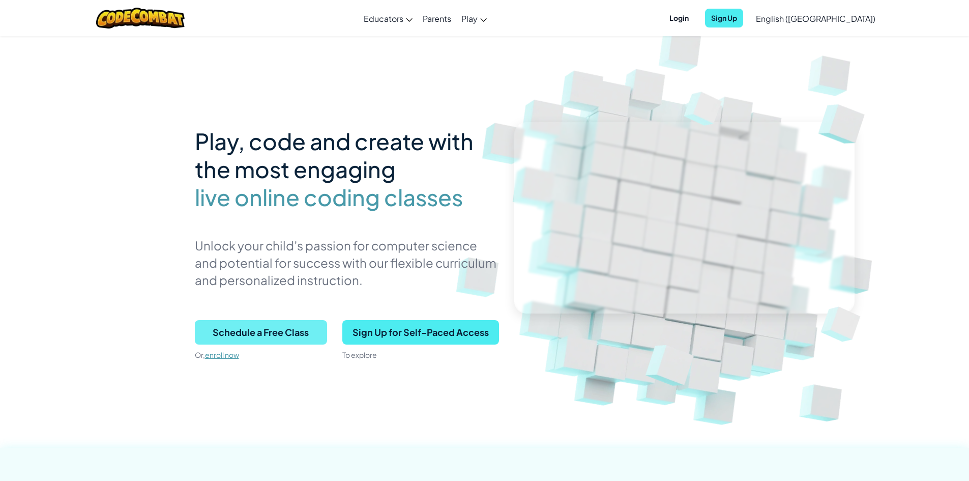
click at [288, 328] on span "Schedule a Free Class" at bounding box center [261, 332] width 132 height 24
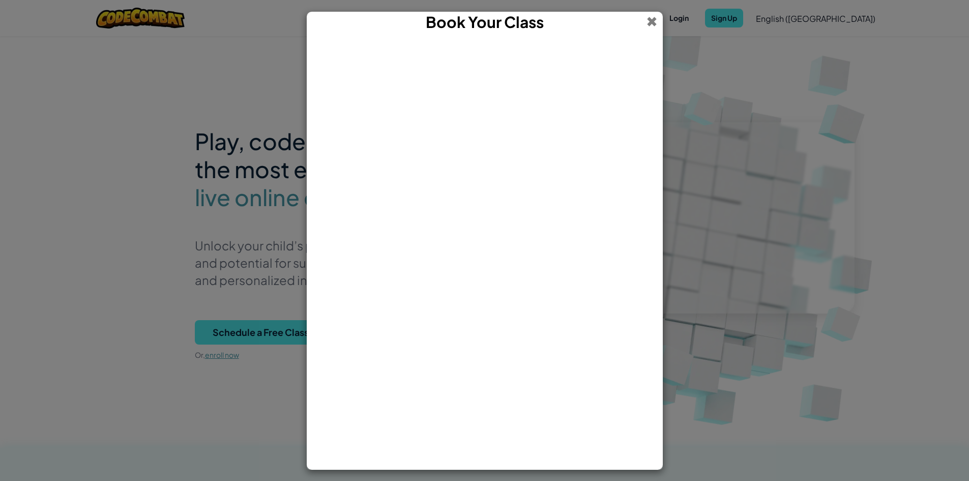
click at [655, 17] on span at bounding box center [652, 22] width 11 height 20
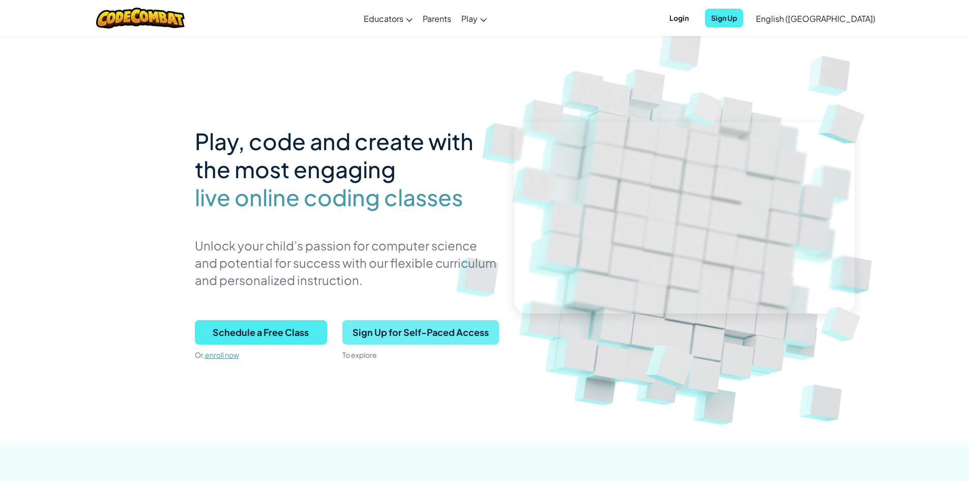
click at [408, 332] on span "Sign Up for Self-Paced Access" at bounding box center [420, 332] width 157 height 24
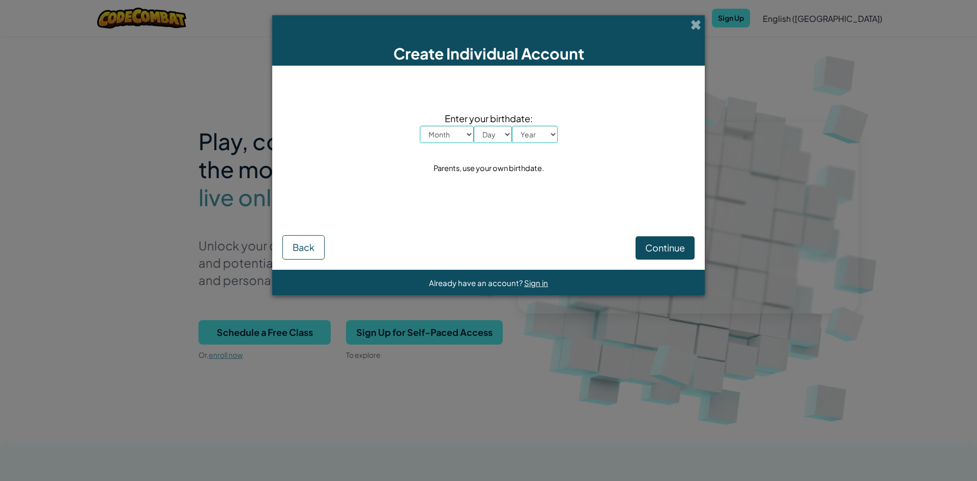
drag, startPoint x: 693, startPoint y: 22, endPoint x: 701, endPoint y: 22, distance: 7.6
click at [701, 22] on div "Create Individual Account" at bounding box center [488, 40] width 432 height 50
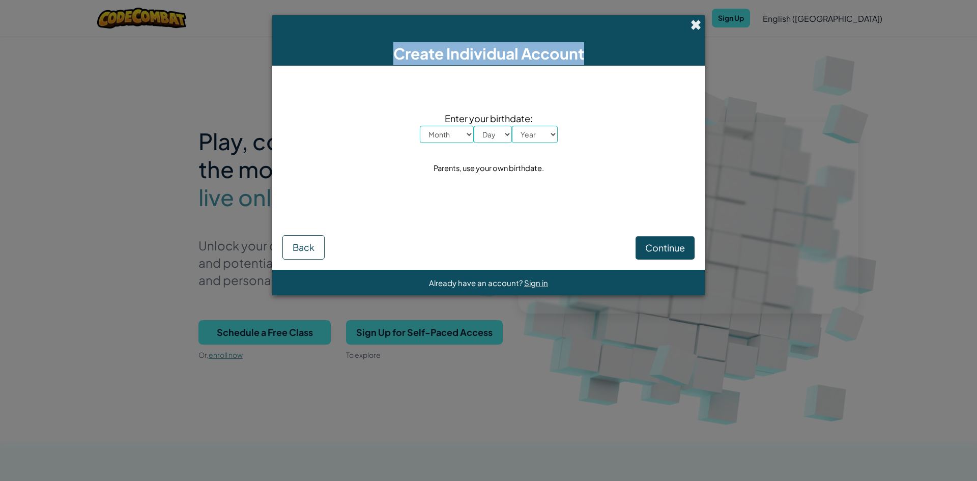
click at [700, 23] on span at bounding box center [695, 24] width 11 height 11
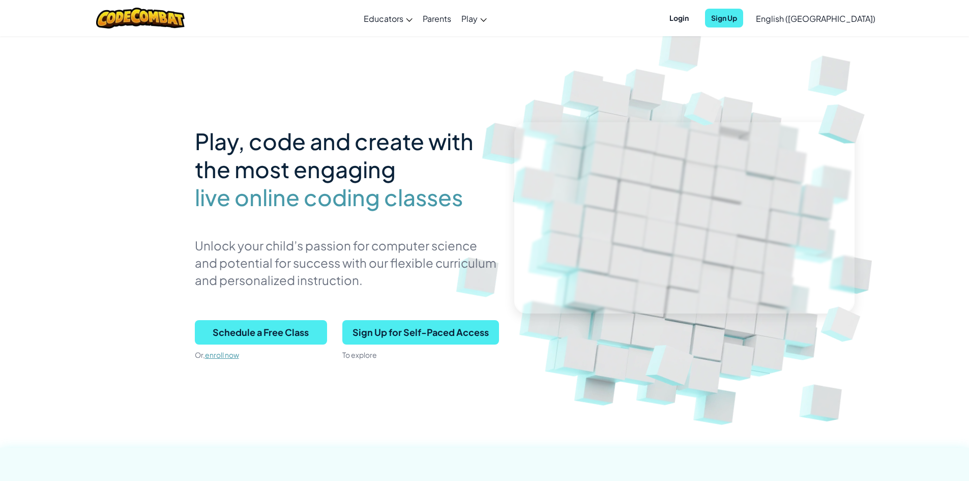
click at [231, 346] on p "Schedule a Free Class Or, enroll now" at bounding box center [261, 340] width 132 height 40
click at [827, 12] on link "English ([GEOGRAPHIC_DATA])" at bounding box center [816, 18] width 130 height 27
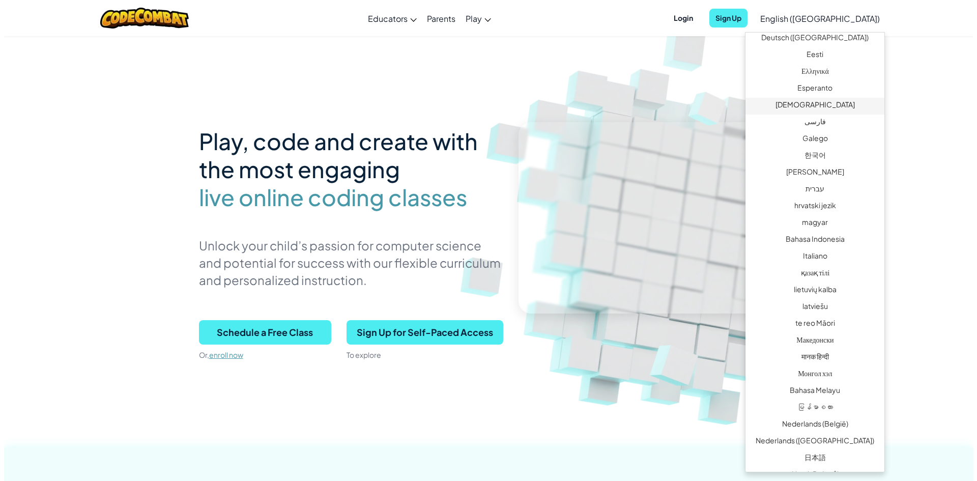
scroll to position [356, 0]
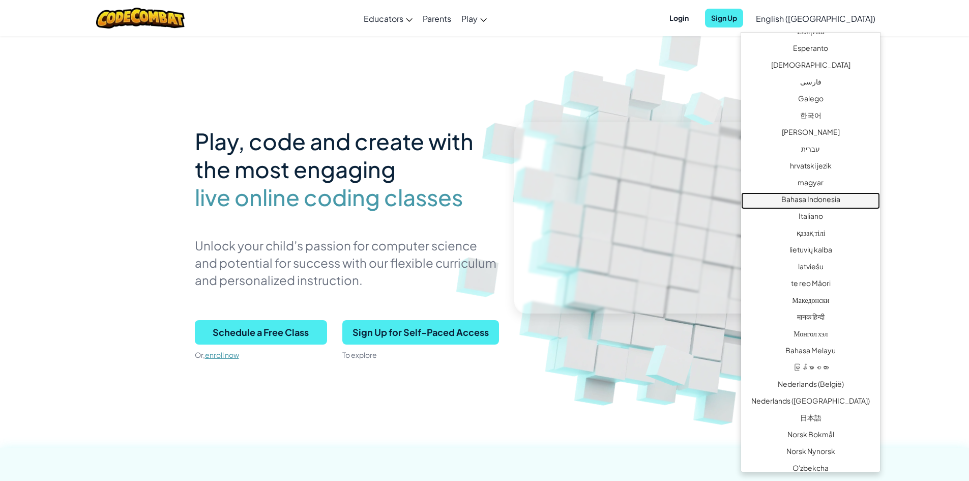
click at [806, 201] on link "Bahasa Indonesia" at bounding box center [810, 200] width 139 height 17
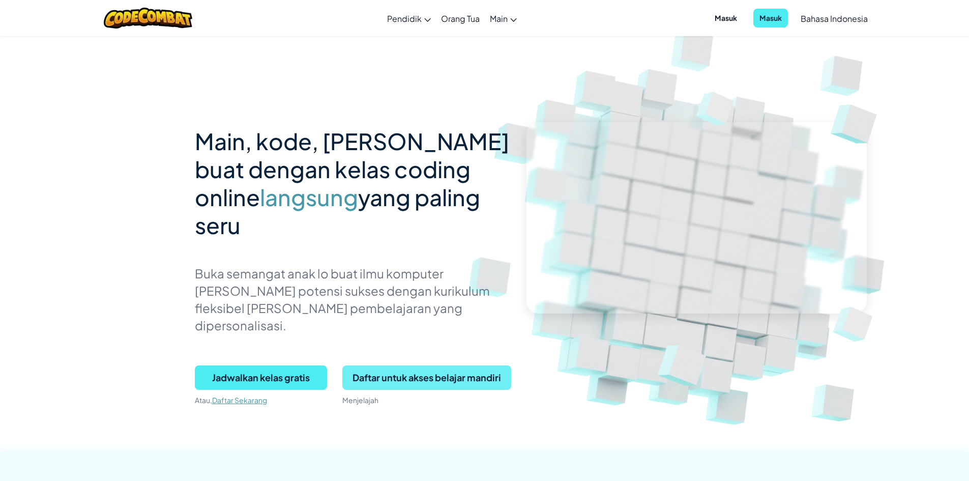
click at [494, 365] on span "Daftar untuk akses belajar mandiri" at bounding box center [426, 377] width 169 height 24
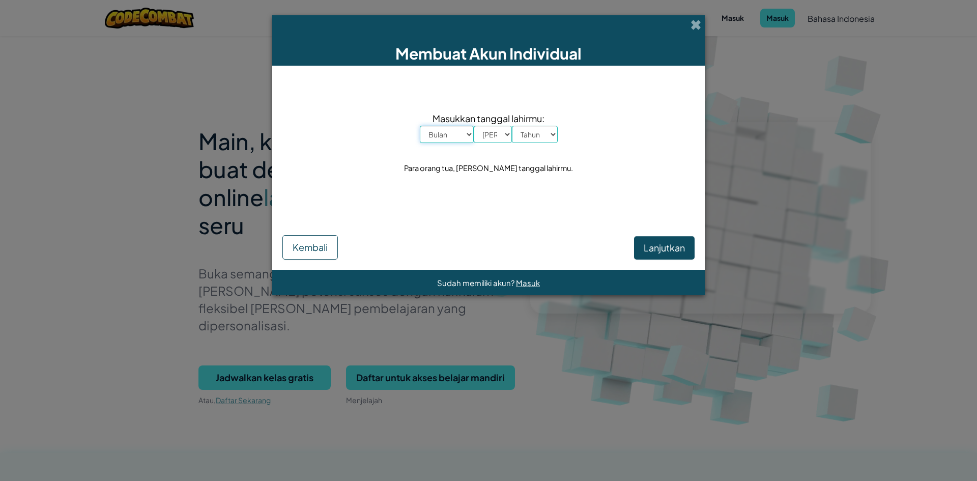
click at [444, 134] on select "Bulan Januari Februari Maret April Mei Juni [PERSON_NAME] September Oktober Nov…" at bounding box center [447, 134] width 54 height 17
select select "8"
click at [420, 126] on select "Bulan Januari Februari Maret April Mei Juni [PERSON_NAME] September Oktober Nov…" at bounding box center [447, 134] width 54 height 17
drag, startPoint x: 493, startPoint y: 130, endPoint x: 493, endPoint y: 141, distance: 11.2
click at [493, 130] on select "[DEMOGRAPHIC_DATA] 1 2 3 4 5 6 7 8 9 10 11 12 13 14 15 16 17 18 19 20 21 22 23 …" at bounding box center [493, 134] width 38 height 17
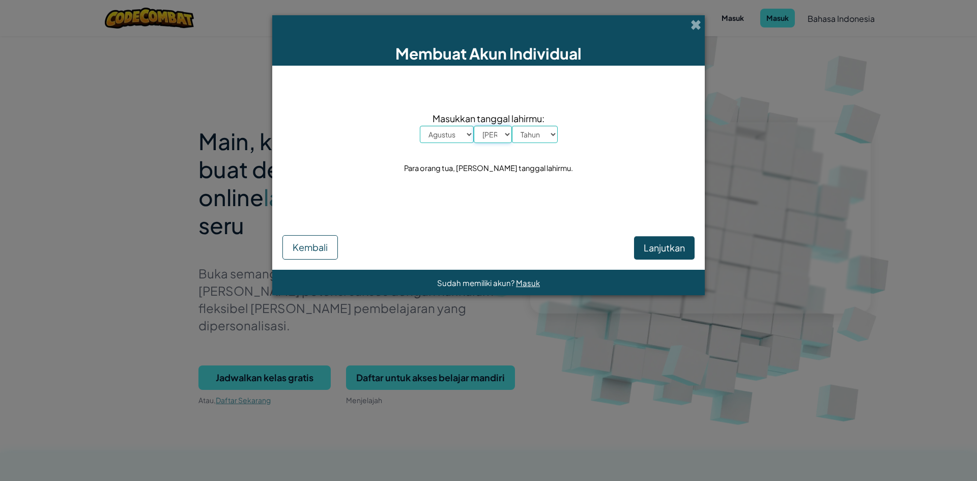
select select "3"
click at [474, 126] on select "[DEMOGRAPHIC_DATA] 1 2 3 4 5 6 7 8 9 10 11 12 13 14 15 16 17 18 19 20 21 22 23 …" at bounding box center [493, 134] width 38 height 17
click at [527, 132] on select "Tahun 2025 2024 2023 2022 2021 2020 2019 2018 2017 2016 2015 2014 2013 2012 201…" at bounding box center [535, 134] width 46 height 17
select select "2011"
click at [512, 126] on select "Tahun 2025 2024 2023 2022 2021 2020 2019 2018 2017 2016 2015 2014 2013 2012 201…" at bounding box center [535, 134] width 46 height 17
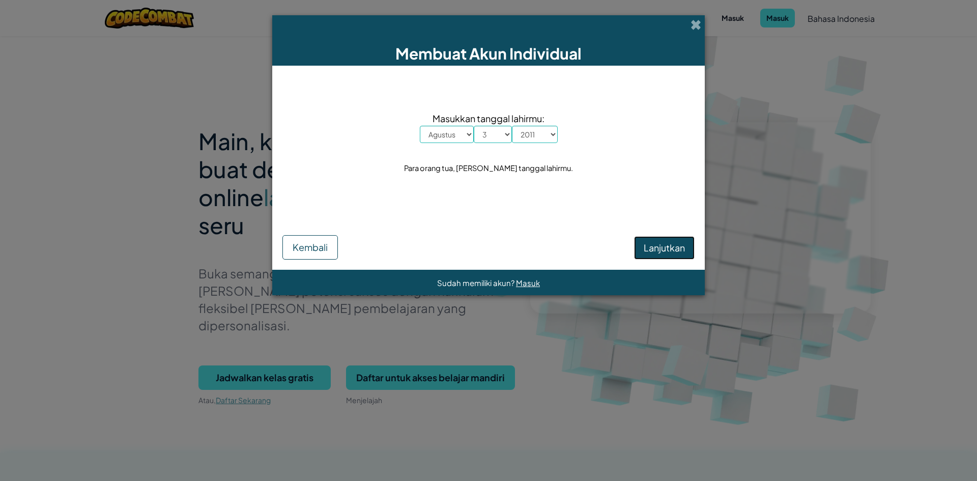
click at [649, 244] on span "Lanjutkan" at bounding box center [664, 248] width 41 height 12
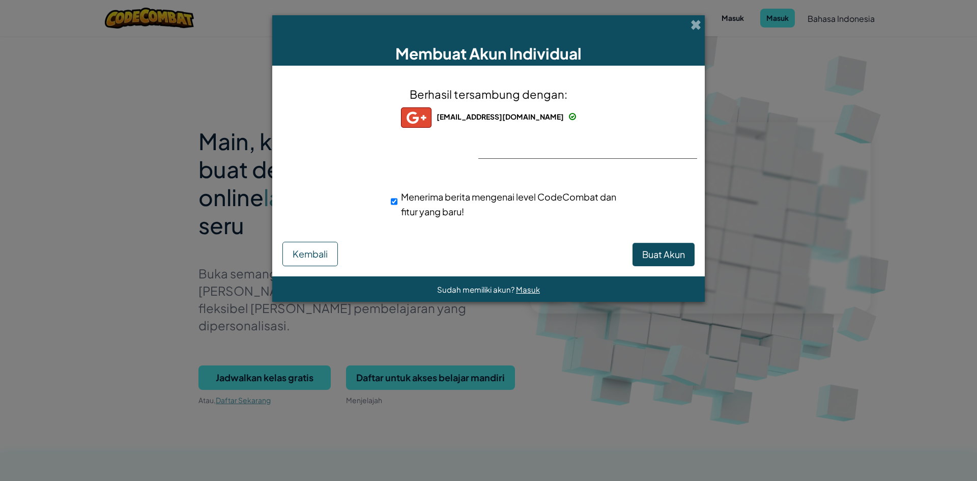
click at [431, 117] on img at bounding box center [416, 117] width 31 height 20
click at [323, 244] on button "Kembali" at bounding box center [309, 254] width 55 height 24
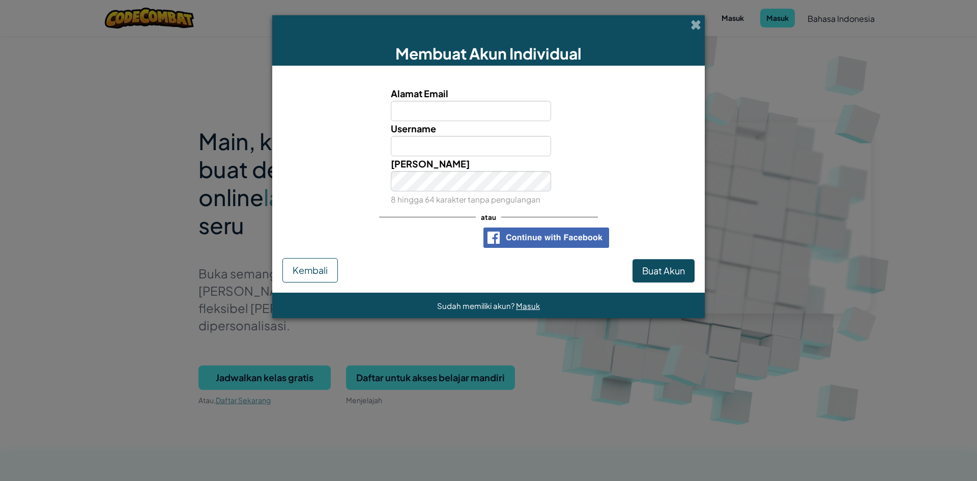
click at [695, 22] on span at bounding box center [695, 24] width 11 height 11
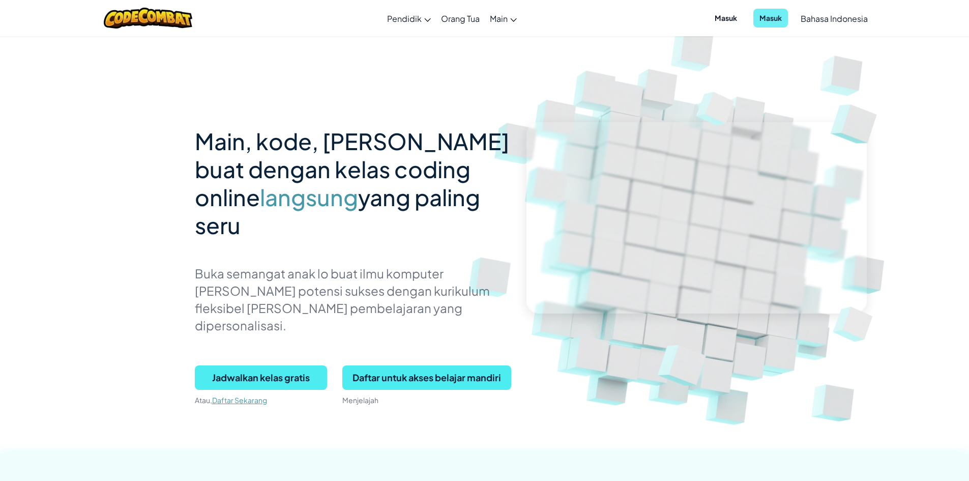
click at [754, 16] on span "Masuk" at bounding box center [771, 18] width 35 height 19
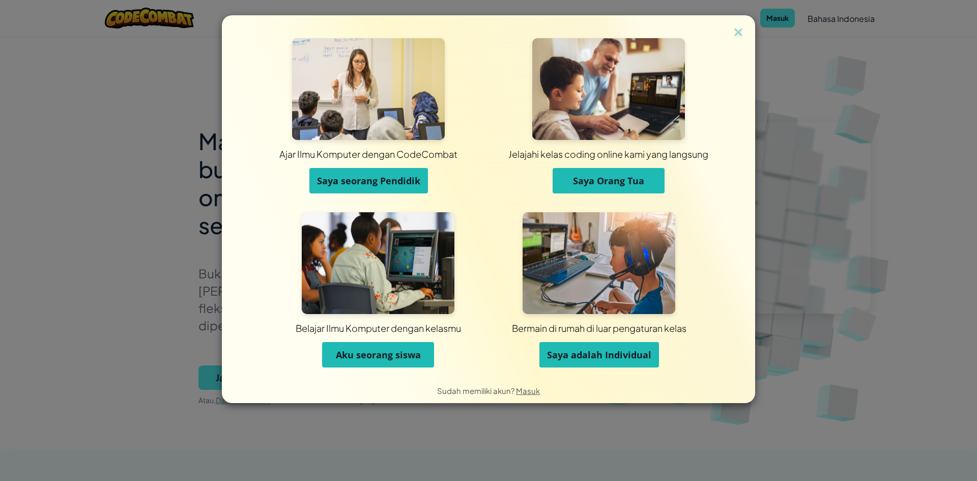
click at [594, 350] on span "Saya adalah Individual" at bounding box center [599, 355] width 104 height 12
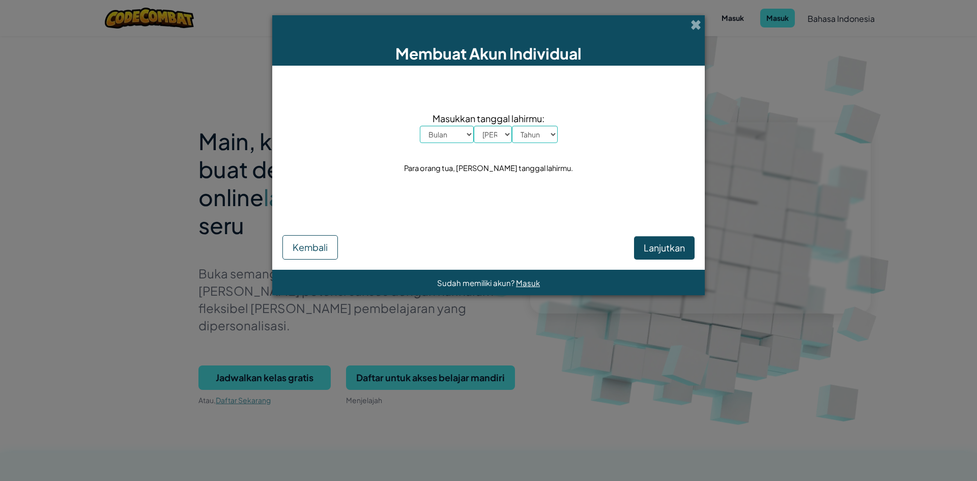
click at [461, 131] on select "Bulan Januari Februari Maret April Mei Juni [PERSON_NAME] September Oktober Nov…" at bounding box center [447, 134] width 54 height 17
select select "8"
click at [420, 126] on select "Bulan Januari Februari Maret April Mei Juni [PERSON_NAME] September Oktober Nov…" at bounding box center [447, 134] width 54 height 17
click at [503, 139] on select "[DEMOGRAPHIC_DATA] 1 2 3 4 5 6 7 8 9 10 11 12 13 14 15 16 17 18 19 20 21 22 23 …" at bounding box center [493, 134] width 38 height 17
select select "3"
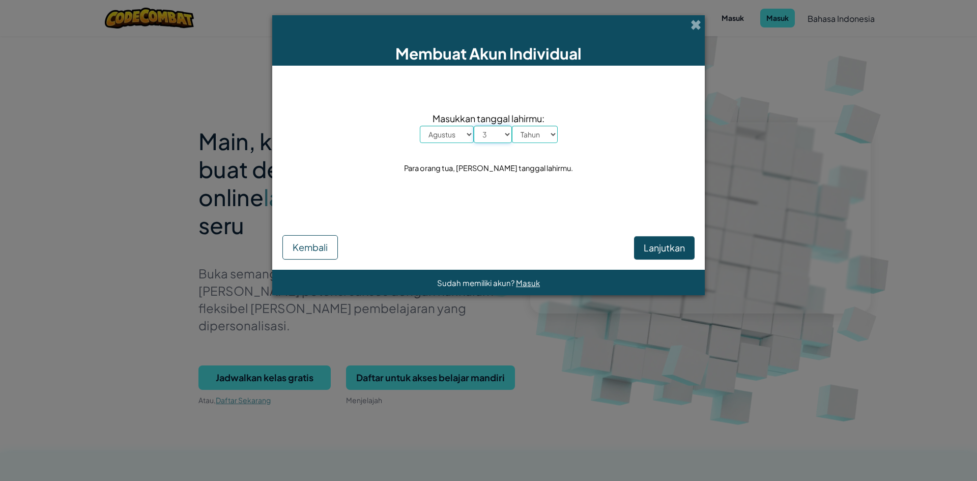
click at [474, 126] on select "[DEMOGRAPHIC_DATA] 1 2 3 4 5 6 7 8 9 10 11 12 13 14 15 16 17 18 19 20 21 22 23 …" at bounding box center [493, 134] width 38 height 17
click at [543, 131] on select "Tahun 2025 2024 2023 2022 2021 2020 2019 2018 2017 2016 2015 2014 2013 2012 201…" at bounding box center [535, 134] width 46 height 17
select select "2011"
click at [512, 126] on select "Tahun 2025 2024 2023 2022 2021 2020 2019 2018 2017 2016 2015 2014 2013 2012 201…" at bounding box center [535, 134] width 46 height 17
click at [650, 251] on span "Lanjutkan" at bounding box center [664, 248] width 41 height 12
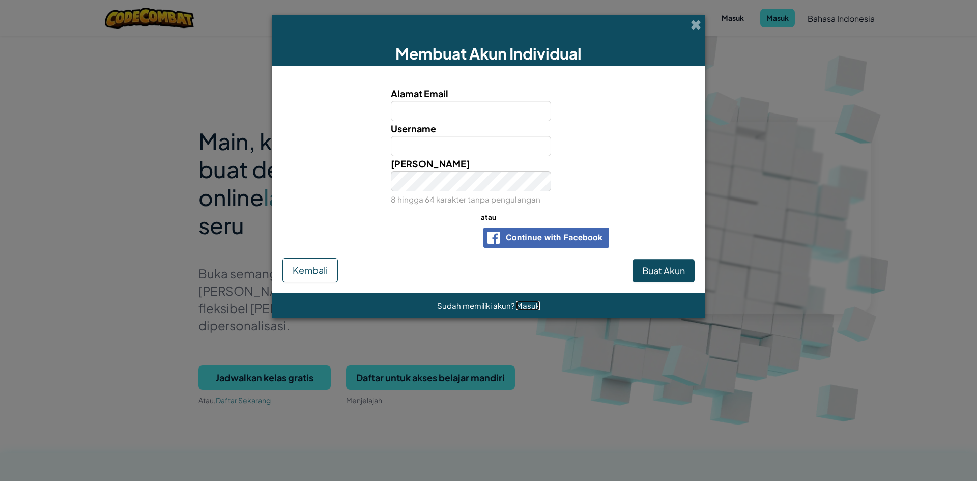
click at [526, 305] on span "Masuk" at bounding box center [528, 306] width 24 height 10
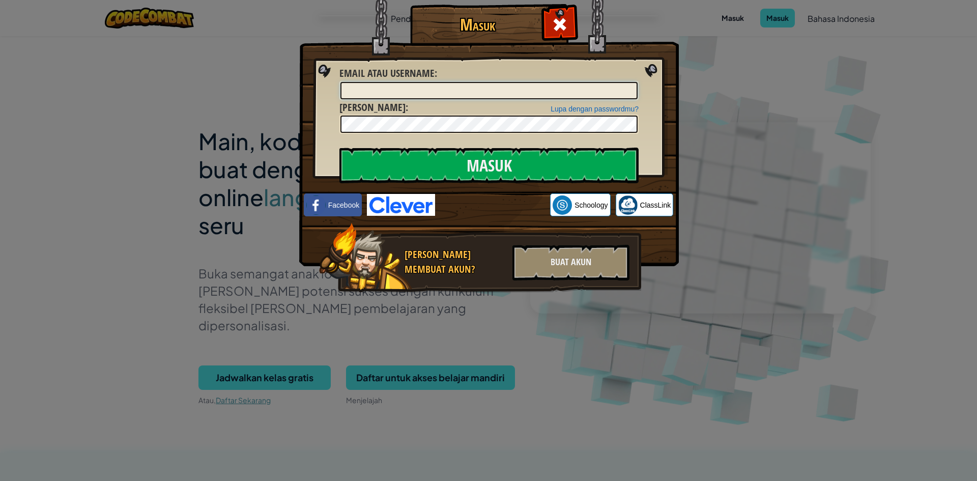
click at [473, 91] on input "Email atau username :" at bounding box center [488, 90] width 297 height 17
type input "geder"
click at [658, 62] on img at bounding box center [489, 118] width 380 height 296
click at [647, 60] on img at bounding box center [489, 118] width 380 height 296
click at [648, 67] on img at bounding box center [489, 118] width 380 height 296
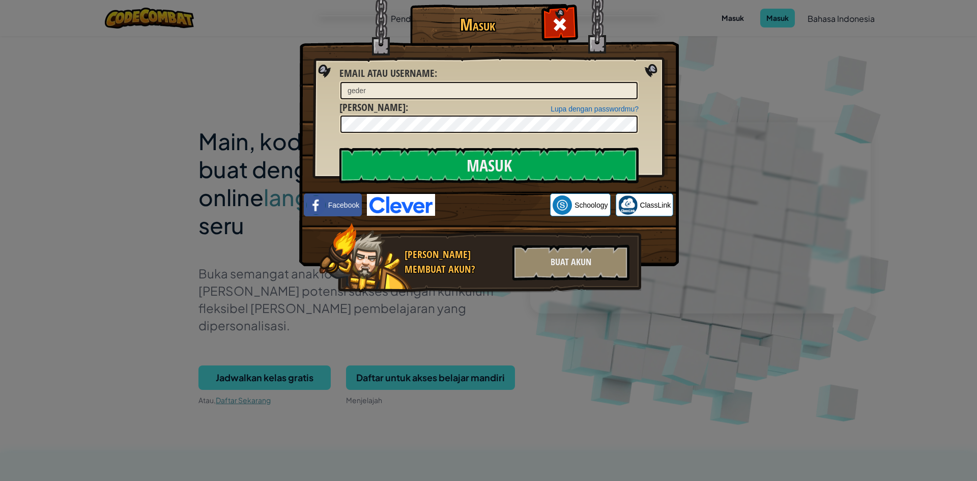
click at [541, 16] on h1 "Masuk" at bounding box center [478, 25] width 130 height 18
click at [565, 19] on span at bounding box center [560, 24] width 16 height 16
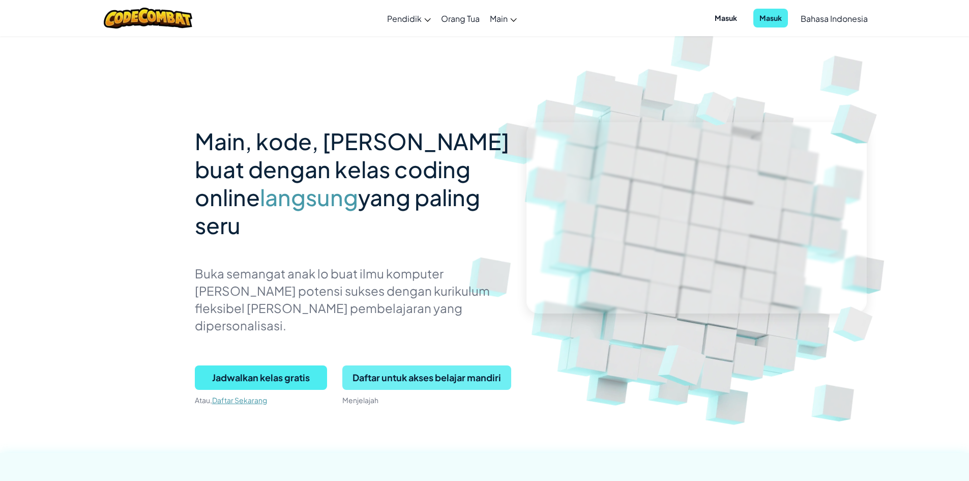
click at [420, 365] on span "Daftar untuk akses belajar mandiri" at bounding box center [426, 377] width 169 height 24
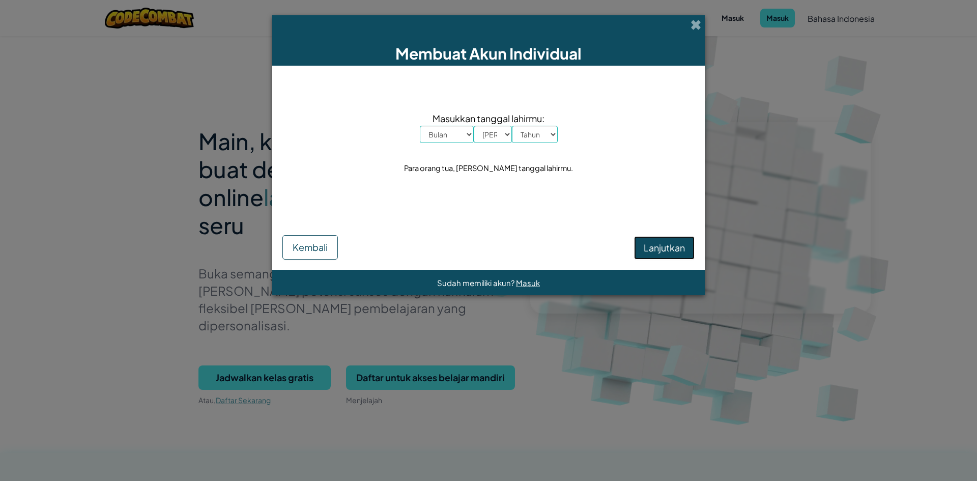
click at [652, 246] on span "Lanjutkan" at bounding box center [664, 248] width 41 height 12
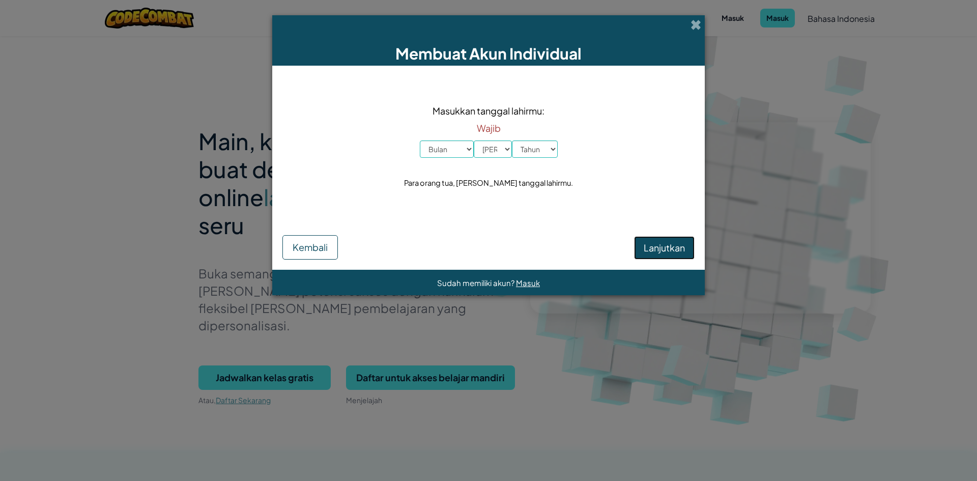
click at [652, 246] on span "Lanjutkan" at bounding box center [664, 248] width 41 height 12
click at [653, 246] on span "Lanjutkan" at bounding box center [664, 248] width 41 height 12
click at [450, 152] on select "Bulan Januari Februari Maret April Mei Juni [PERSON_NAME] September Oktober Nov…" at bounding box center [447, 148] width 54 height 17
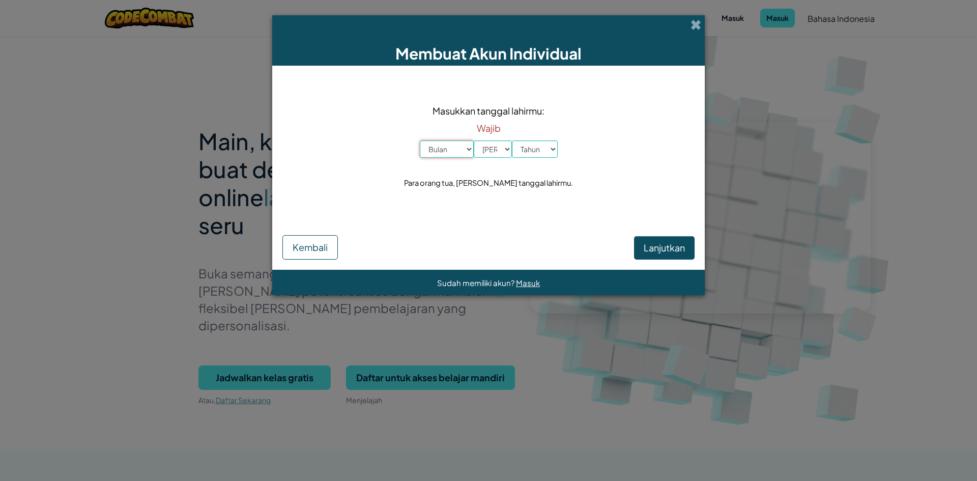
select select "8"
click at [420, 140] on select "Bulan Januari Februari Maret April Mei Juni [PERSON_NAME] September Oktober Nov…" at bounding box center [447, 148] width 54 height 17
click at [492, 141] on select "[DEMOGRAPHIC_DATA] 1 2 3 4 5 6 7 8 9 10 11 12 13 14 15 16 17 18 19 20 21 22 23 …" at bounding box center [493, 148] width 38 height 17
select select "3"
click at [474, 140] on select "[DEMOGRAPHIC_DATA] 1 2 3 4 5 6 7 8 9 10 11 12 13 14 15 16 17 18 19 20 21 22 23 …" at bounding box center [493, 148] width 38 height 17
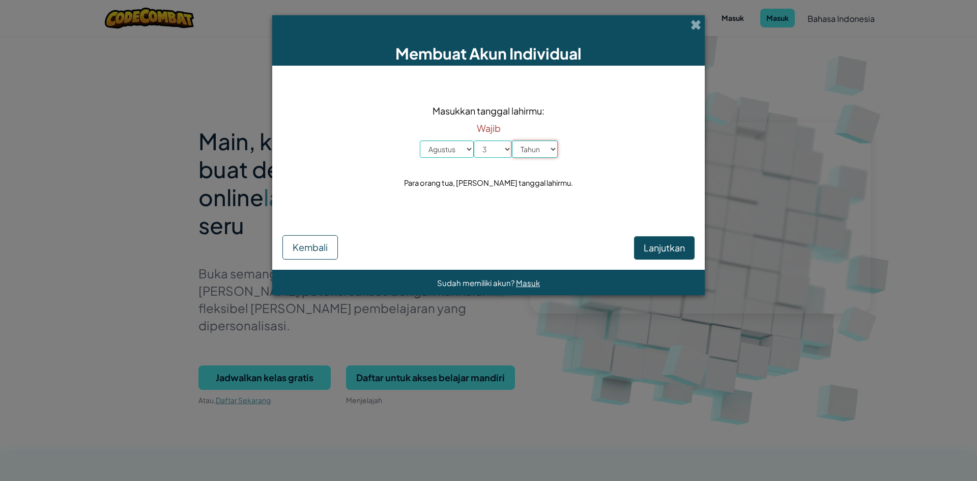
click at [517, 153] on select "Tahun 2025 2024 2023 2022 2021 2020 2019 2018 2017 2016 2015 2014 2013 2012 201…" at bounding box center [535, 148] width 46 height 17
select select "2011"
click at [512, 140] on select "Tahun 2025 2024 2023 2022 2021 2020 2019 2018 2017 2016 2015 2014 2013 2012 201…" at bounding box center [535, 148] width 46 height 17
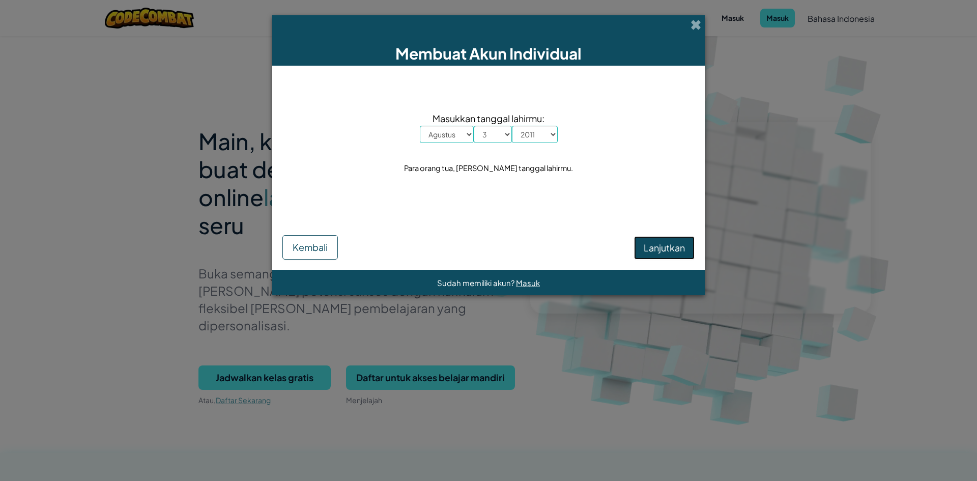
click at [643, 255] on button "Lanjutkan" at bounding box center [664, 247] width 61 height 23
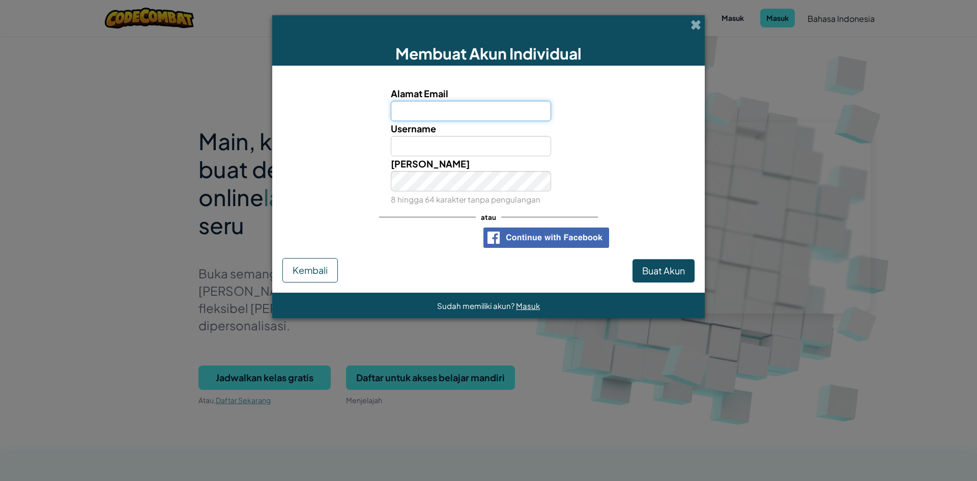
click at [464, 112] on input "Alamat Email" at bounding box center [471, 111] width 161 height 20
click at [442, 112] on input "[EMAIL_ADDRESS][DOMAIN_NAME]" at bounding box center [471, 111] width 161 height 20
type input "[EMAIL_ADDRESS][DOMAIN_NAME]"
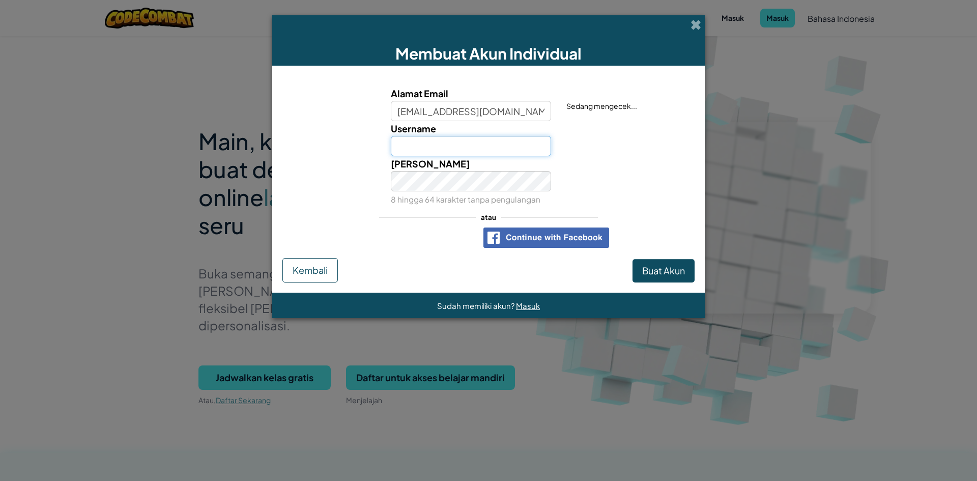
click at [472, 138] on input "Username" at bounding box center [471, 146] width 161 height 20
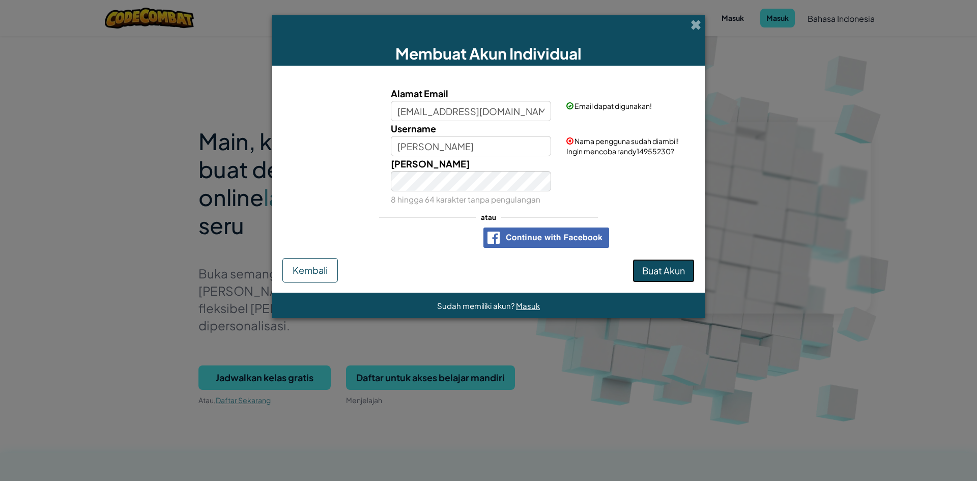
click at [653, 273] on span "Buat Akun" at bounding box center [663, 271] width 43 height 12
click at [656, 270] on button "Buat Akun" at bounding box center [663, 270] width 62 height 23
click at [509, 141] on input "[PERSON_NAME]" at bounding box center [471, 146] width 161 height 20
click at [658, 153] on span "Nama pengguna sudah diambil! Ingin mencoba randy14955230?" at bounding box center [622, 145] width 112 height 19
click at [497, 139] on input "[PERSON_NAME]" at bounding box center [471, 146] width 161 height 20
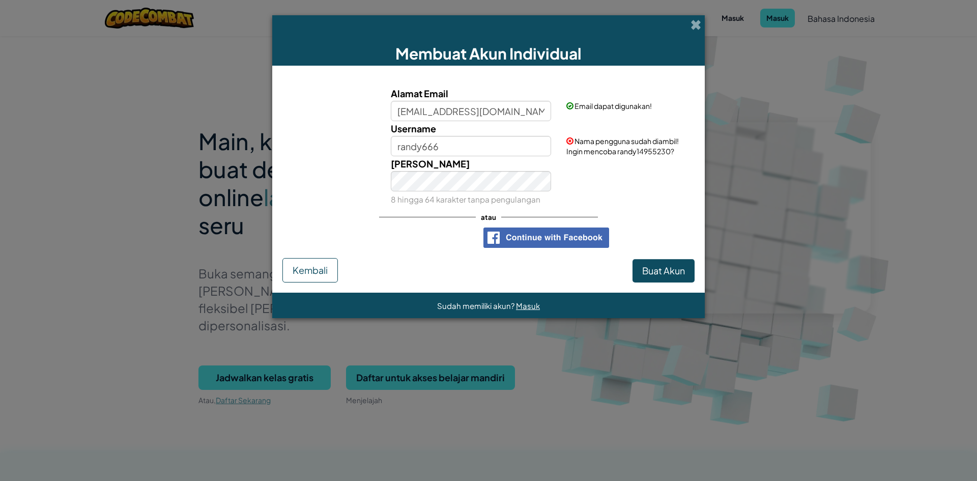
click at [522, 156] on div "Kata Kunci 8 hingga 64 karakter tanpa pengulangan" at bounding box center [471, 181] width 176 height 50
click at [537, 142] on input "randy666" at bounding box center [471, 146] width 161 height 20
type input "r"
type input "d"
type input "r"
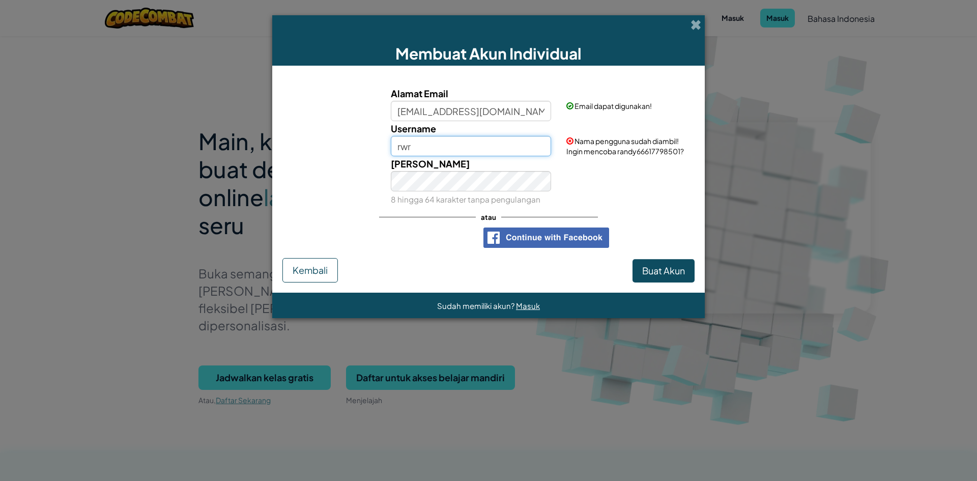
click at [632, 259] on button "Buat Akun" at bounding box center [663, 270] width 62 height 23
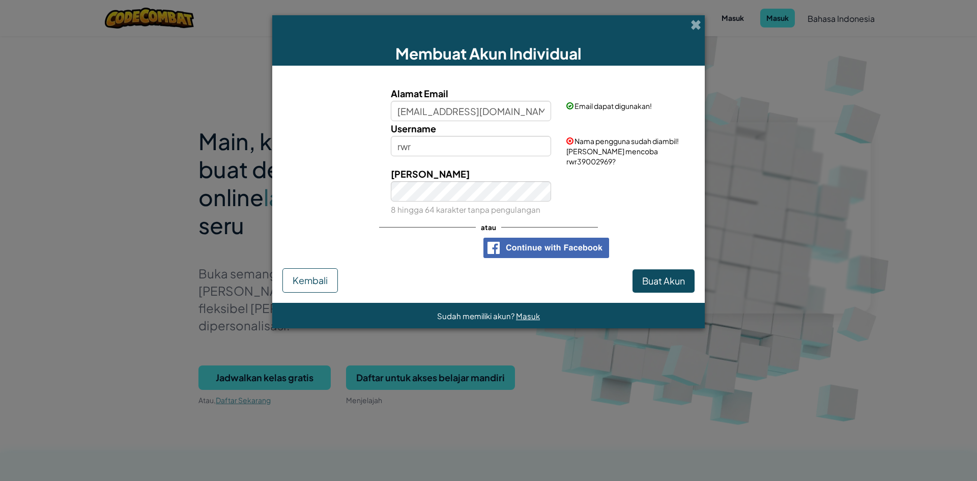
click at [633, 155] on span "Nama pengguna sudah diambil! [PERSON_NAME] mencoba rwr39002969?" at bounding box center [622, 151] width 112 height 30
click at [441, 131] on div "Username rwr" at bounding box center [471, 138] width 176 height 35
click at [442, 139] on input "rwr" at bounding box center [471, 146] width 161 height 20
type input "rwr000"
drag, startPoint x: 494, startPoint y: 123, endPoint x: 501, endPoint y: 139, distance: 18.0
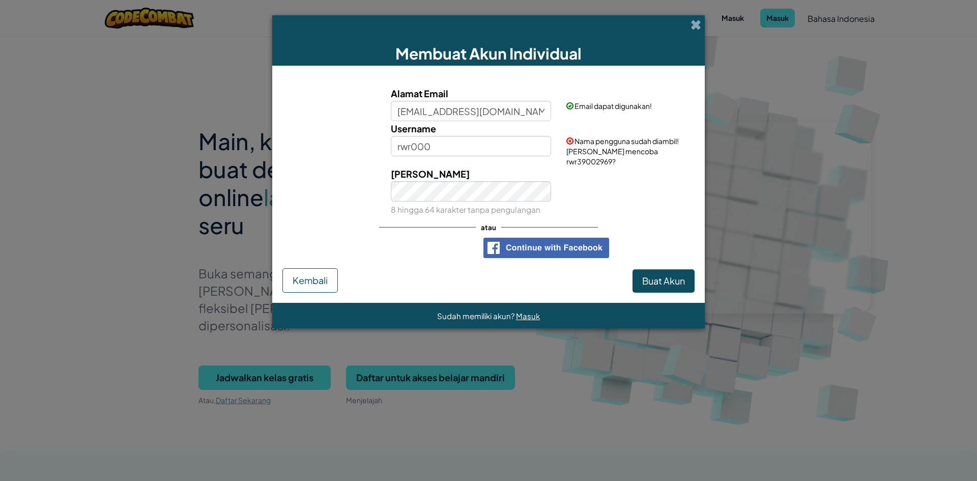
click at [494, 124] on div "Username rwr000" at bounding box center [471, 138] width 176 height 35
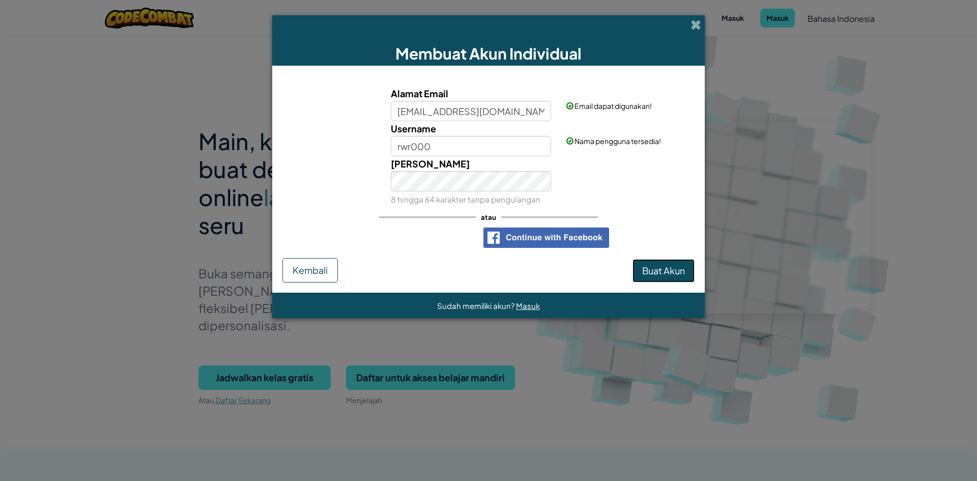
click at [668, 262] on button "Buat Akun" at bounding box center [663, 270] width 62 height 23
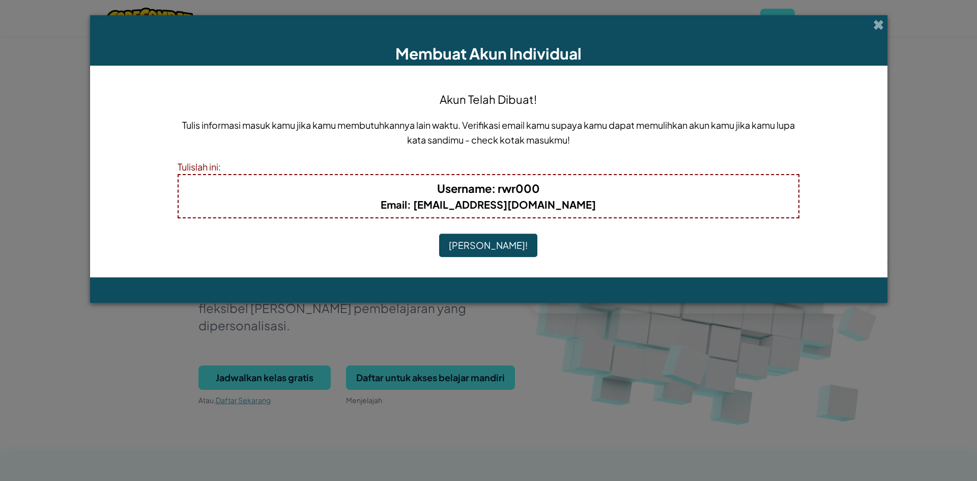
click at [470, 236] on button "[PERSON_NAME]!" at bounding box center [488, 245] width 98 height 23
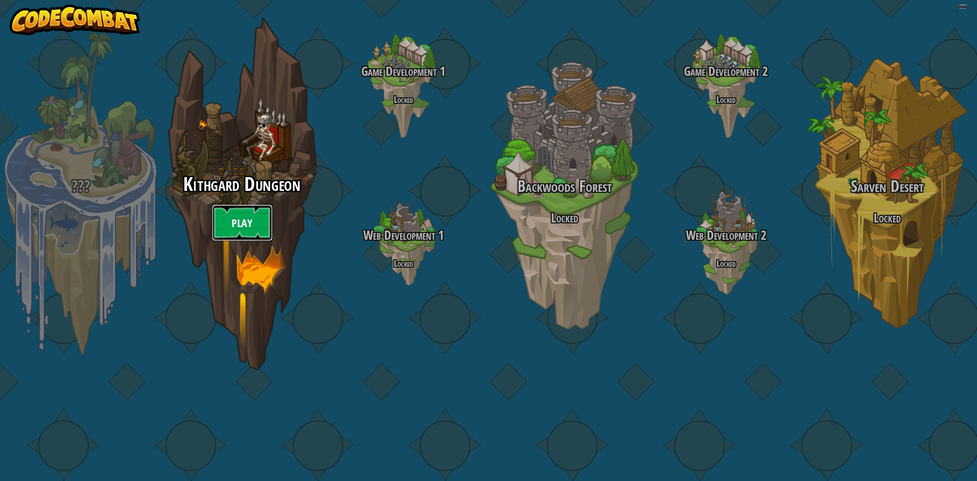
click at [219, 241] on link "Play" at bounding box center [242, 223] width 61 height 37
select select "id"
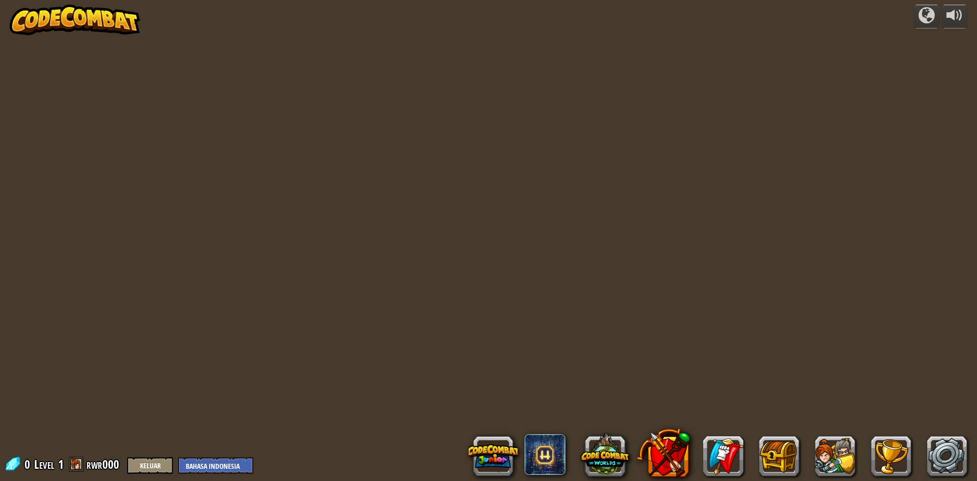
select select "id"
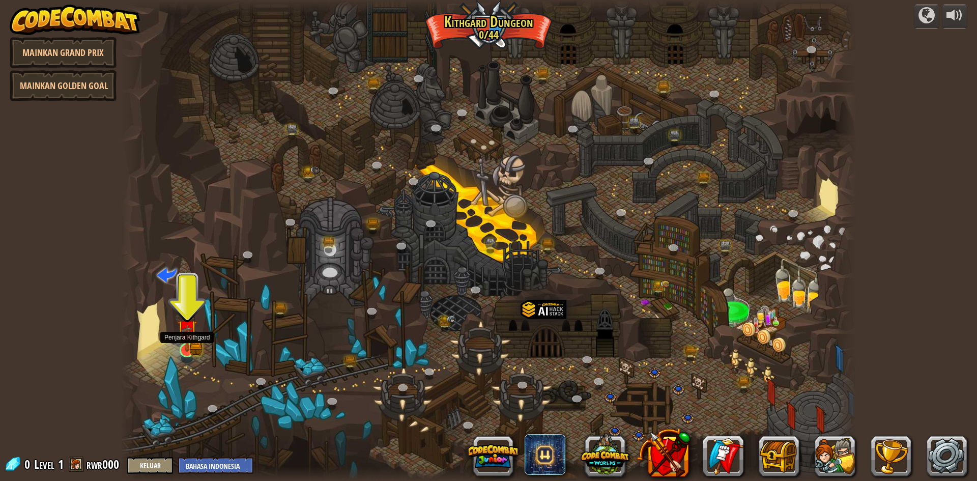
click at [191, 343] on img at bounding box center [187, 330] width 20 height 44
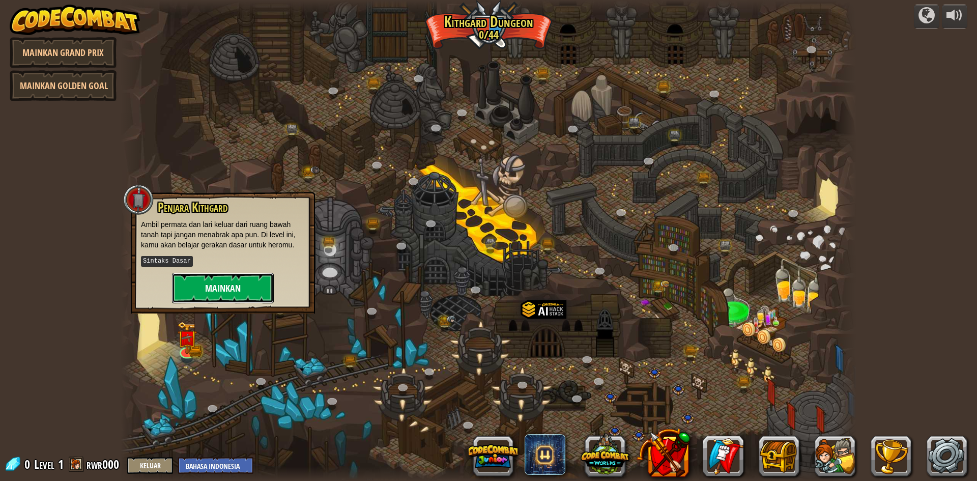
click at [231, 284] on button "Mainkan" at bounding box center [223, 288] width 102 height 31
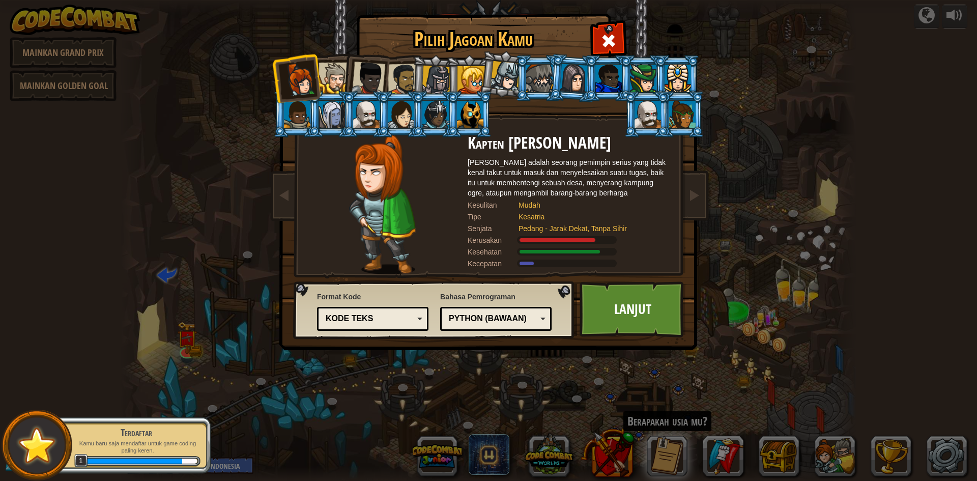
click at [494, 318] on div "Python (Bawaan)" at bounding box center [493, 319] width 88 height 12
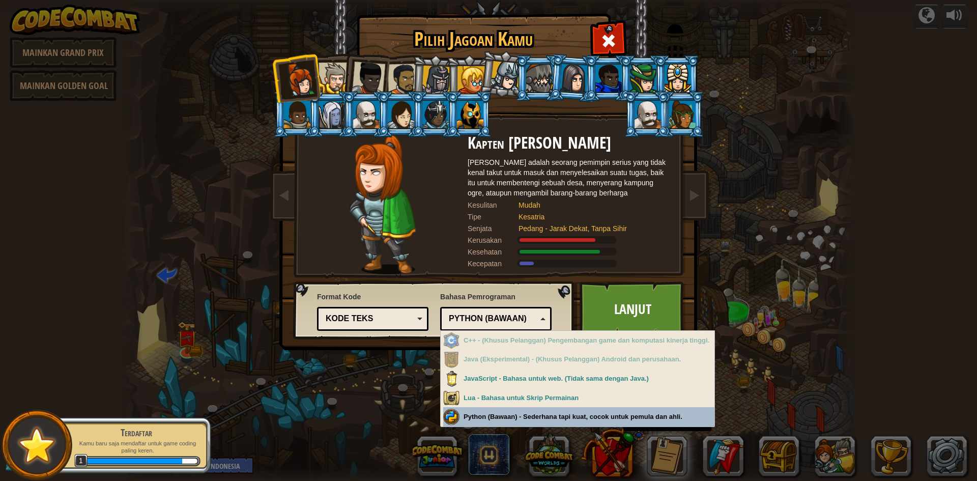
click at [552, 412] on div "Pilih Jagoan Kamu 0 Kapten Anya Weston Anya adalah seorang pemimpin serius yang…" at bounding box center [488, 240] width 977 height 481
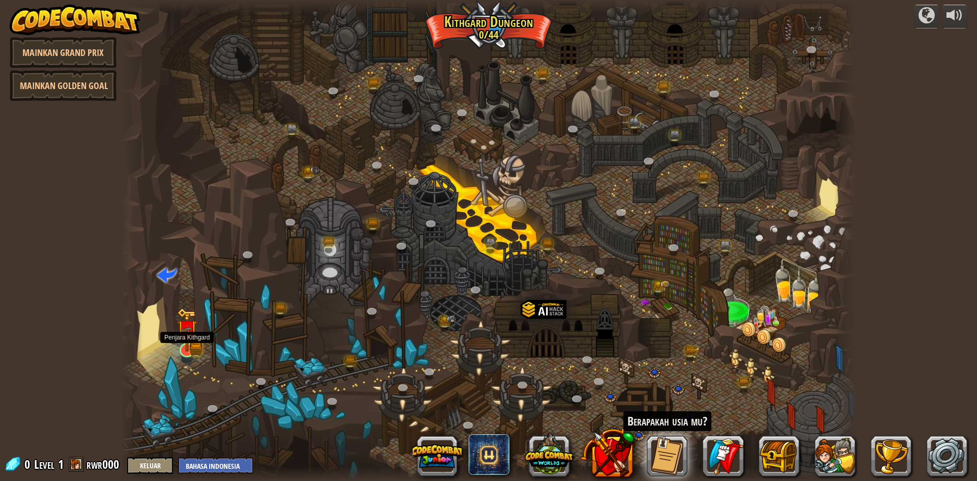
click at [192, 352] on img at bounding box center [187, 330] width 20 height 44
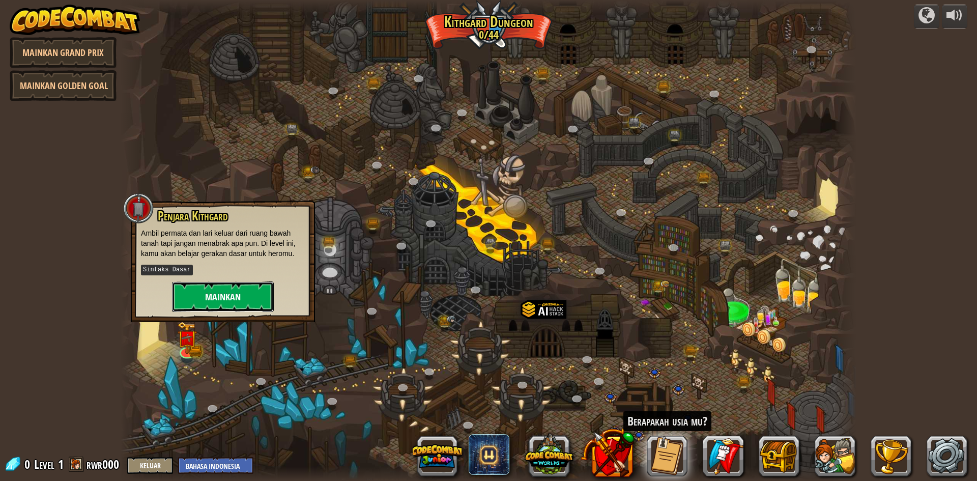
click at [224, 305] on button "Mainkan" at bounding box center [223, 296] width 102 height 31
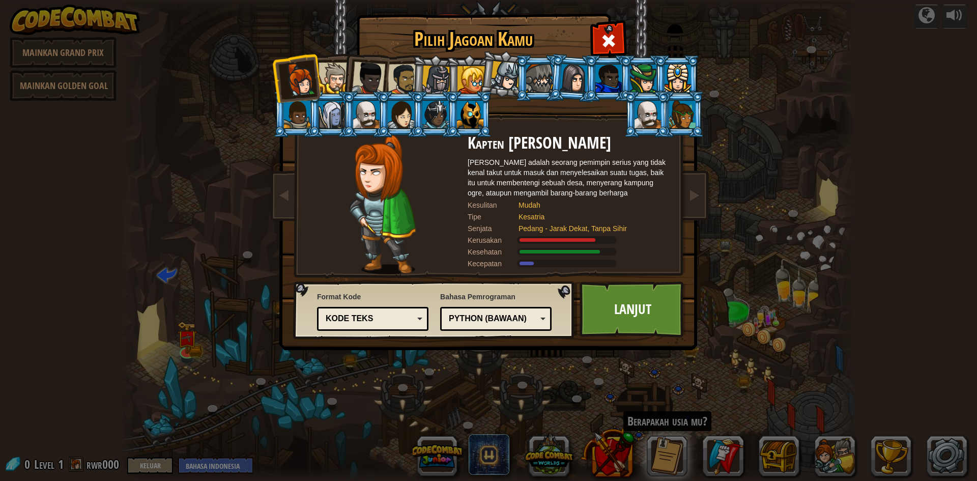
click at [350, 82] on li at bounding box center [365, 76] width 50 height 50
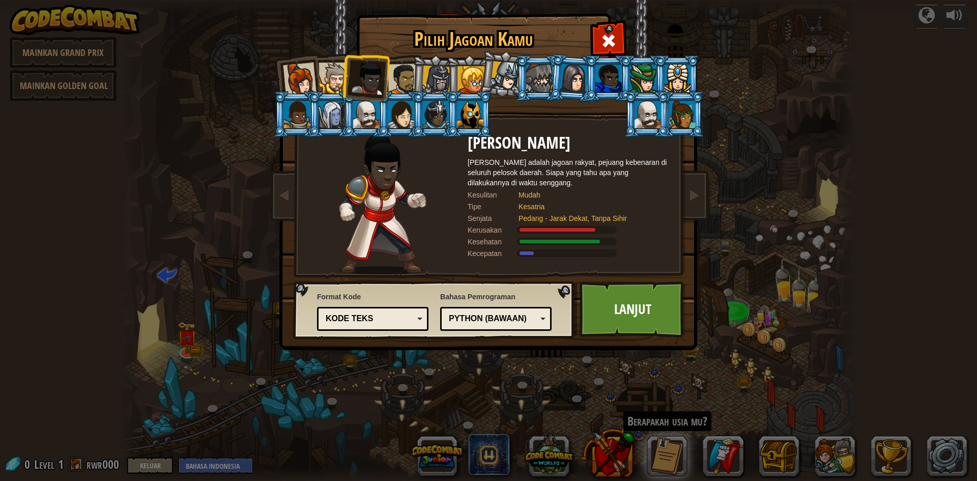
click at [338, 80] on div at bounding box center [333, 78] width 31 height 31
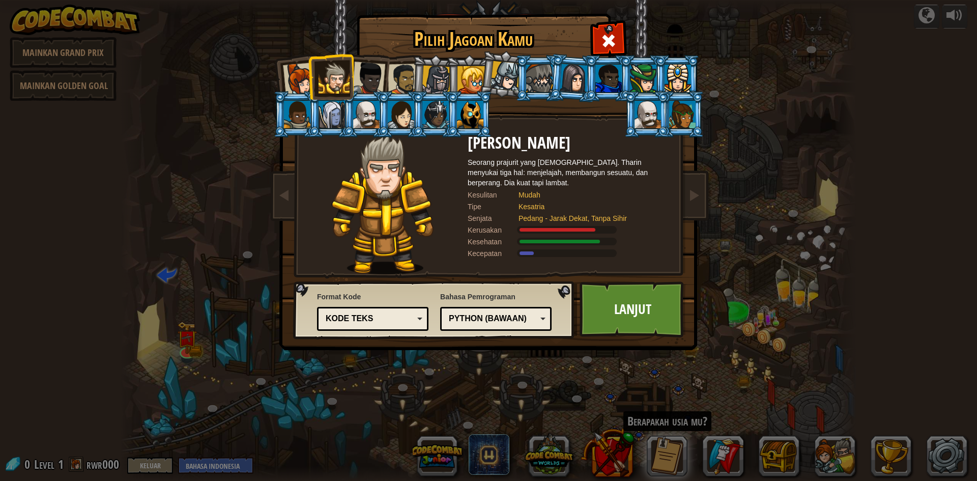
click at [294, 70] on div at bounding box center [300, 80] width 34 height 34
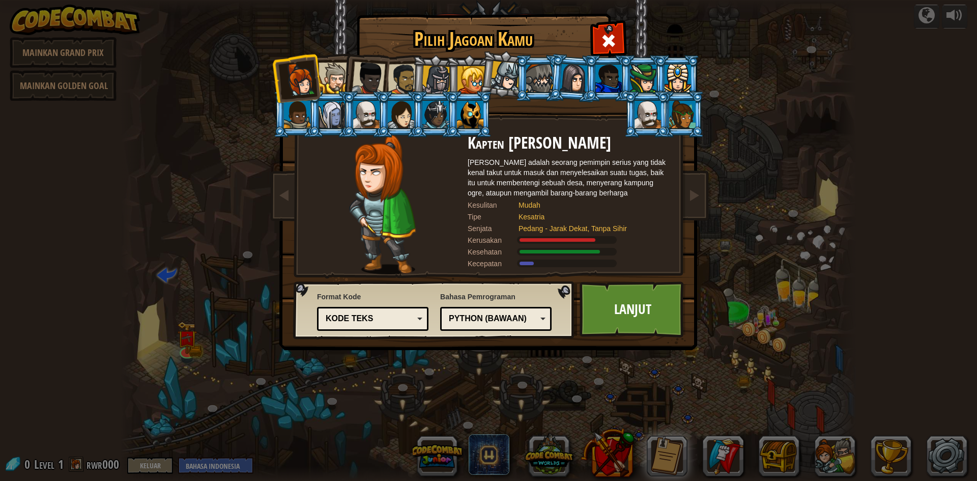
click at [479, 115] on div at bounding box center [470, 114] width 26 height 27
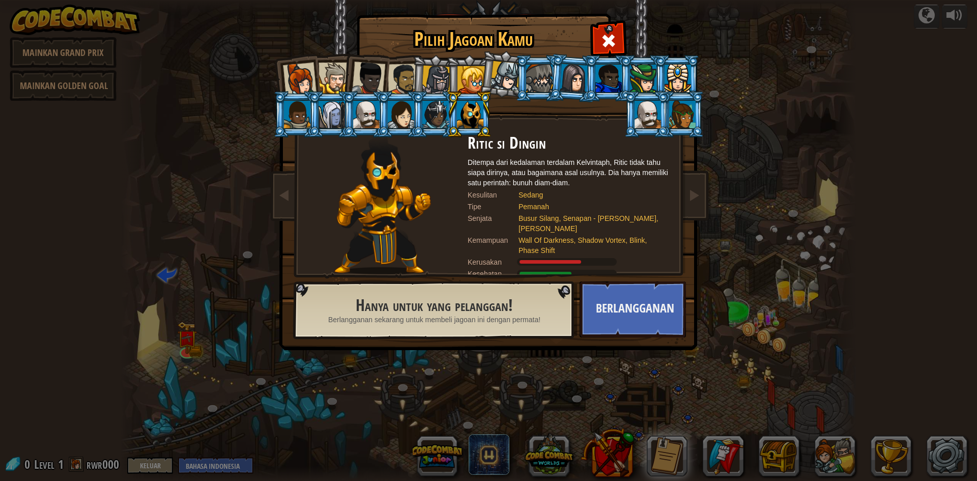
click at [448, 118] on li at bounding box center [469, 114] width 46 height 46
click at [460, 79] on div at bounding box center [470, 79] width 27 height 27
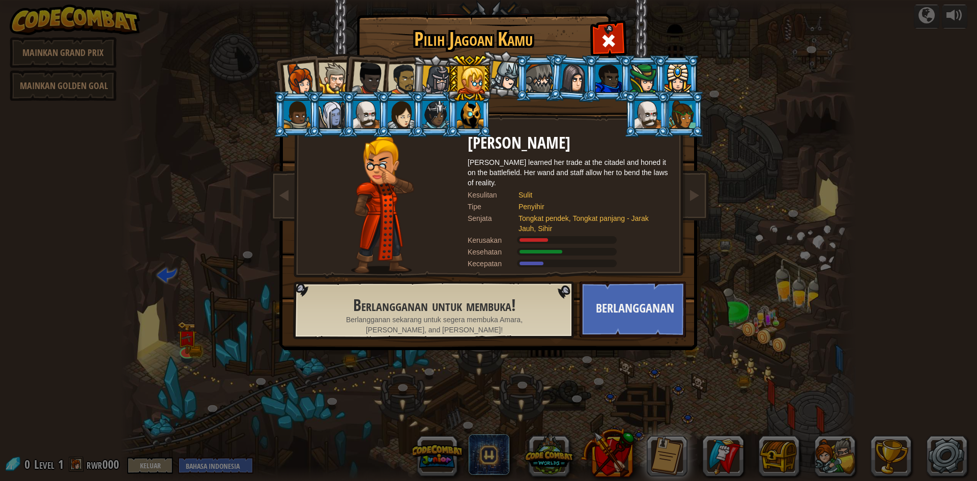
click at [438, 78] on div at bounding box center [436, 80] width 29 height 29
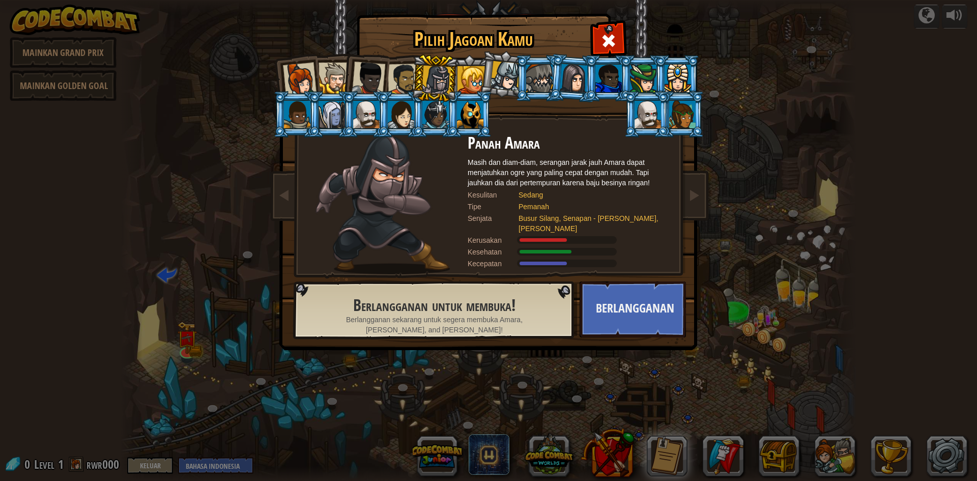
click at [402, 74] on div at bounding box center [404, 80] width 32 height 32
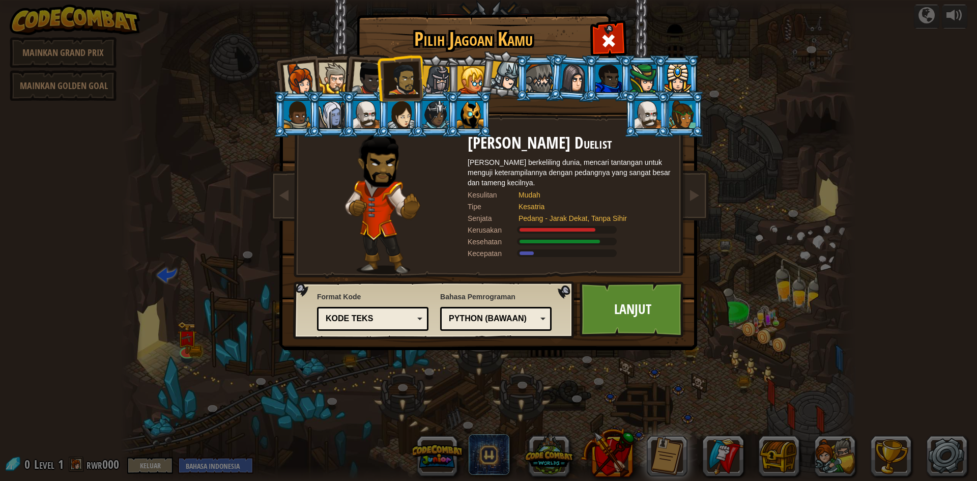
click at [361, 74] on div at bounding box center [369, 79] width 34 height 34
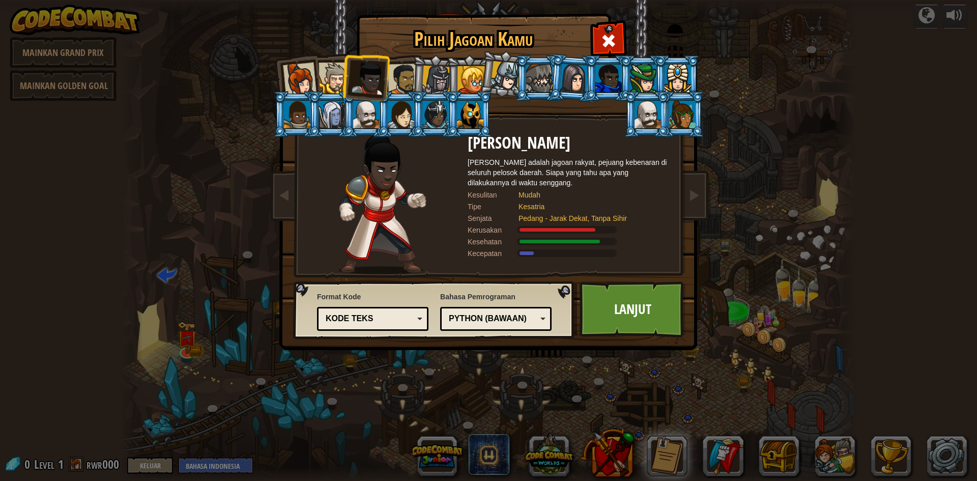
drag, startPoint x: 328, startPoint y: 69, endPoint x: 313, endPoint y: 67, distance: 14.9
click at [327, 69] on div at bounding box center [333, 78] width 31 height 31
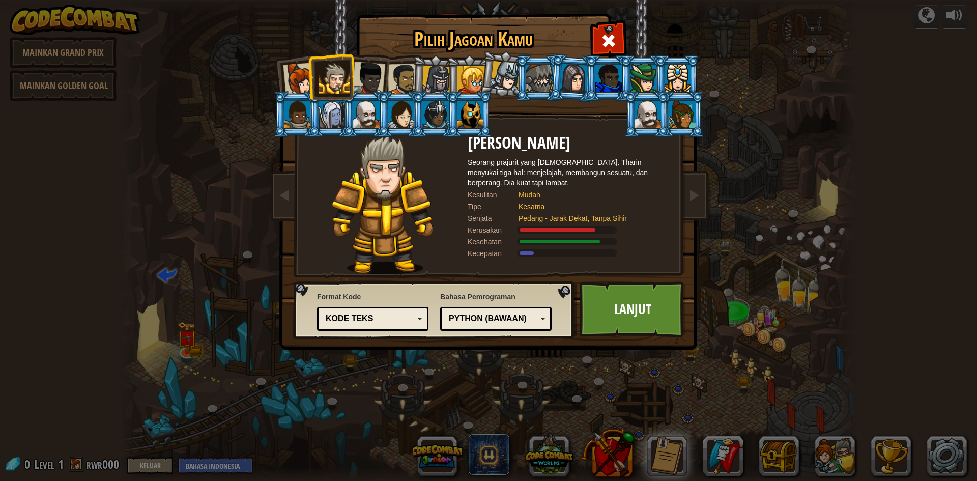
click at [295, 66] on div at bounding box center [300, 80] width 34 height 34
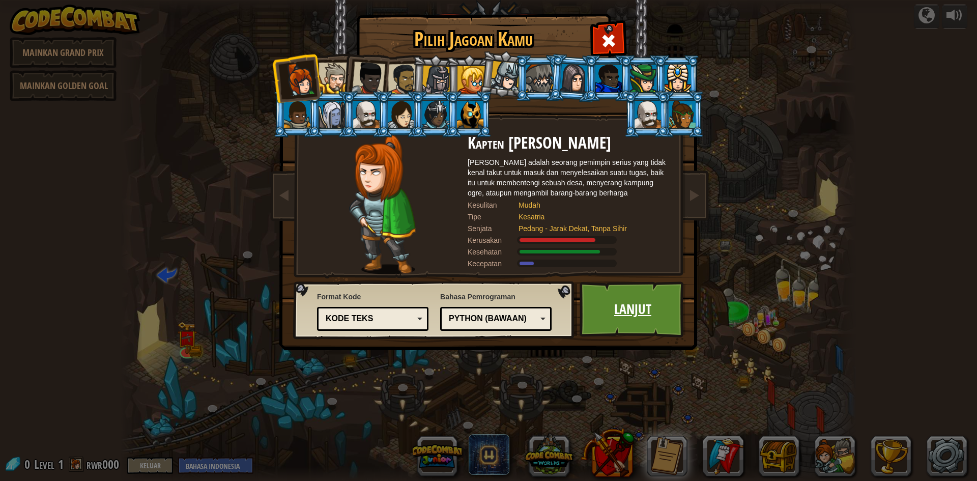
click at [594, 293] on link "Lanjut" at bounding box center [633, 309] width 106 height 56
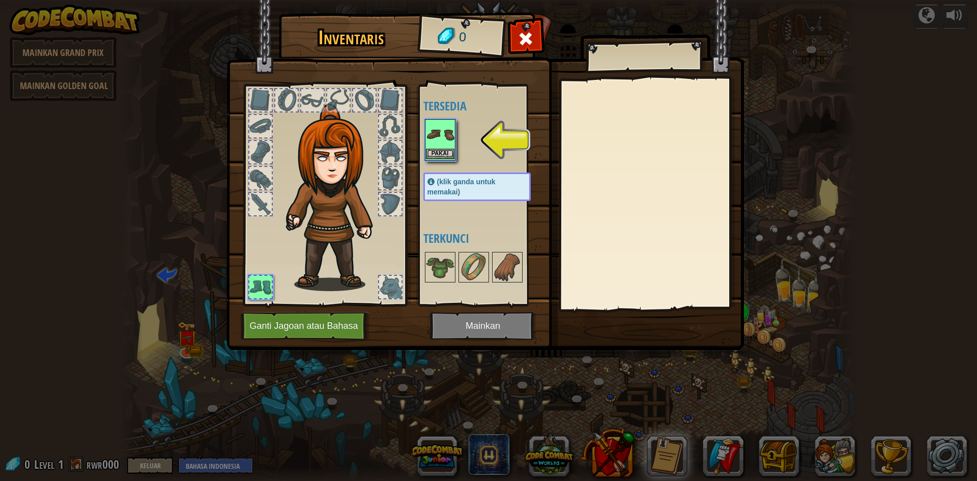
click at [432, 148] on img at bounding box center [440, 134] width 28 height 28
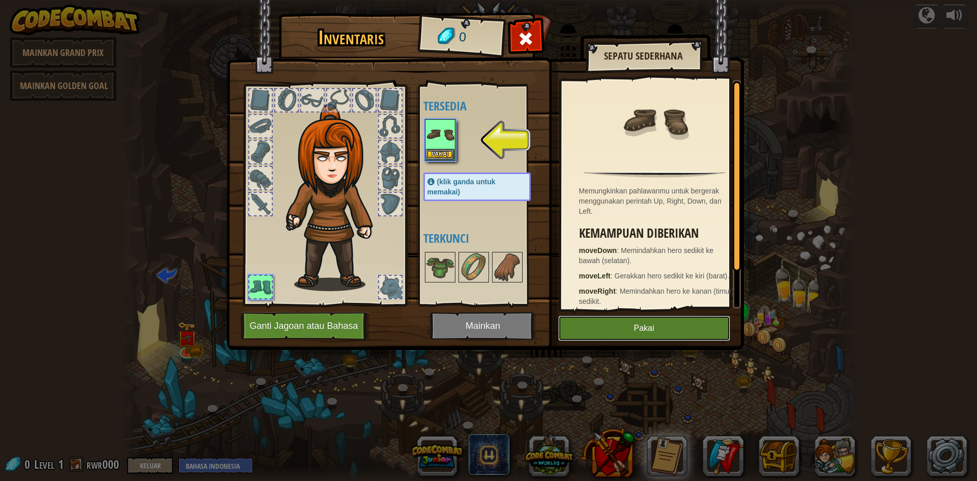
click at [633, 331] on button "Pakai" at bounding box center [644, 327] width 172 height 25
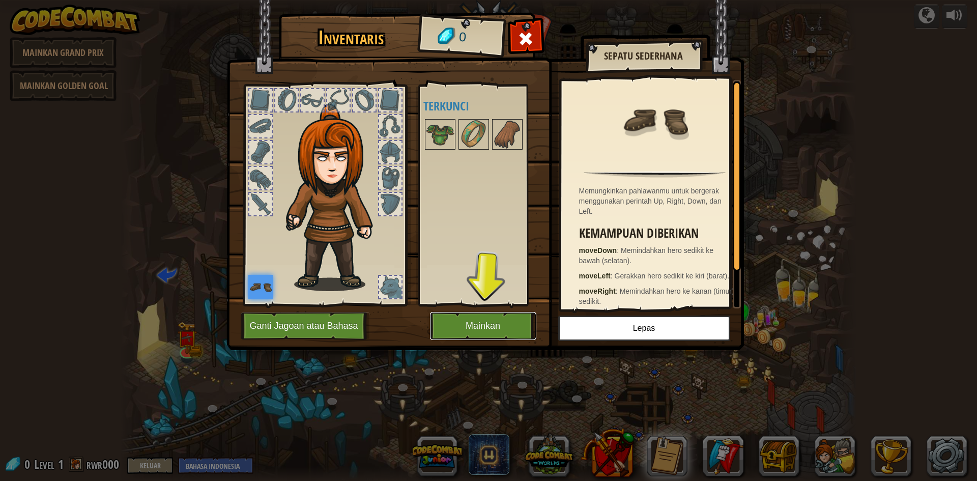
click at [517, 328] on button "Mainkan" at bounding box center [483, 326] width 106 height 28
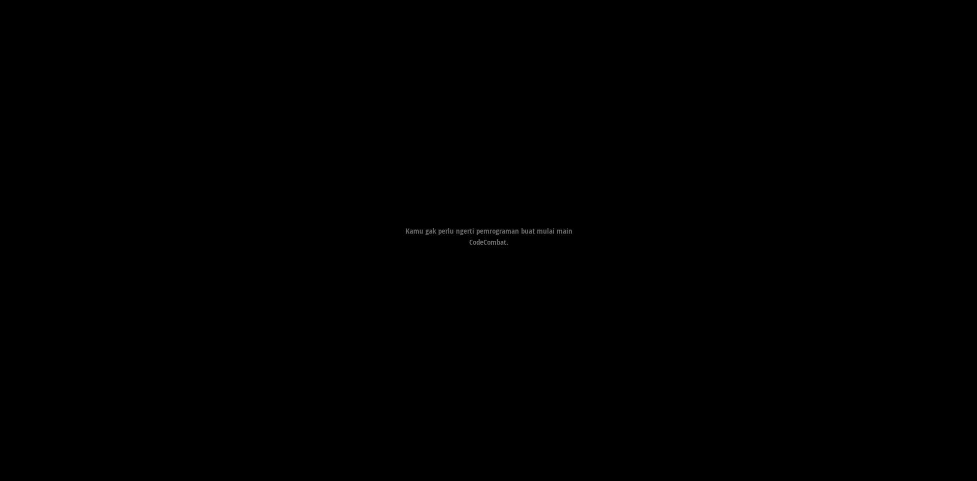
click at [498, 320] on div "Tujuan Hindari paku. Kumpulkan permata. Memulai Level Kesalahan memuat dari ser…" at bounding box center [488, 240] width 977 height 481
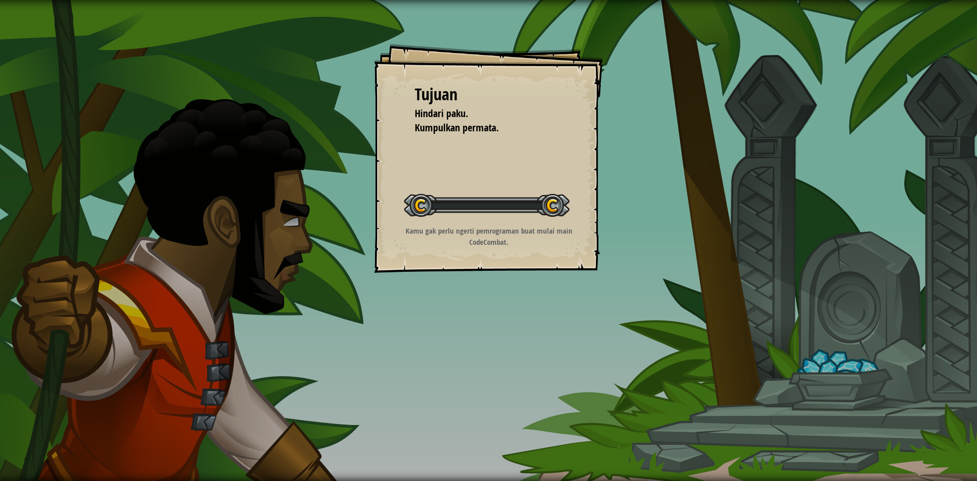
drag, startPoint x: 536, startPoint y: 229, endPoint x: 527, endPoint y: 229, distance: 9.2
drag, startPoint x: 527, startPoint y: 229, endPoint x: 471, endPoint y: 303, distance: 92.9
click at [471, 303] on div "Tujuan Hindari paku. Kumpulkan permata. Memulai Level Kesalahan memuat dari ser…" at bounding box center [488, 240] width 977 height 481
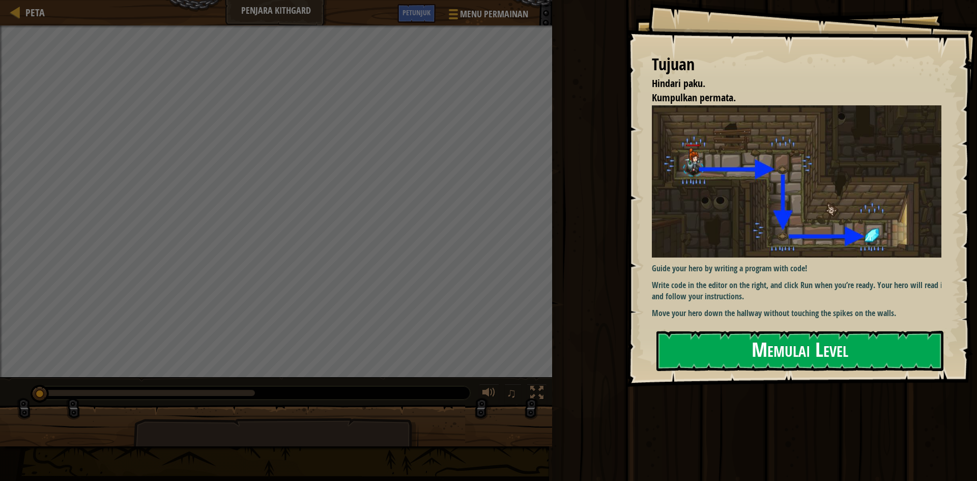
click at [703, 346] on button "Memulai Level" at bounding box center [799, 351] width 287 height 40
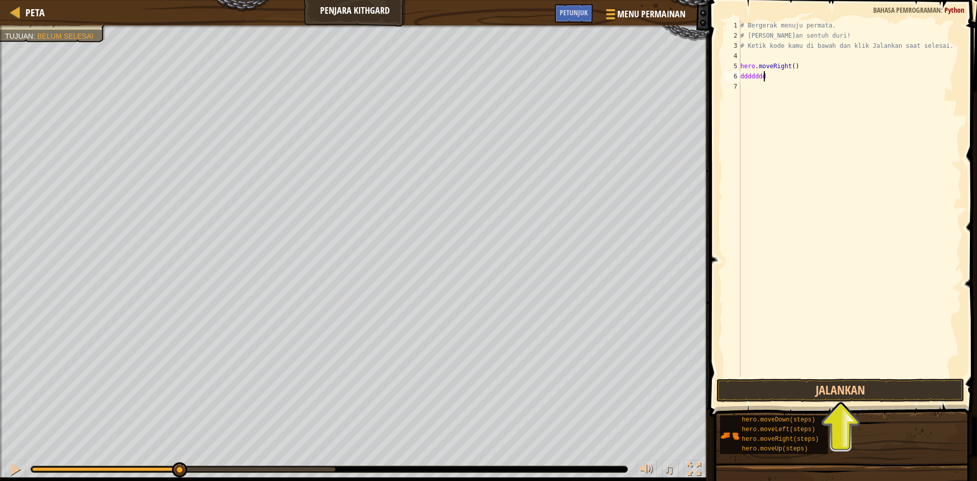
scroll to position [5, 1]
type textarea "d"
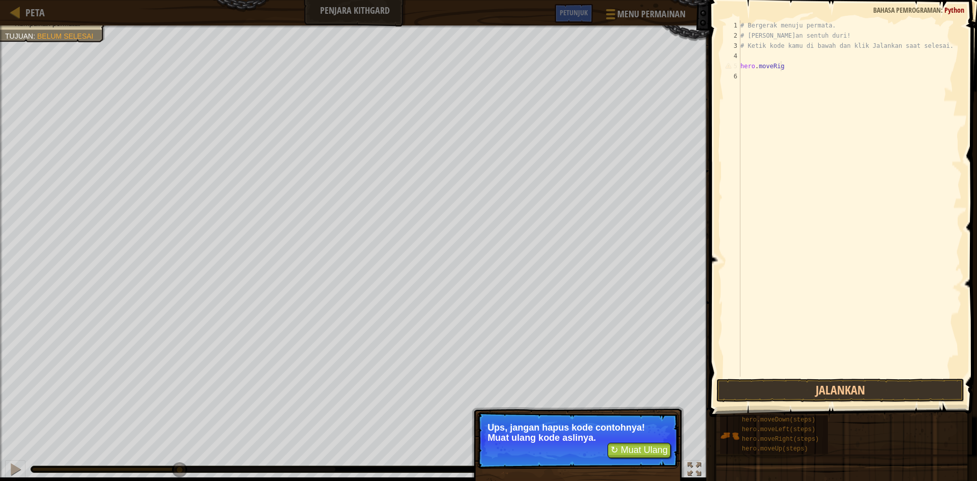
type textarea "hero.moveRig"
drag, startPoint x: 630, startPoint y: 449, endPoint x: 635, endPoint y: 447, distance: 5.3
click at [631, 449] on button "↻ Muat Ulang" at bounding box center [638, 450] width 63 height 15
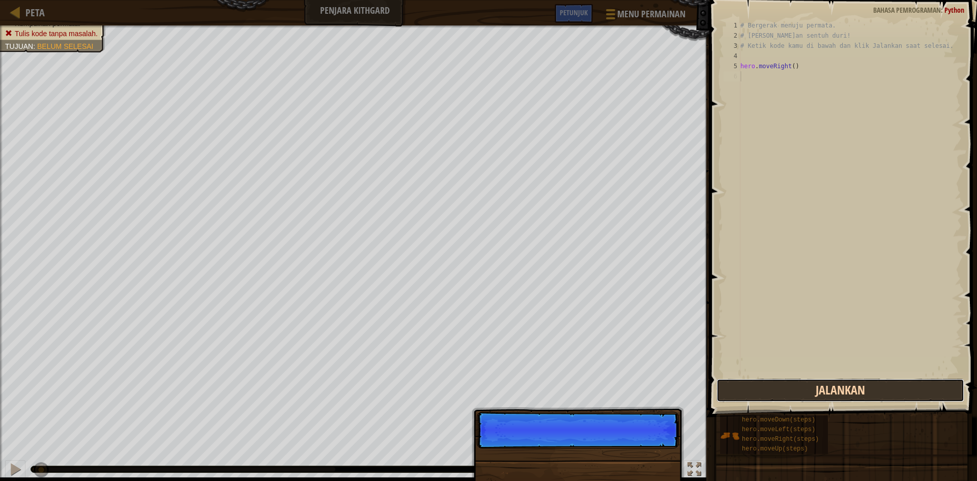
click at [812, 386] on button "Jalankan" at bounding box center [840, 390] width 248 height 23
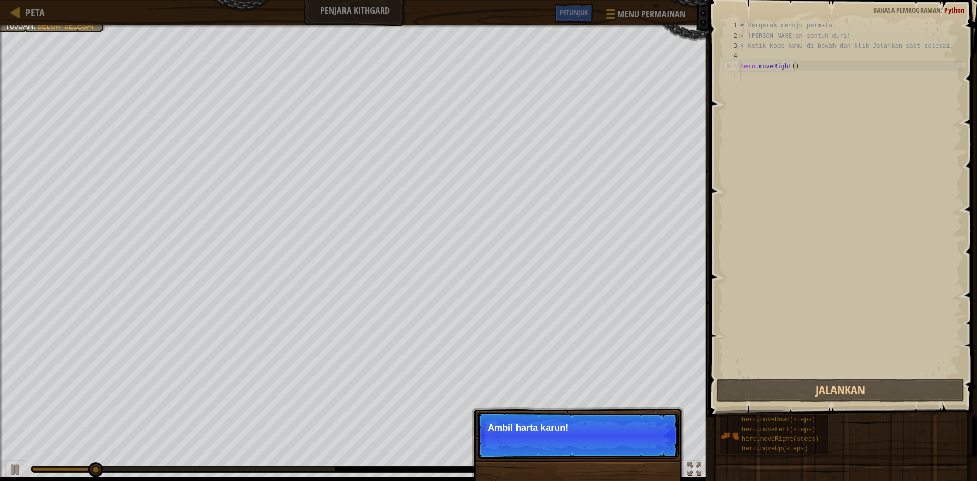
click at [633, 414] on p "Lewati (esc) Lanjutkan Ambil harta karun!" at bounding box center [578, 435] width 202 height 47
drag, startPoint x: 629, startPoint y: 414, endPoint x: 621, endPoint y: 413, distance: 8.2
click at [626, 414] on p "Lewati (esc) Lanjutkan Ambil harta karun!" at bounding box center [578, 435] width 202 height 47
click at [620, 413] on p "Lewati (esc) Lanjutkan Ambil harta karun!" at bounding box center [578, 435] width 202 height 47
click at [652, 437] on button "Lanjutkan" at bounding box center [648, 441] width 45 height 13
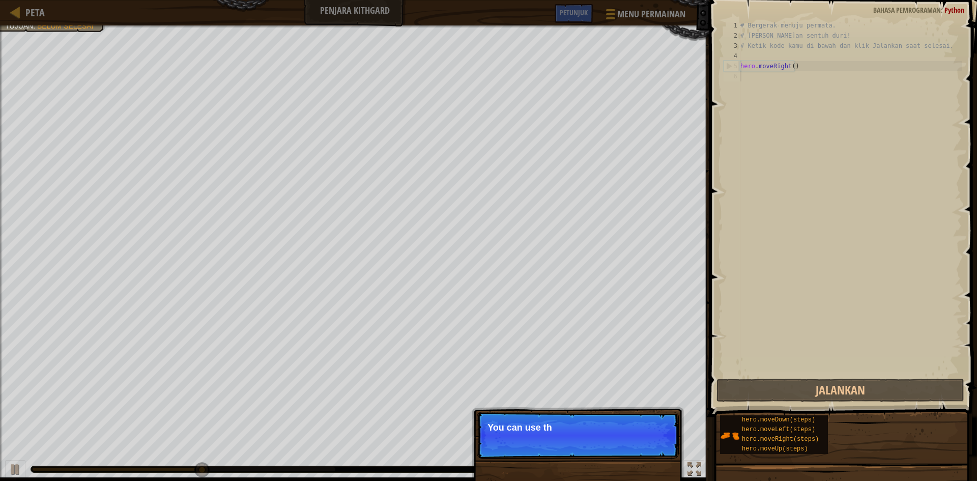
click at [627, 443] on p "Lewati (esc) Lanjutkan You can use th" at bounding box center [578, 435] width 202 height 47
click at [627, 443] on p "Lewati (esc) Lanjutkan You can use these met" at bounding box center [578, 435] width 202 height 47
click at [624, 442] on p "Lewati (esc) Lanjutkan You can use these methods." at bounding box center [578, 435] width 202 height 47
click at [620, 441] on div "Lewati (esc) Lanjutkan" at bounding box center [607, 441] width 126 height 13
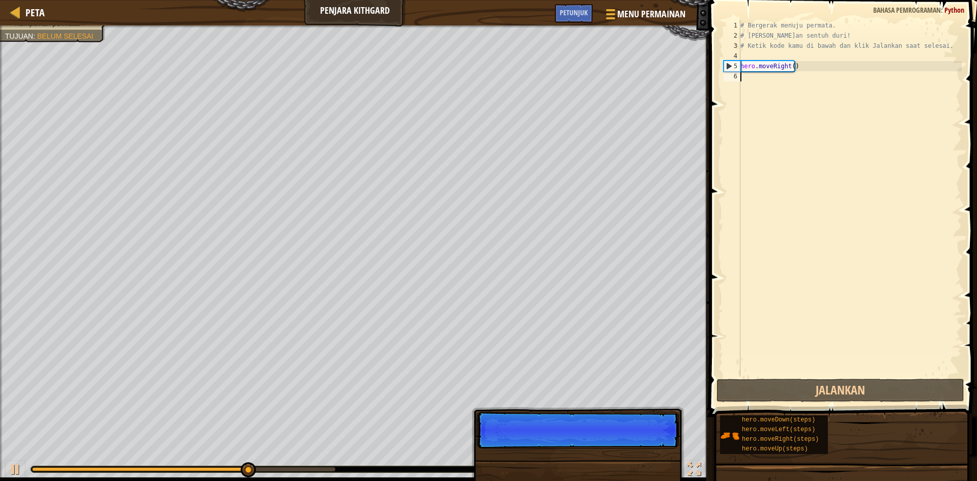
click at [618, 440] on p "Lewati (esc) Lanjutkan" at bounding box center [578, 430] width 202 height 37
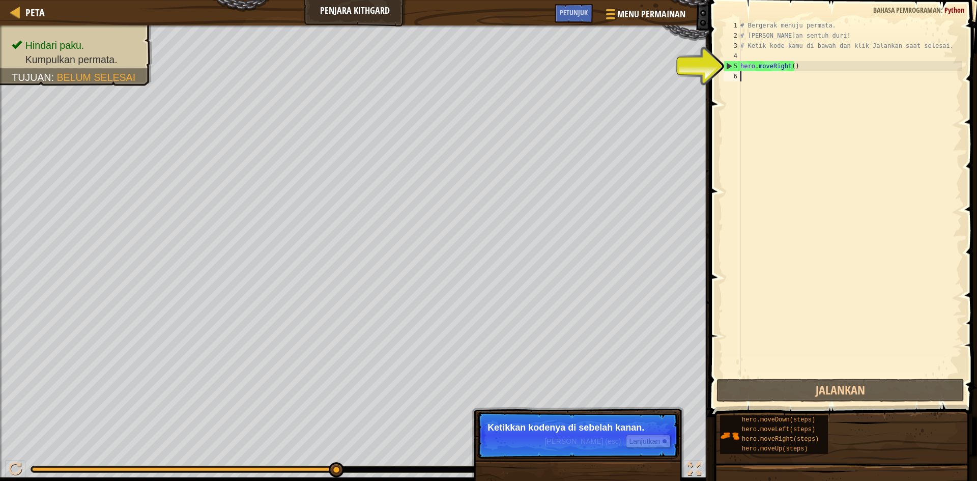
click at [598, 438] on span "Lewati (esc)" at bounding box center [582, 441] width 76 height 8
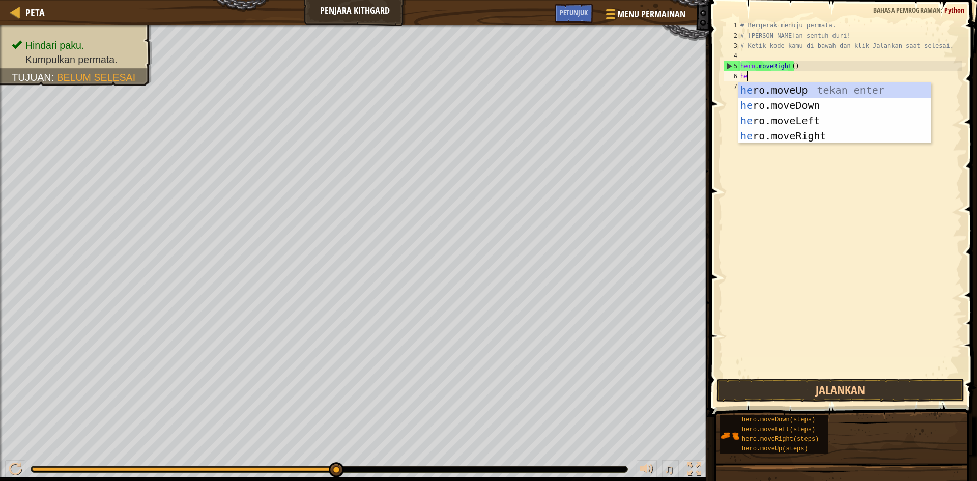
type textarea "her"
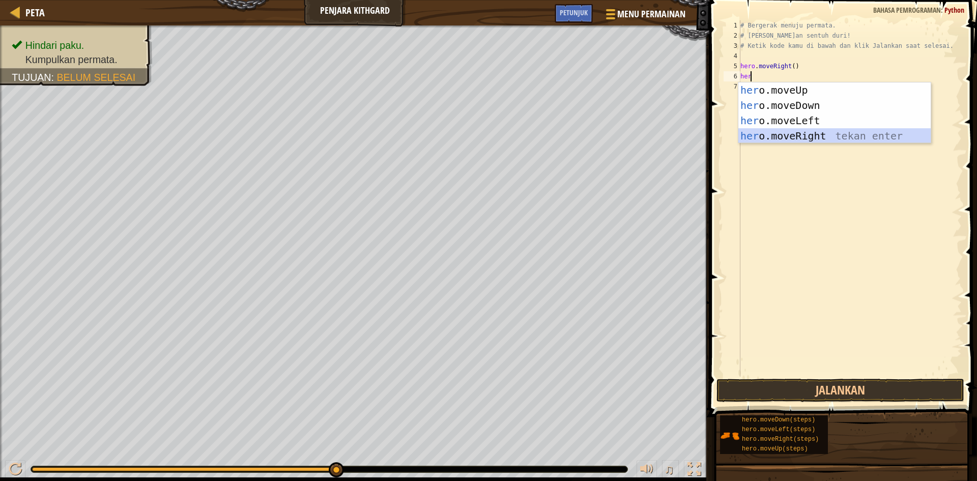
click at [805, 130] on div "her o.moveUp tekan enter her o.moveDown tekan enter her o.moveLeft tekan enter …" at bounding box center [834, 128] width 192 height 92
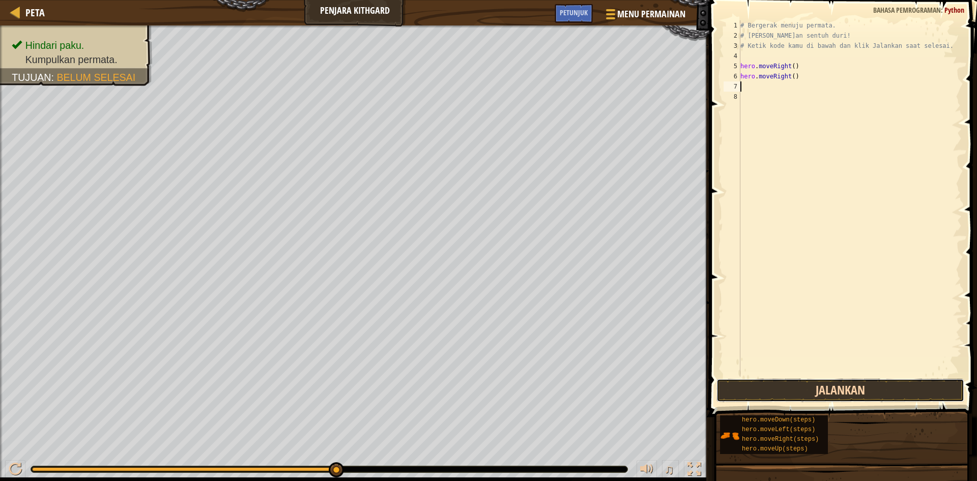
click at [847, 387] on button "Jalankan" at bounding box center [840, 390] width 248 height 23
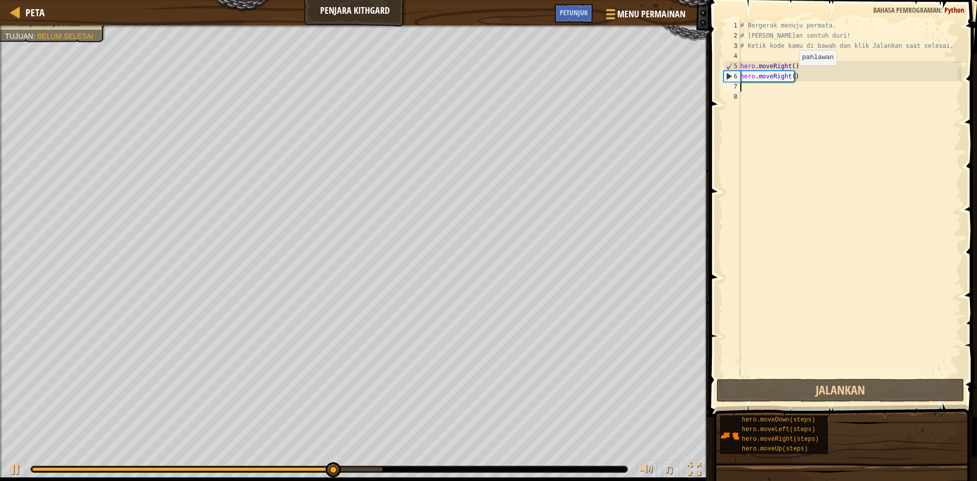
click at [790, 75] on div "# Bergerak menuju permata. # Jangan sentuh duri! # Ketik kode kamu di bawah dan…" at bounding box center [849, 208] width 223 height 377
click at [784, 77] on div "# Bergerak menuju permata. # Jangan sentuh duri! # Ketik kode kamu di bawah dan…" at bounding box center [849, 208] width 223 height 377
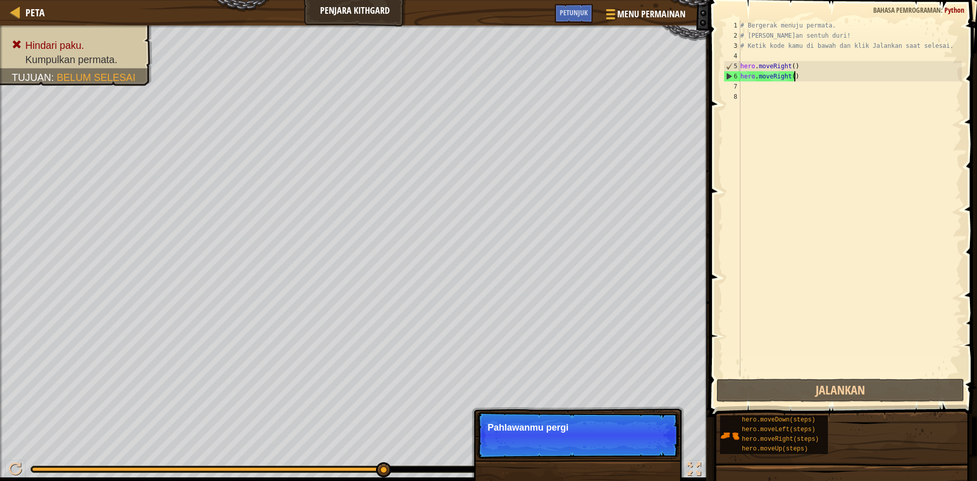
click at [804, 79] on div "# Bergerak menuju permata. # Jangan sentuh duri! # Ketik kode kamu di bawah dan…" at bounding box center [849, 208] width 223 height 377
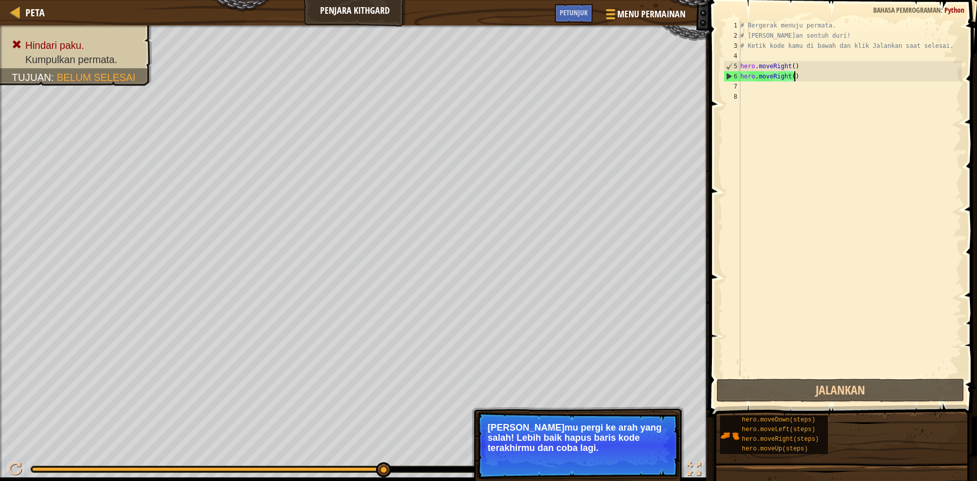
click at [645, 443] on p "Pahlawanmu pergi ke arah yang salah! Lebih baik hapus baris kode terakhirmu dan…" at bounding box center [577, 437] width 181 height 31
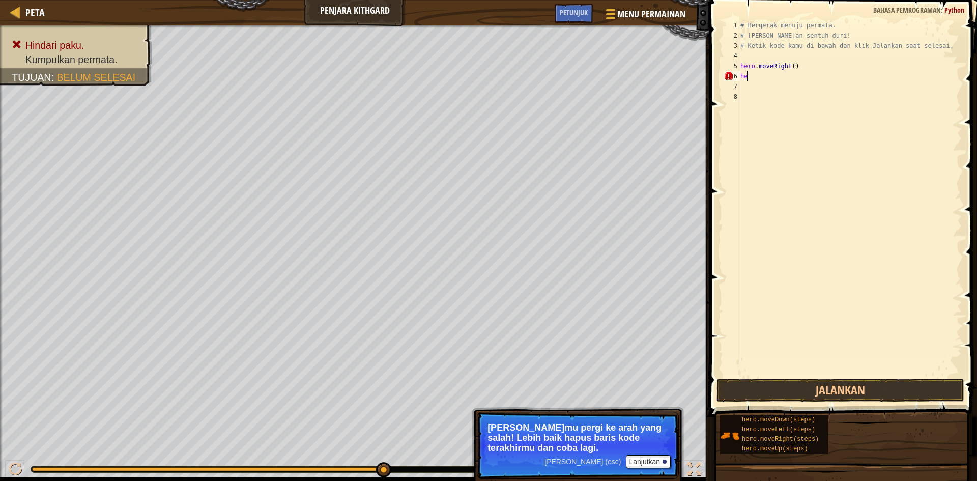
type textarea "h"
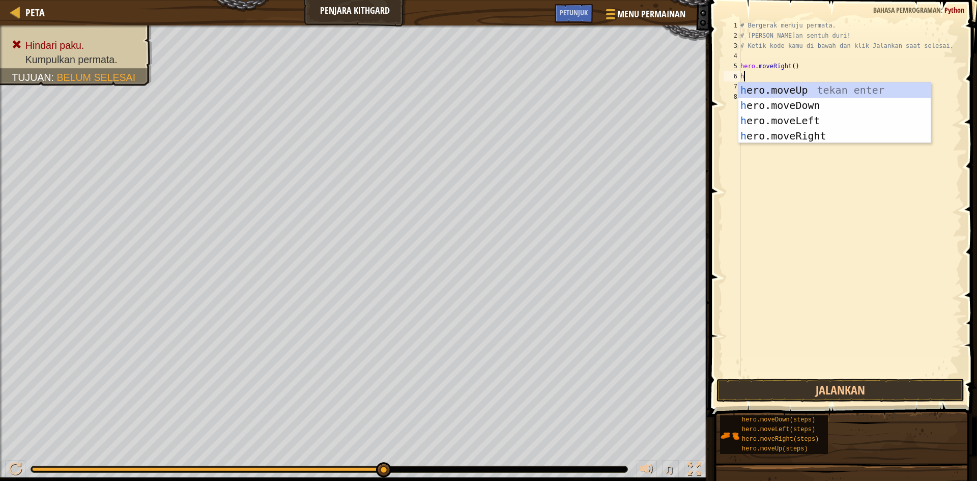
type textarea "he"
click at [807, 104] on div "he ro.moveUp tekan enter he ro.moveDown tekan enter he ro.moveLeft tekan enter …" at bounding box center [834, 128] width 192 height 92
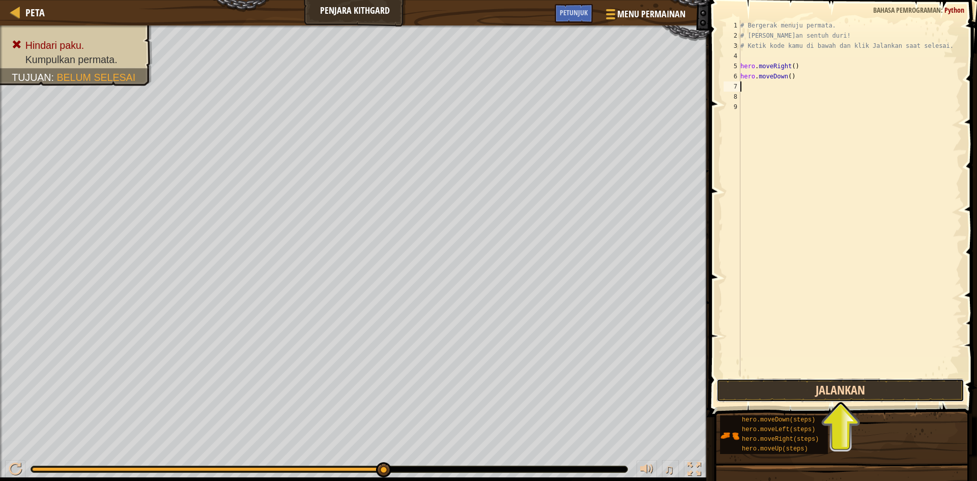
click at [826, 392] on button "Jalankan" at bounding box center [840, 390] width 248 height 23
type textarea "her"
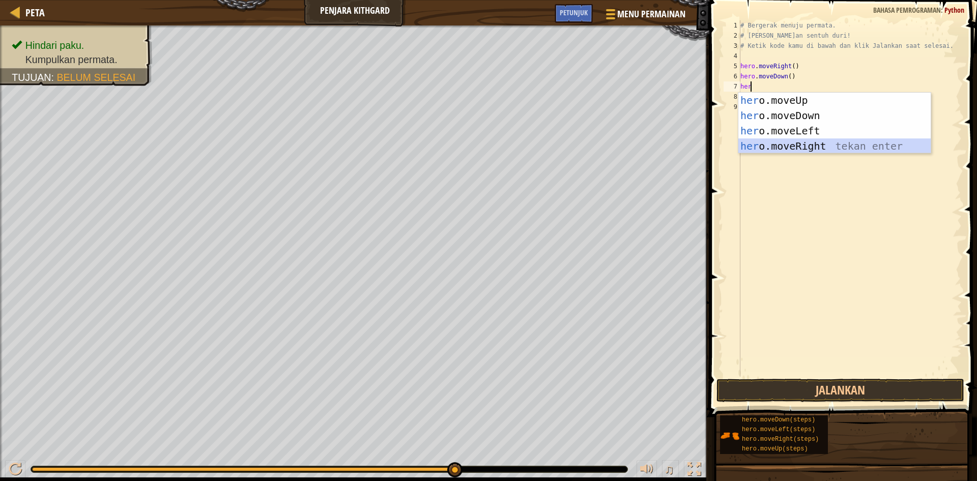
click at [769, 147] on div "her o.moveUp tekan enter her o.moveDown tekan enter her o.moveLeft tekan enter …" at bounding box center [834, 139] width 192 height 92
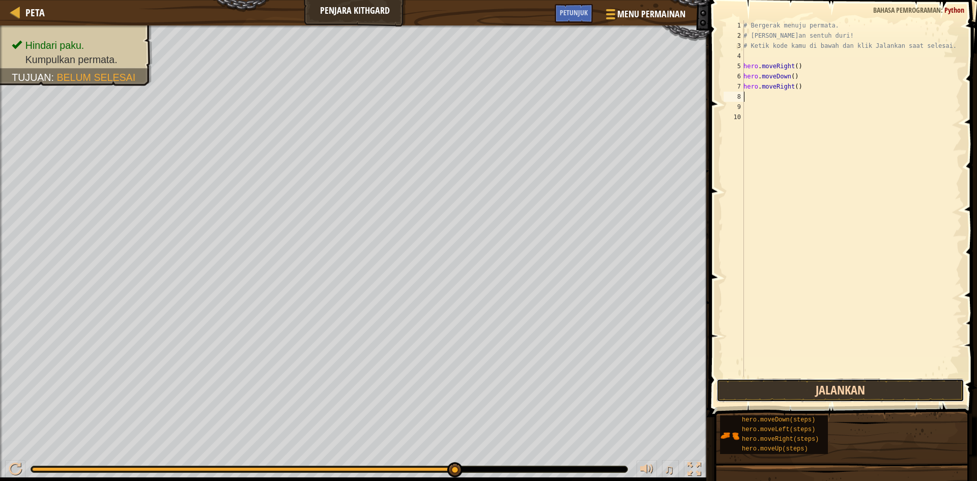
click at [797, 383] on button "Jalankan" at bounding box center [840, 390] width 248 height 23
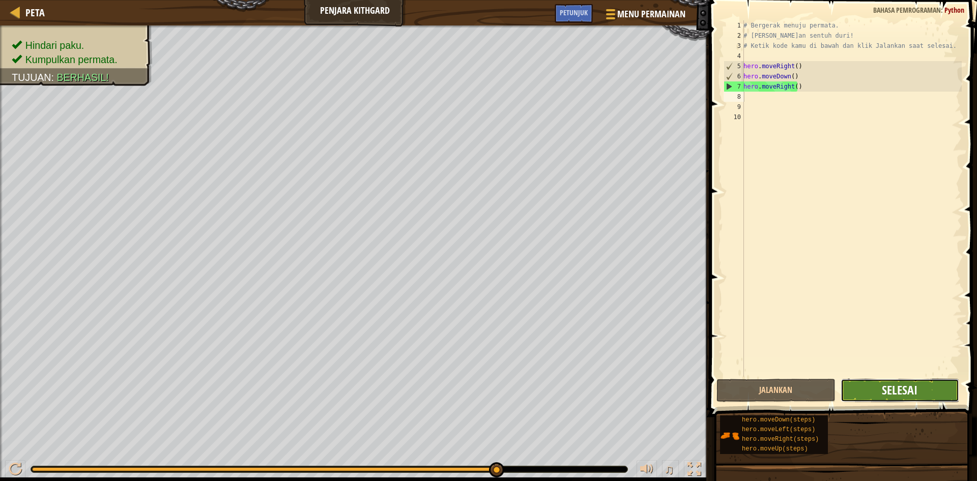
click at [888, 388] on span "Selesai" at bounding box center [900, 390] width 36 height 16
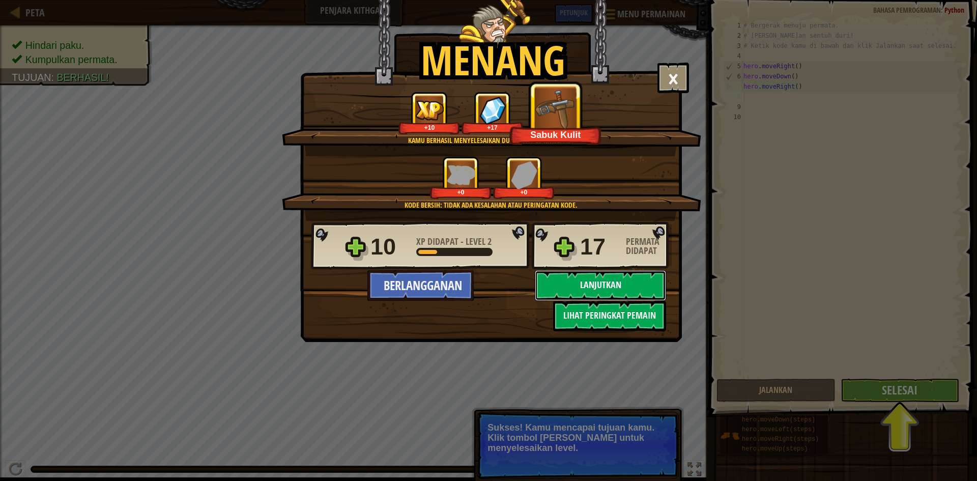
click at [600, 285] on button "Lanjutkan" at bounding box center [600, 285] width 131 height 31
select select "id"
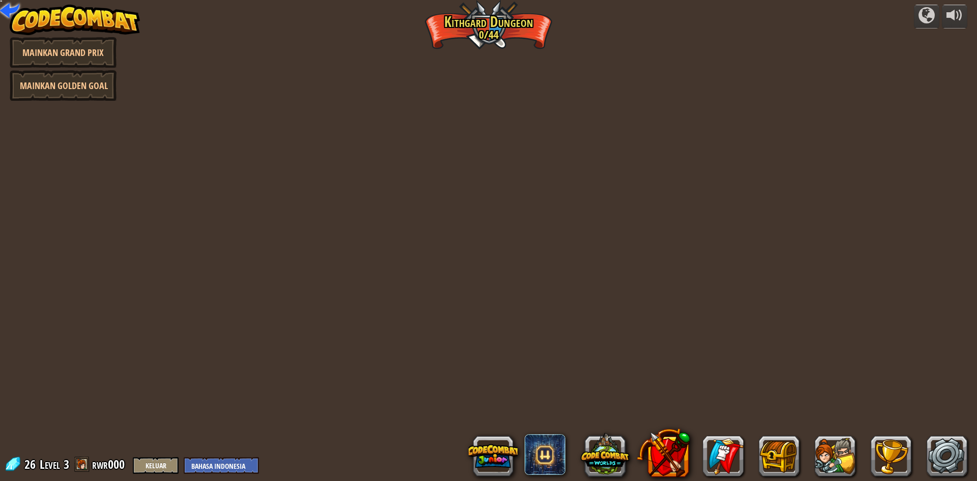
drag, startPoint x: 597, startPoint y: 286, endPoint x: 510, endPoint y: 272, distance: 88.2
click at [508, 272] on div "powered by Mainkan Grand Prix Mainkan Golden Goal Ngarai Berliku (Terkunci) Tan…" at bounding box center [488, 240] width 977 height 481
select select "id"
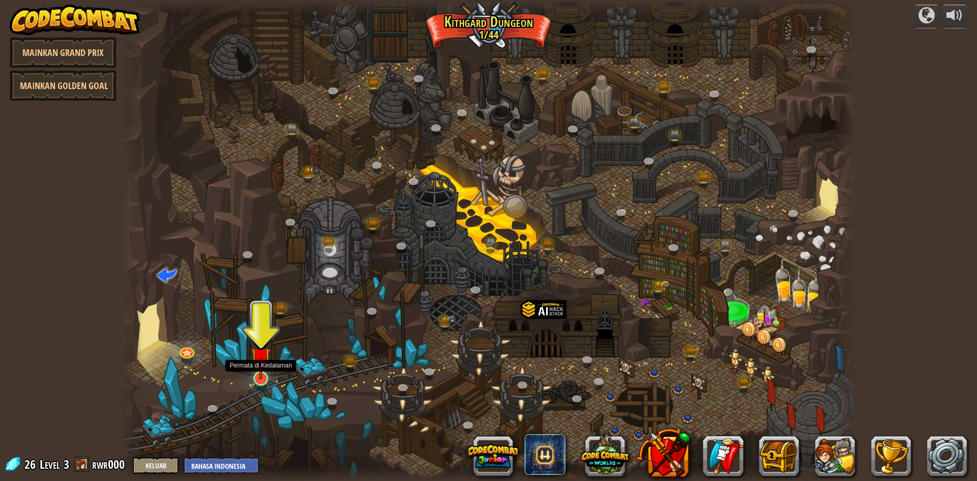
click at [264, 376] on img at bounding box center [261, 356] width 20 height 45
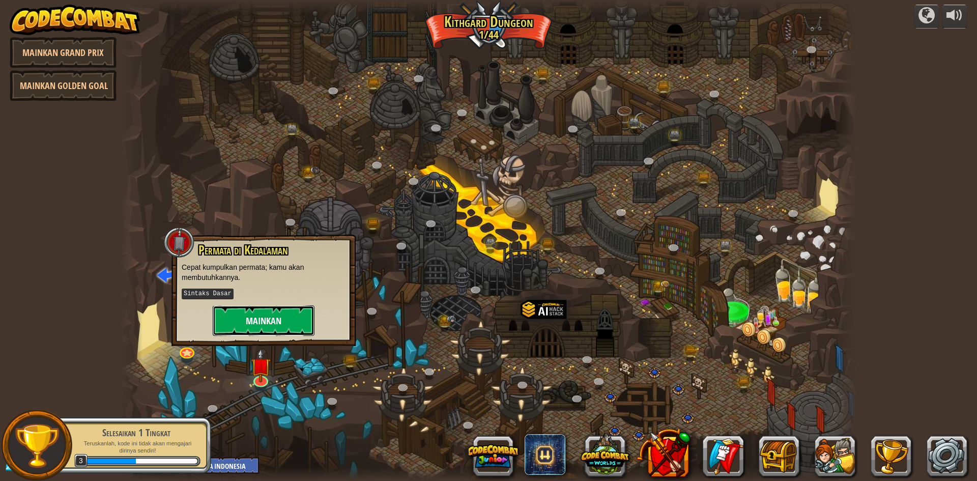
click at [271, 318] on button "Mainkan" at bounding box center [264, 320] width 102 height 31
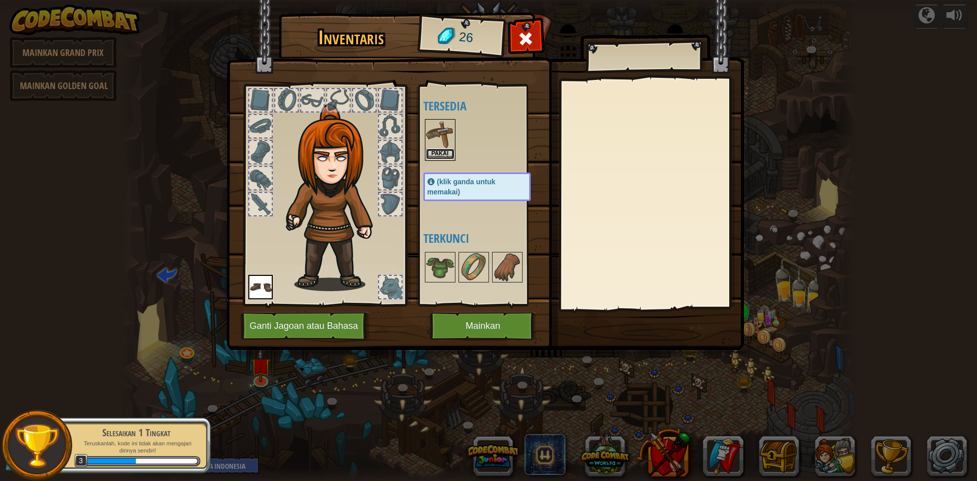
click at [444, 151] on button "Pakai" at bounding box center [440, 154] width 28 height 11
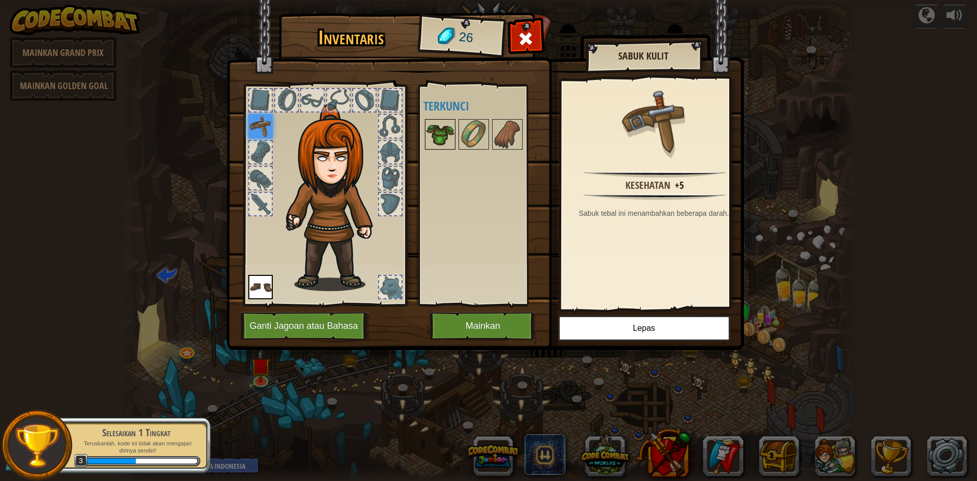
click at [439, 130] on img at bounding box center [440, 134] width 28 height 28
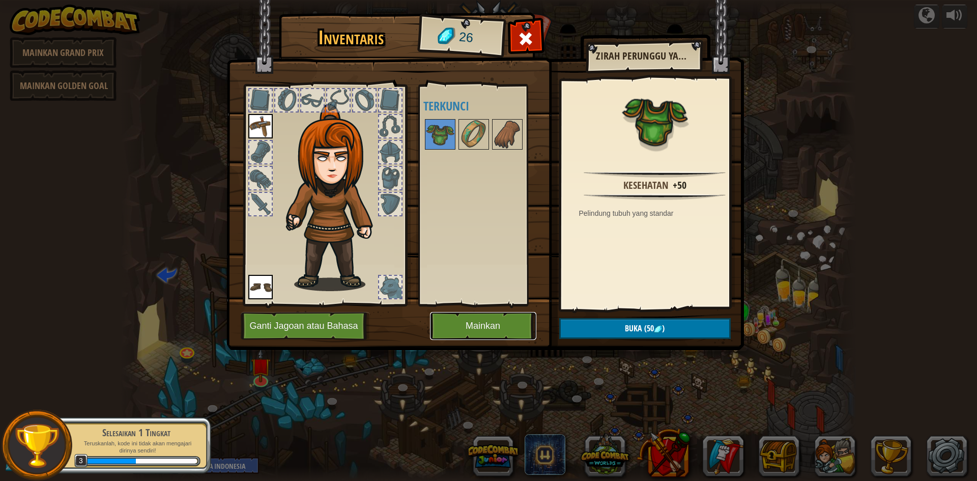
click at [495, 314] on button "Mainkan" at bounding box center [483, 326] width 106 height 28
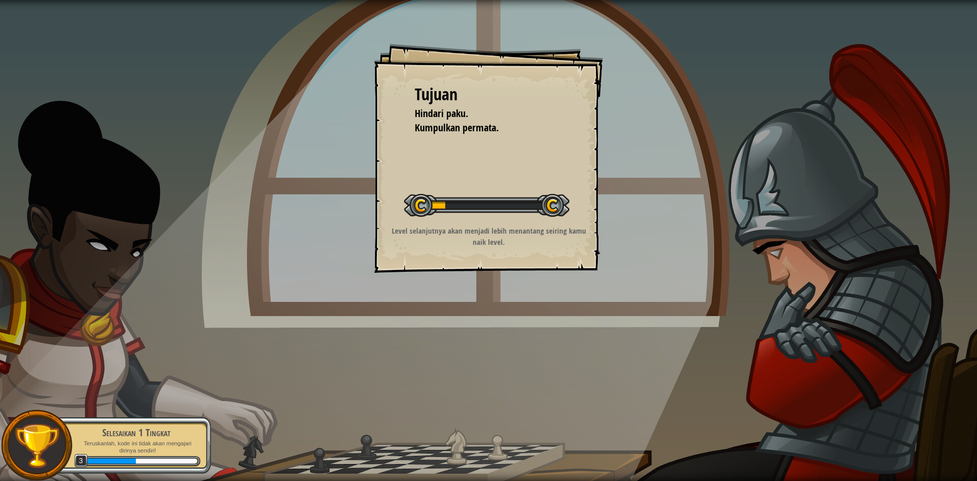
drag, startPoint x: 544, startPoint y: 251, endPoint x: 450, endPoint y: 345, distance: 133.1
click at [450, 345] on div "Tujuan Hindari paku. Kumpulkan permata. Memulai Level Kesalahan memuat dari ser…" at bounding box center [488, 240] width 977 height 481
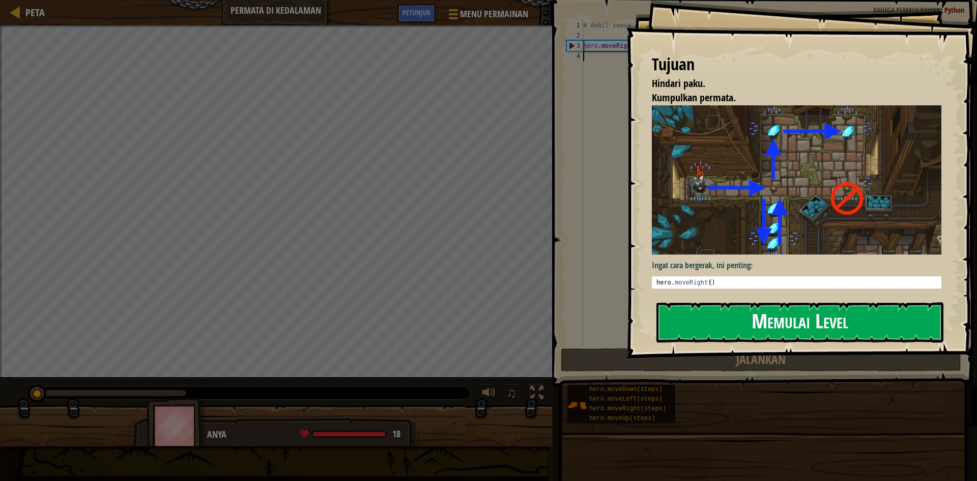
click at [737, 302] on button "Memulai Level" at bounding box center [799, 322] width 287 height 40
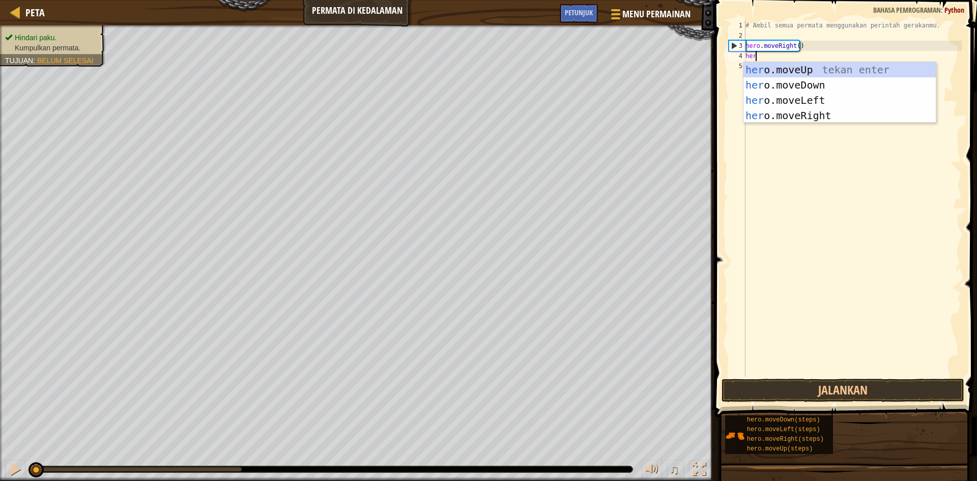
scroll to position [5, 1]
type textarea "hero"
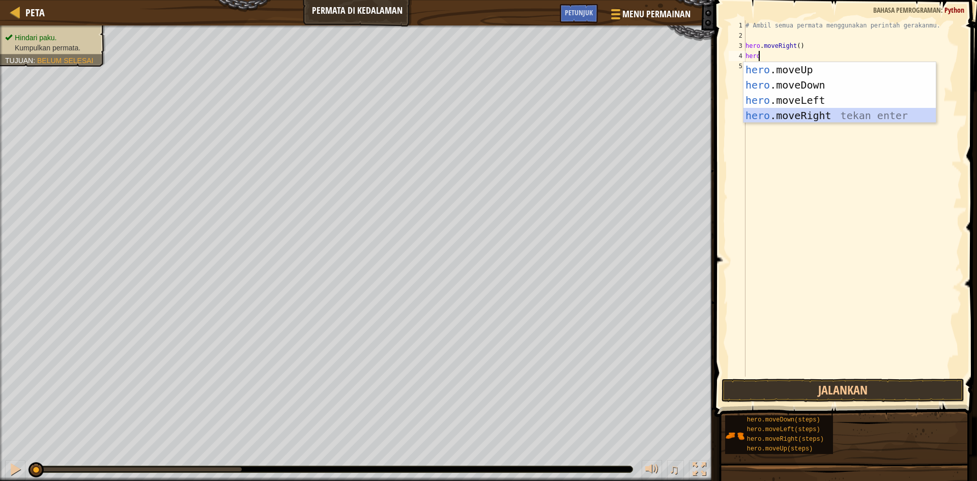
click at [803, 111] on div "hero .moveUp tekan enter hero .moveDown tekan enter hero .moveLeft tekan enter …" at bounding box center [839, 108] width 192 height 92
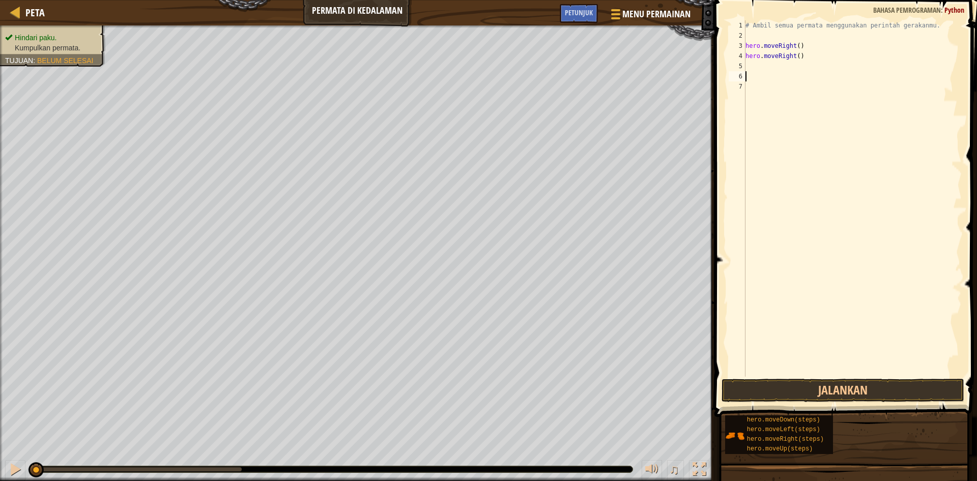
click at [799, 66] on div "# Ambil semua permata menggunakan perintah gerakanmu. hero . moveRight ( ) hero…" at bounding box center [852, 208] width 218 height 377
click at [801, 59] on div "# Ambil semua permata menggunakan perintah gerakanmu. hero . moveRight ( ) hero…" at bounding box center [852, 208] width 218 height 377
click at [862, 394] on button "Jalankan" at bounding box center [842, 390] width 243 height 23
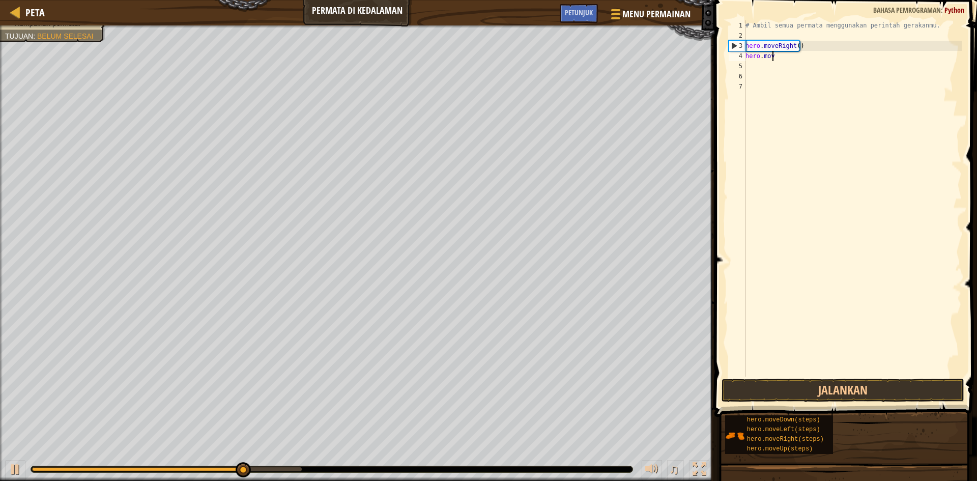
type textarea "h"
type textarea "g"
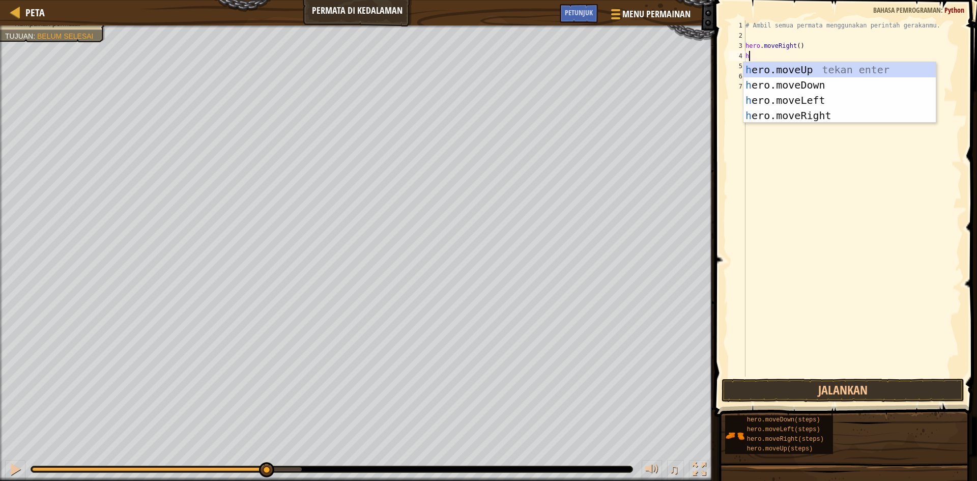
type textarea "hw"
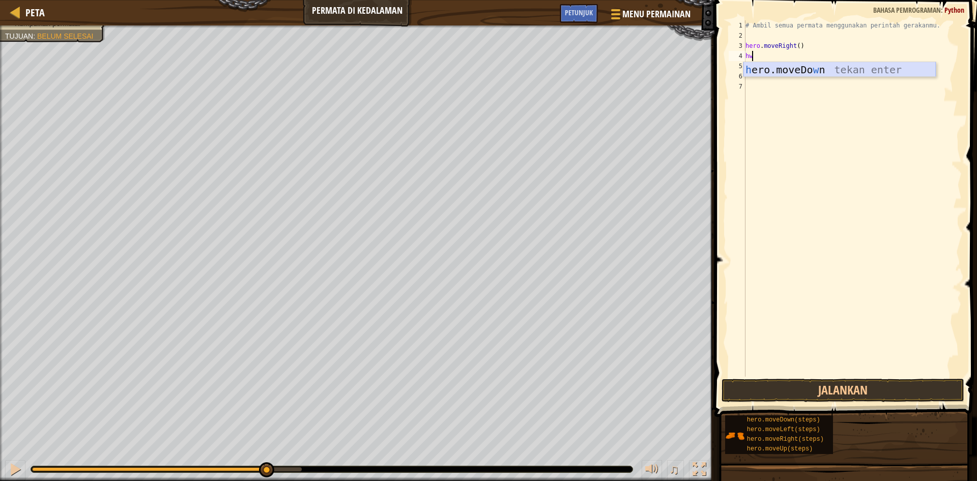
click at [856, 75] on div "h ero.moveDo w n tekan enter" at bounding box center [839, 85] width 192 height 46
click at [775, 385] on button "Jalankan" at bounding box center [842, 390] width 243 height 23
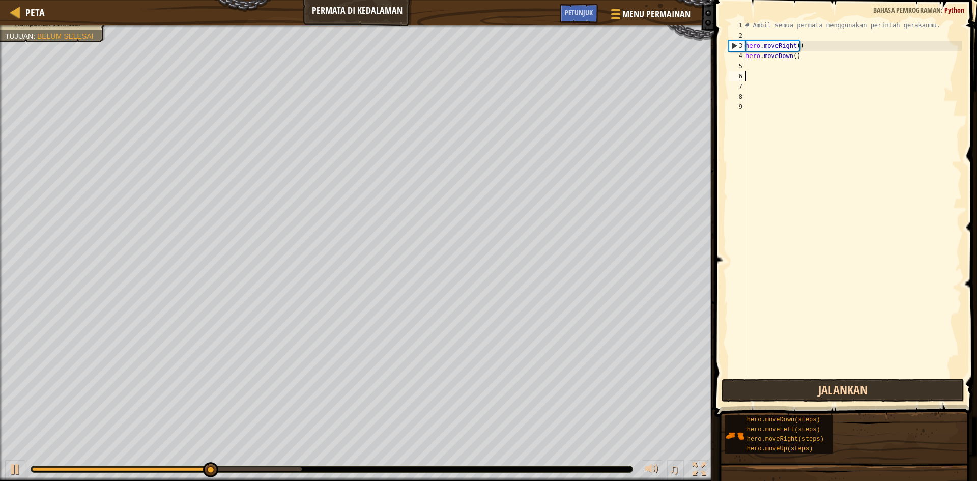
type textarea "h"
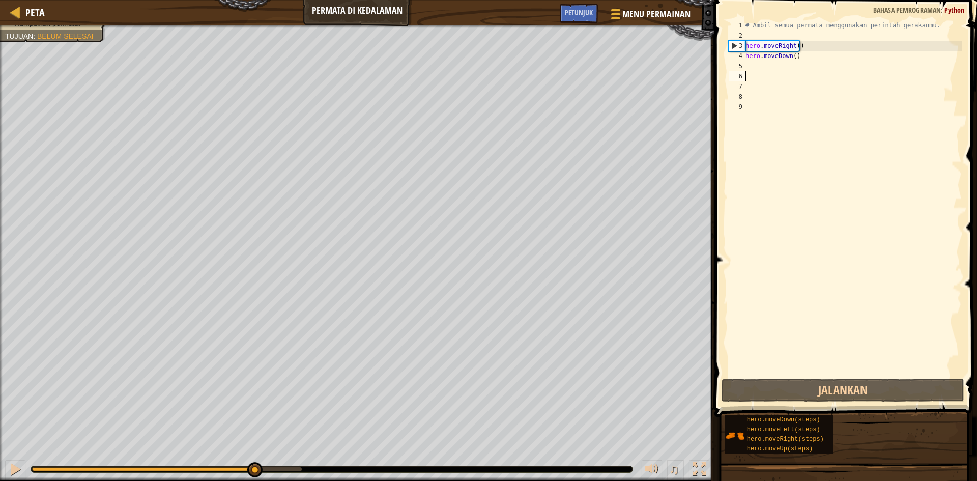
click at [748, 76] on div "# Ambil semua permata menggunakan perintah gerakanmu. hero . moveRight ( ) hero…" at bounding box center [852, 208] width 218 height 377
click at [751, 66] on div "# Ambil semua permata menggunakan perintah gerakanmu. hero . moveRight ( ) hero…" at bounding box center [852, 208] width 218 height 377
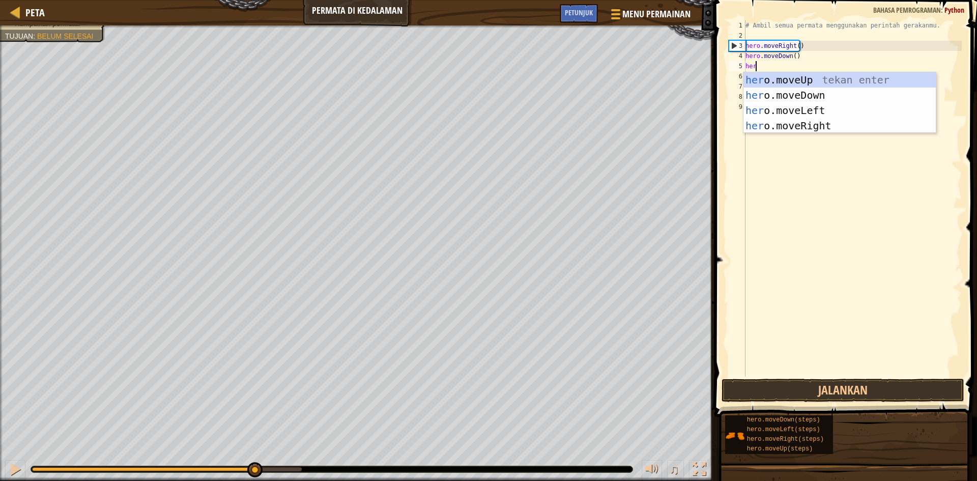
scroll to position [5, 1]
type textarea "hero"
click at [795, 80] on div "hero .moveUp tekan enter hero .moveDown tekan enter hero .moveLeft tekan enter …" at bounding box center [839, 118] width 192 height 92
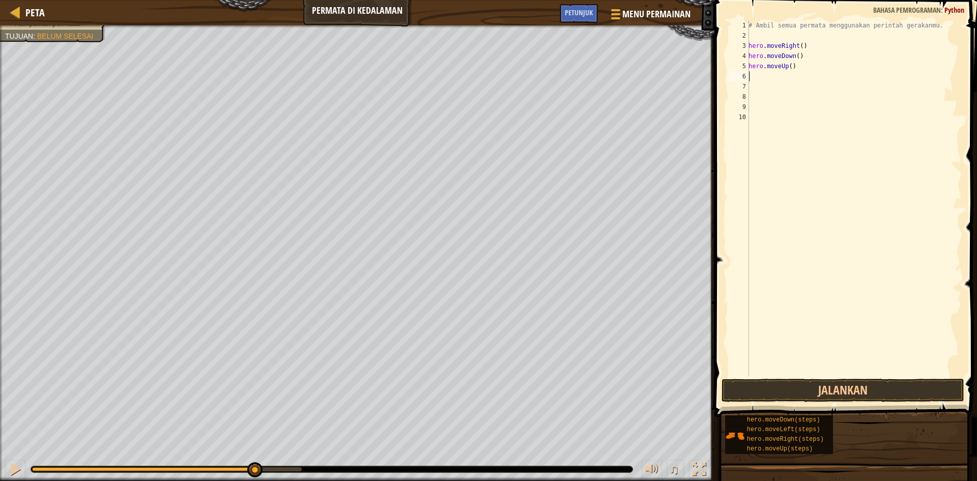
scroll to position [5, 0]
click at [762, 77] on div "# Ambil semua permata menggunakan perintah gerakanmu. hero . moveRight ( ) hero…" at bounding box center [853, 208] width 215 height 377
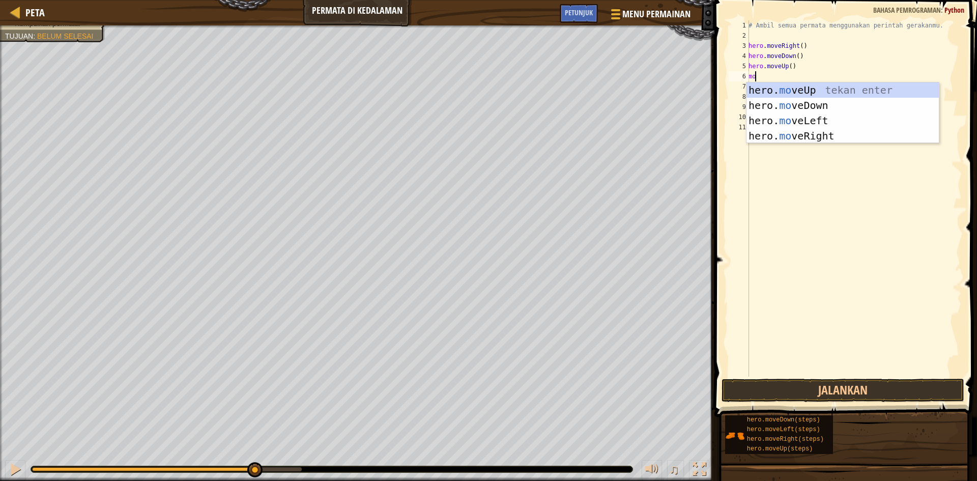
scroll to position [5, 1]
type textarea "move"
click at [780, 92] on div "hero. move Up tekan enter hero. move Down tekan enter hero. move Left tekan ent…" at bounding box center [842, 128] width 192 height 92
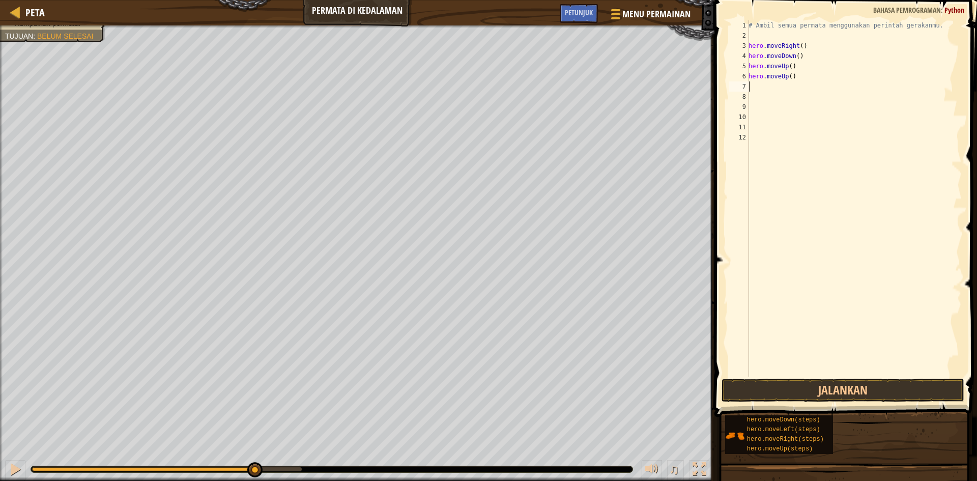
click at [763, 88] on div "# Ambil semua permata menggunakan perintah gerakanmu. hero . moveRight ( ) hero…" at bounding box center [853, 208] width 215 height 377
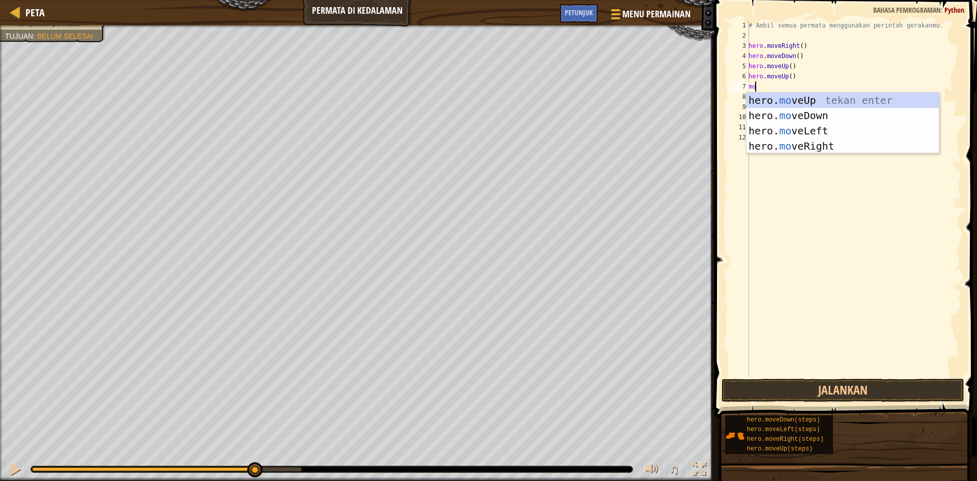
scroll to position [5, 1]
type textarea "move"
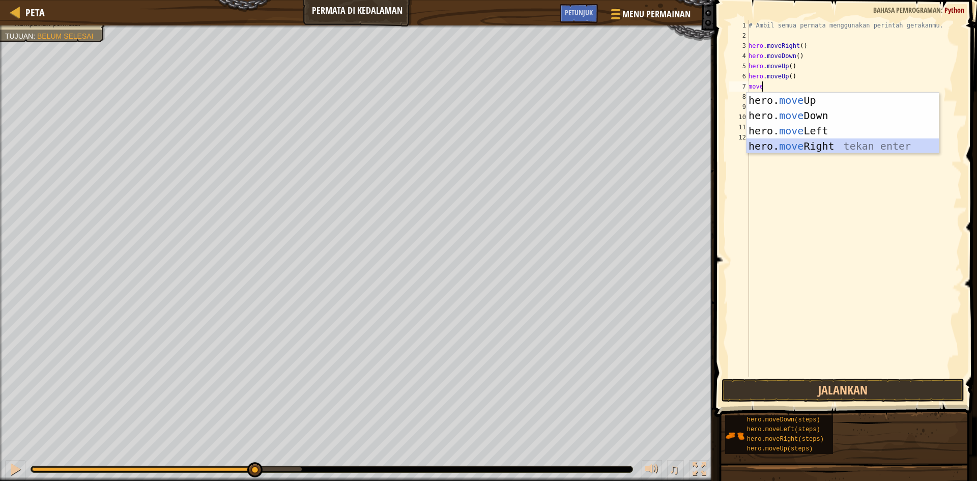
click at [805, 150] on div "hero. move Up tekan enter hero. move Down tekan enter hero. move Left tekan ent…" at bounding box center [842, 139] width 192 height 92
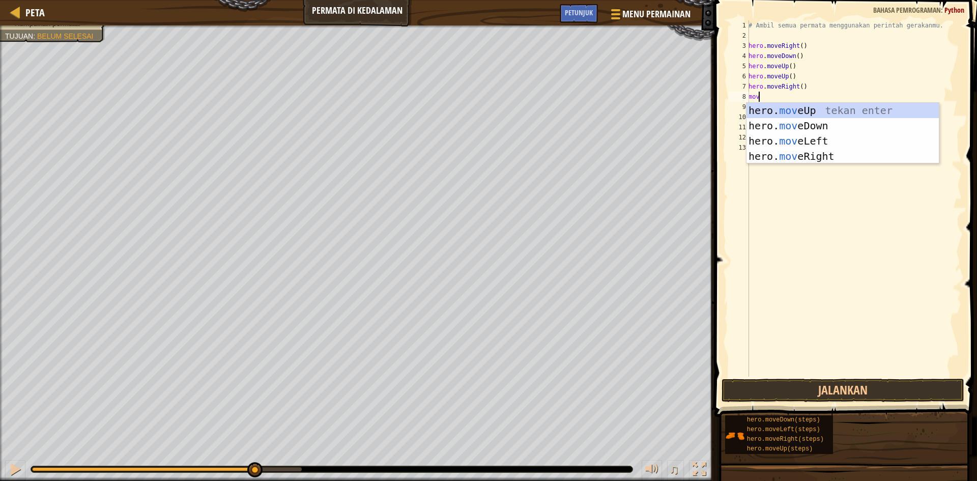
type textarea "move"
click at [800, 120] on div "hero. move Up tekan enter hero. move Down tekan enter hero. move Left tekan ent…" at bounding box center [842, 149] width 192 height 92
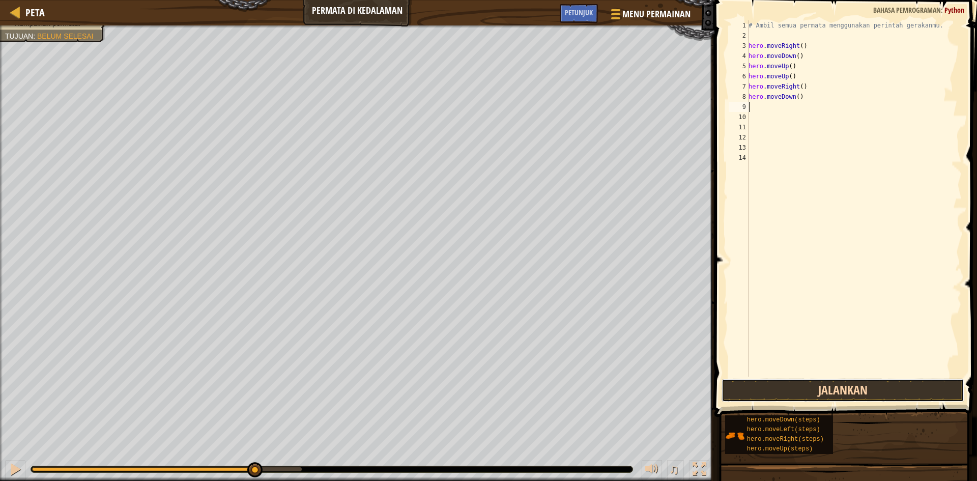
drag, startPoint x: 807, startPoint y: 396, endPoint x: 813, endPoint y: 389, distance: 9.5
click at [809, 393] on button "Jalankan" at bounding box center [842, 390] width 243 height 23
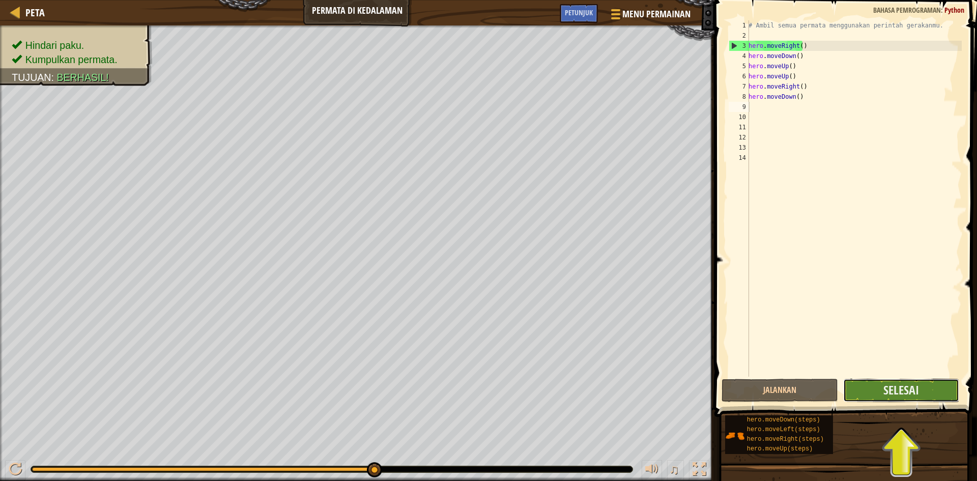
click at [879, 393] on button "Selesai" at bounding box center [901, 390] width 117 height 23
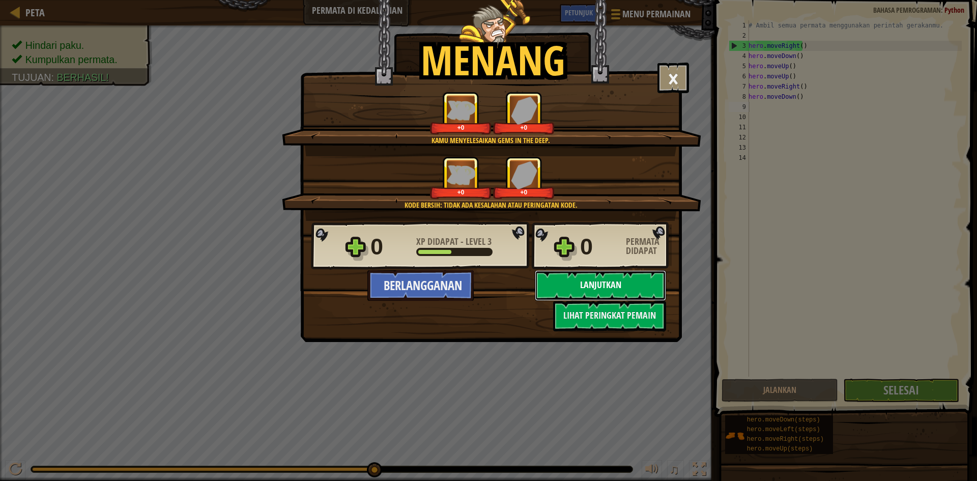
click at [601, 283] on button "Lanjutkan" at bounding box center [600, 285] width 131 height 31
select select "id"
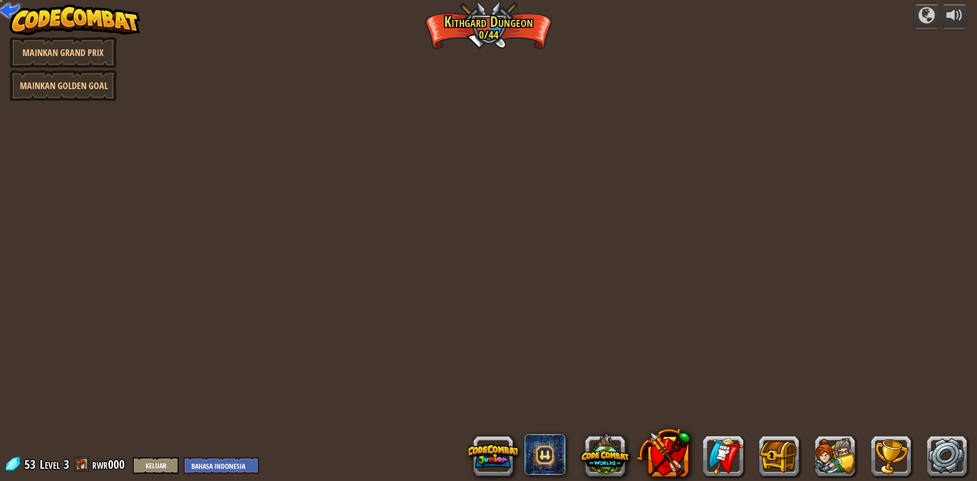
select select "id"
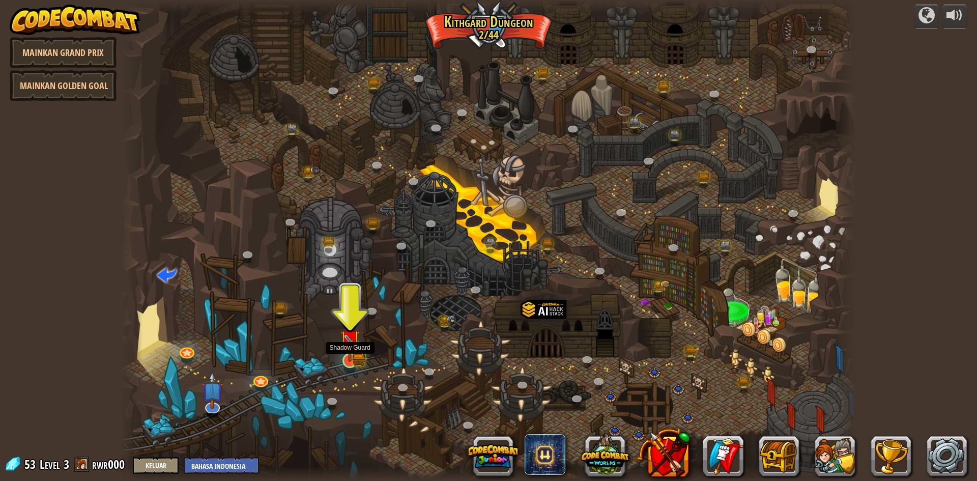
click at [350, 354] on img at bounding box center [350, 340] width 20 height 44
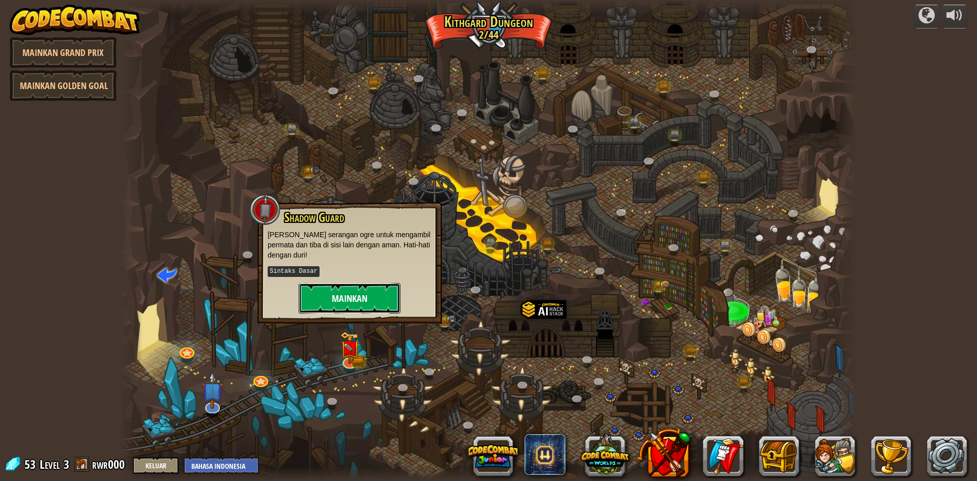
click at [366, 302] on button "Mainkan" at bounding box center [350, 298] width 102 height 31
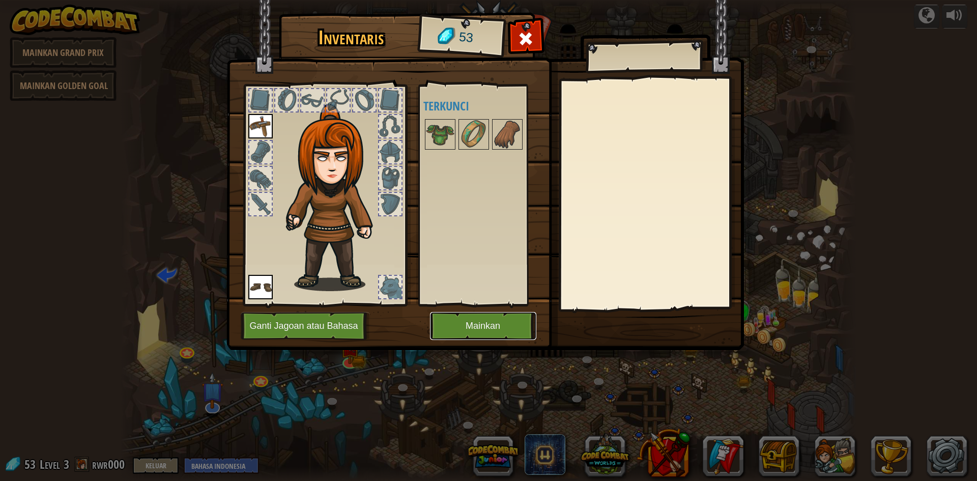
click at [448, 326] on button "Mainkan" at bounding box center [483, 326] width 106 height 28
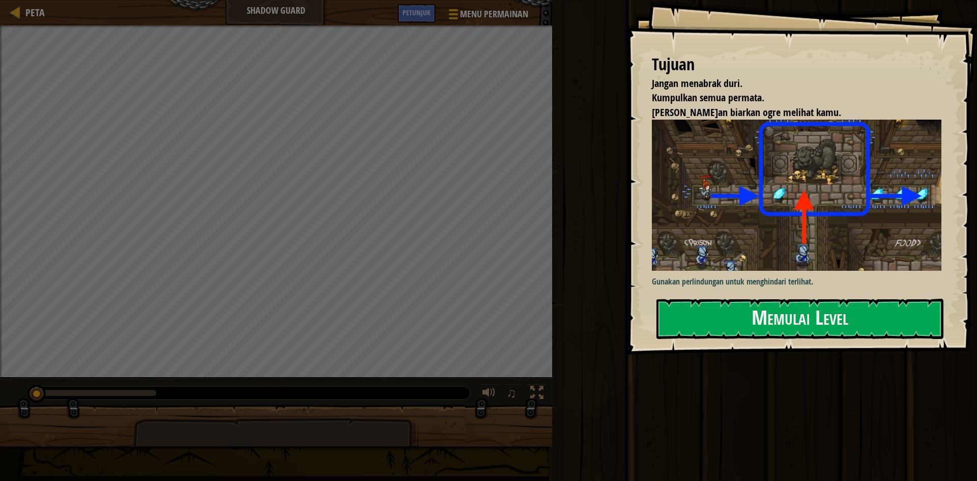
click at [692, 372] on div "Jalankan Submit Selesai" at bounding box center [763, 238] width 428 height 476
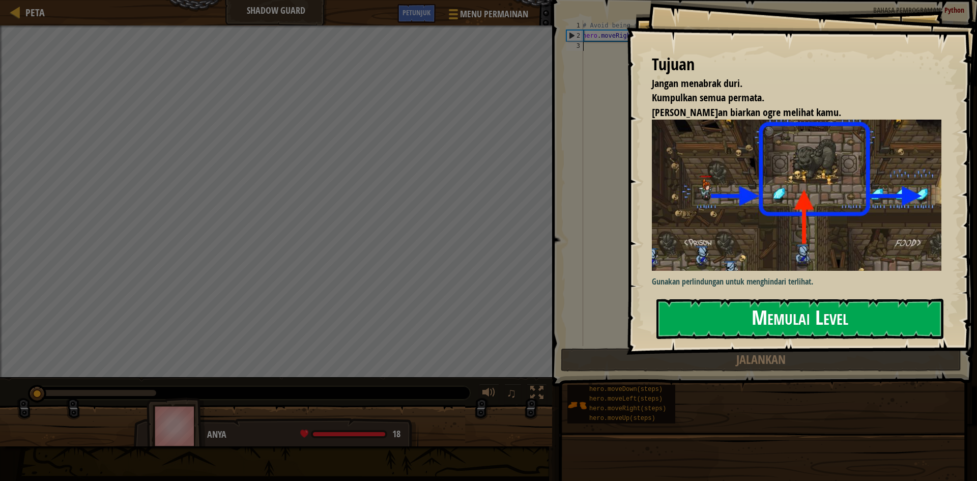
click at [668, 322] on button "Memulai Level" at bounding box center [799, 319] width 287 height 40
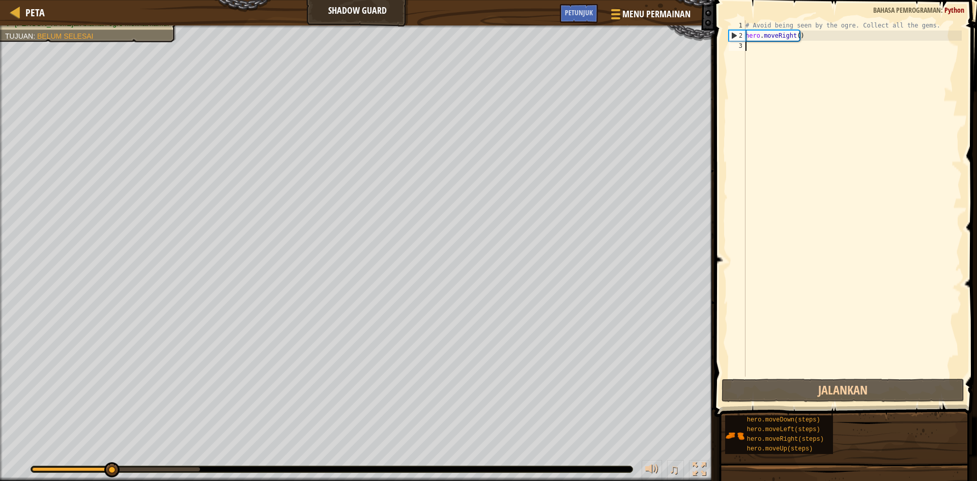
click at [759, 66] on div "# Avoid being seen by the ogre. Collect all the gems. hero . moveRight ( )" at bounding box center [852, 208] width 218 height 377
click at [759, 51] on div "# Avoid being seen by the ogre. Collect all the gems. hero . moveRight ( )" at bounding box center [852, 208] width 218 height 377
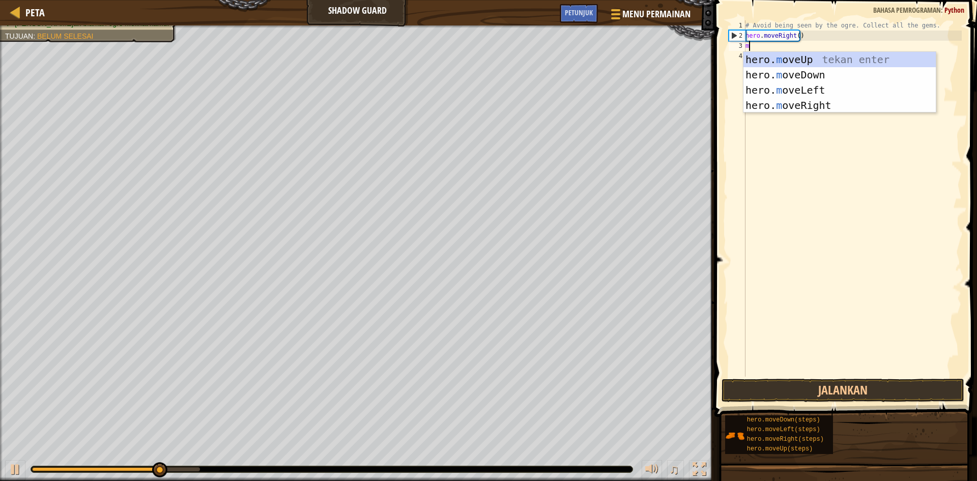
scroll to position [5, 0]
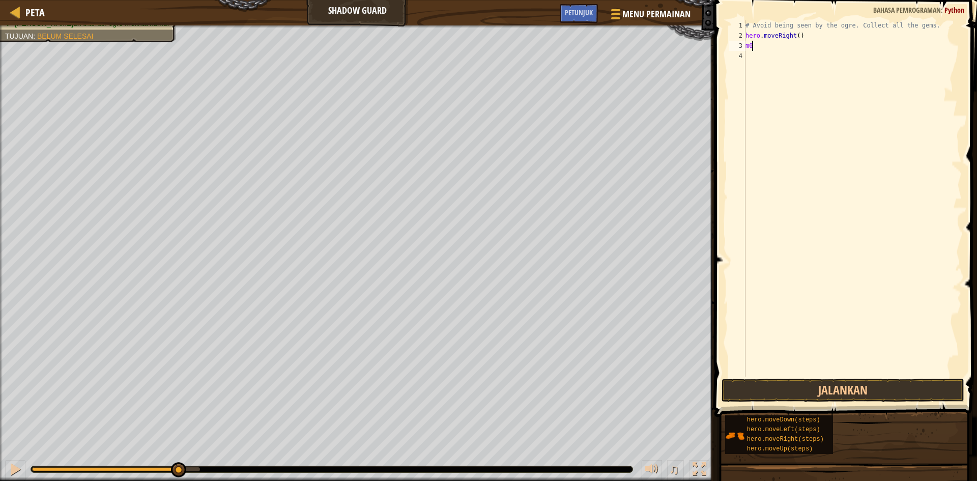
type textarea "m"
type textarea "he"
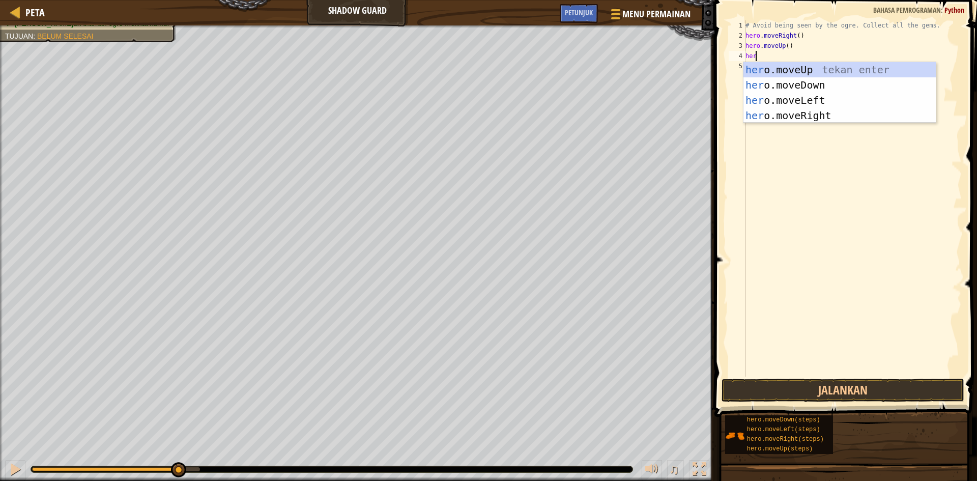
scroll to position [5, 1]
type textarea "hero"
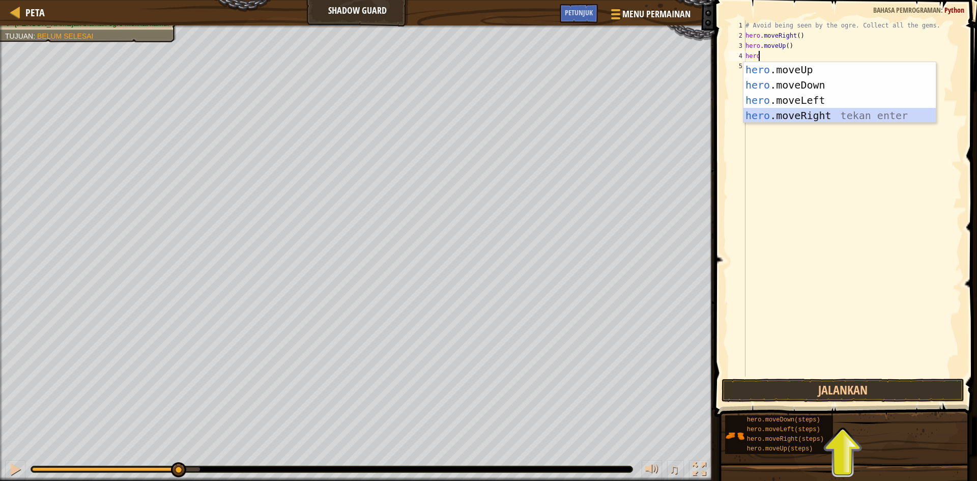
click at [783, 113] on div "hero .moveUp tekan enter hero .moveDown tekan enter hero .moveLeft tekan enter …" at bounding box center [839, 108] width 192 height 92
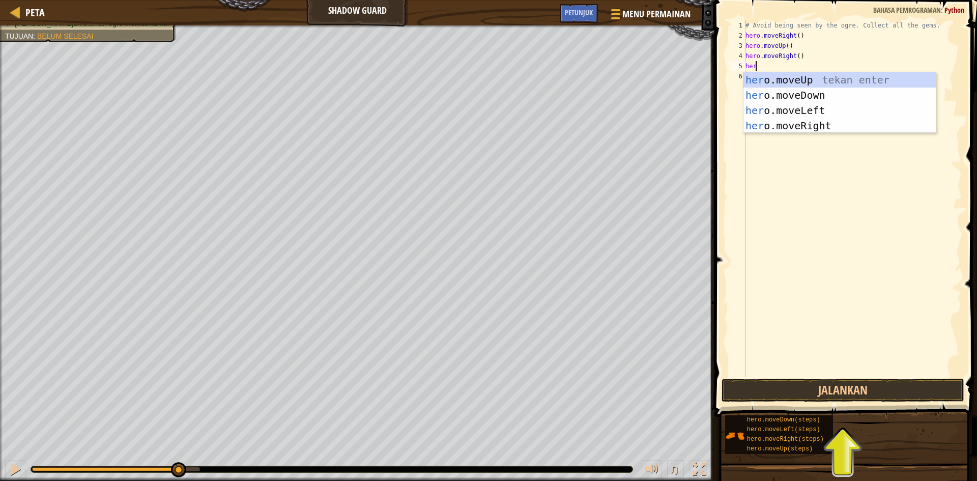
type textarea "hero"
click at [808, 96] on div "hero .moveUp tekan enter hero .moveDown tekan enter hero .moveLeft tekan enter …" at bounding box center [839, 118] width 192 height 92
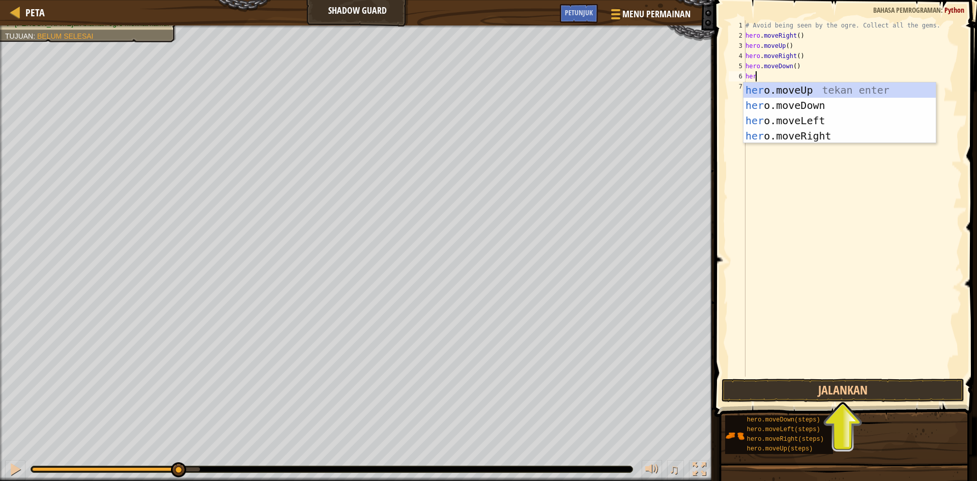
type textarea "hero"
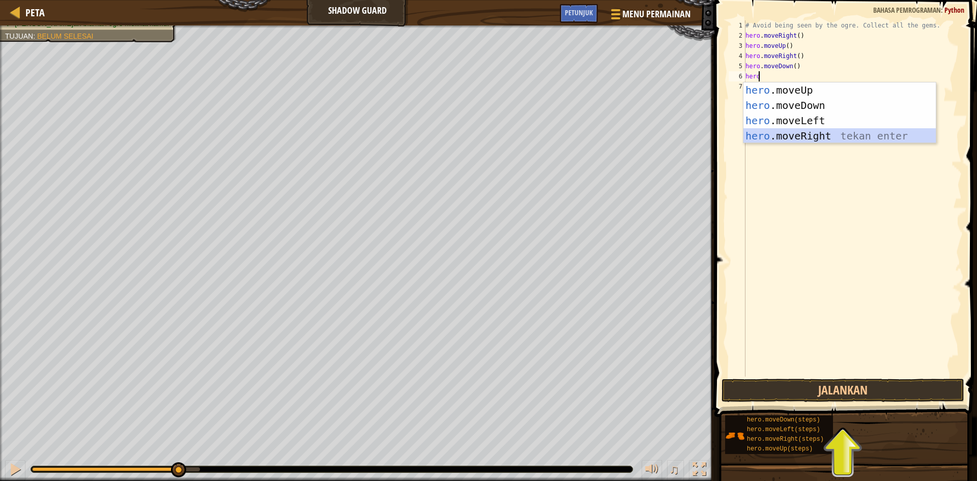
click at [796, 137] on div "hero .moveUp tekan enter hero .moveDown tekan enter hero .moveLeft tekan enter …" at bounding box center [839, 128] width 192 height 92
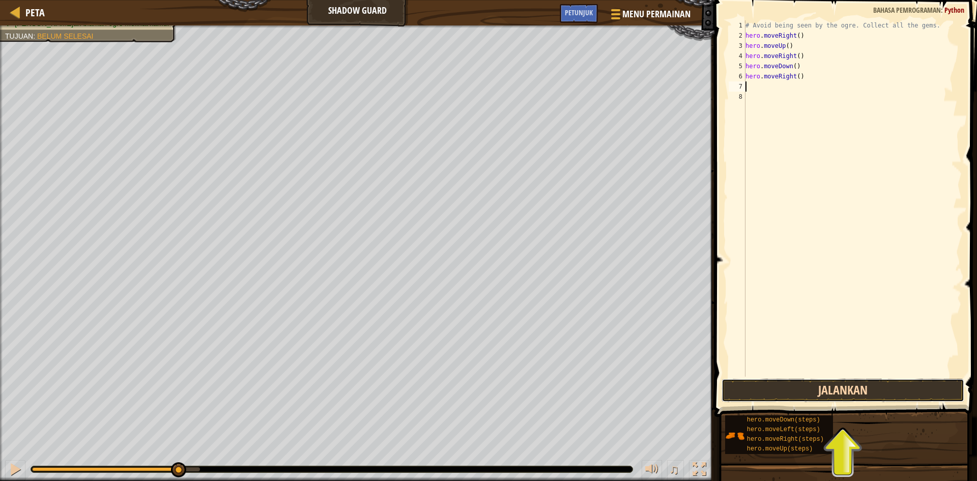
click at [814, 392] on button "Jalankan" at bounding box center [842, 390] width 243 height 23
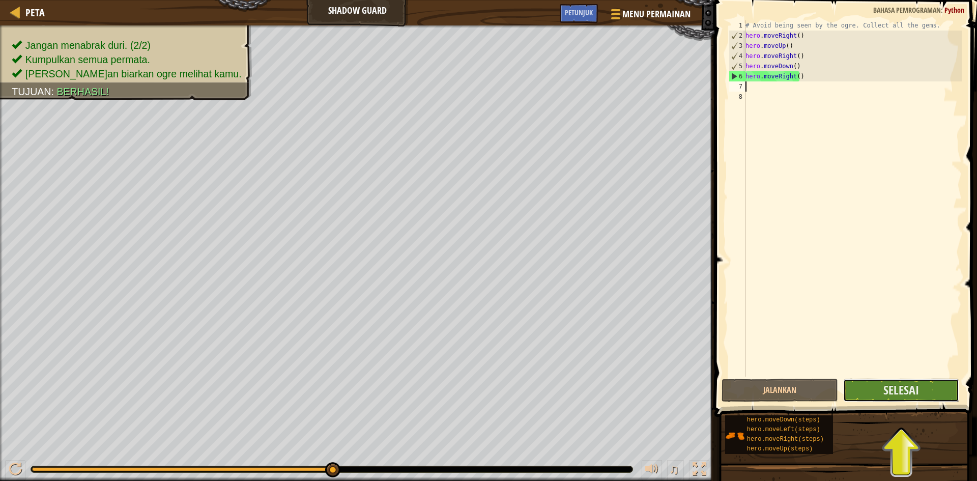
click at [923, 383] on button "Selesai" at bounding box center [901, 390] width 117 height 23
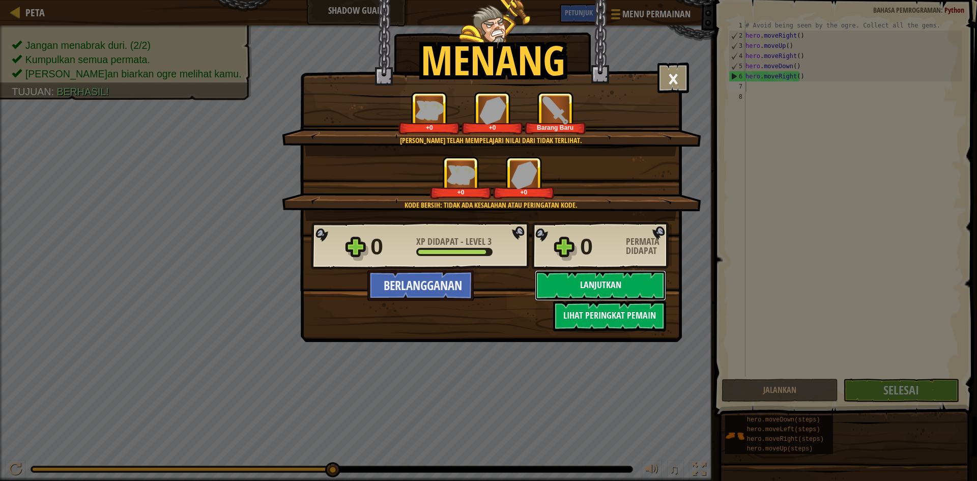
click at [615, 283] on button "Lanjutkan" at bounding box center [600, 285] width 131 height 31
select select "id"
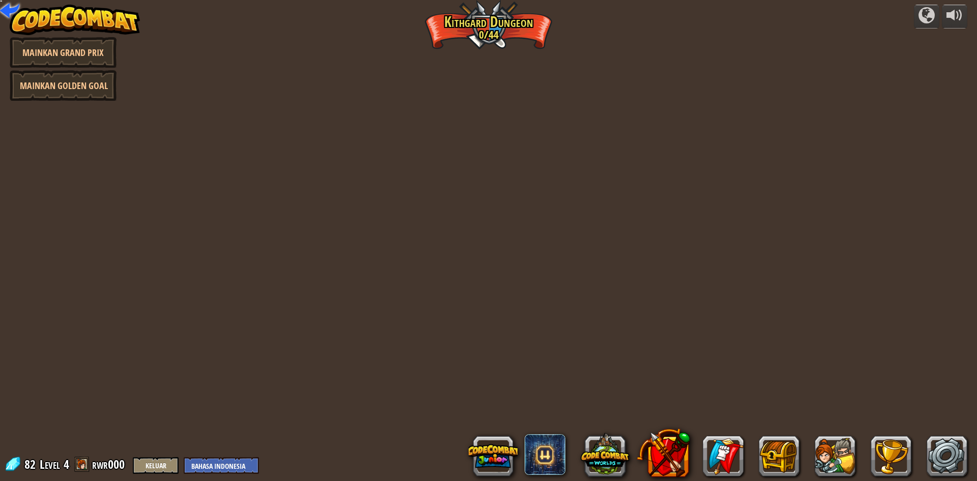
select select "id"
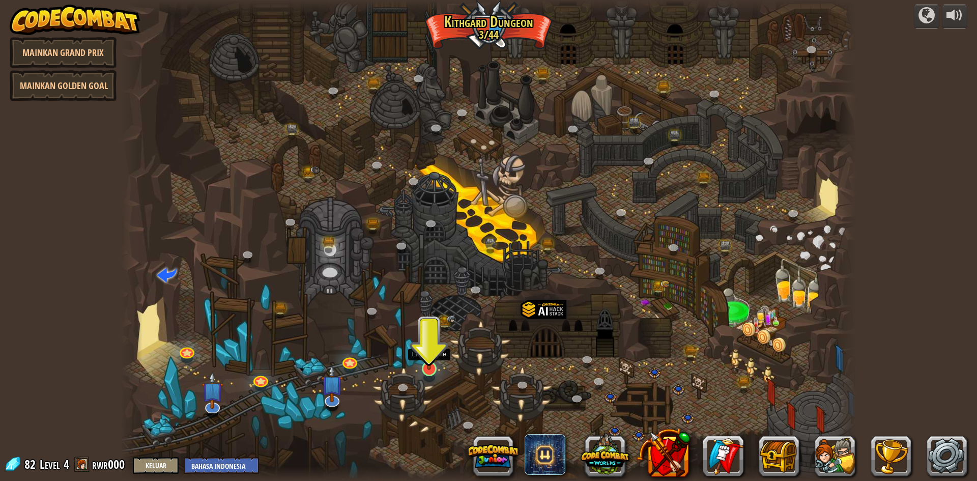
click at [430, 358] on img at bounding box center [429, 347] width 20 height 45
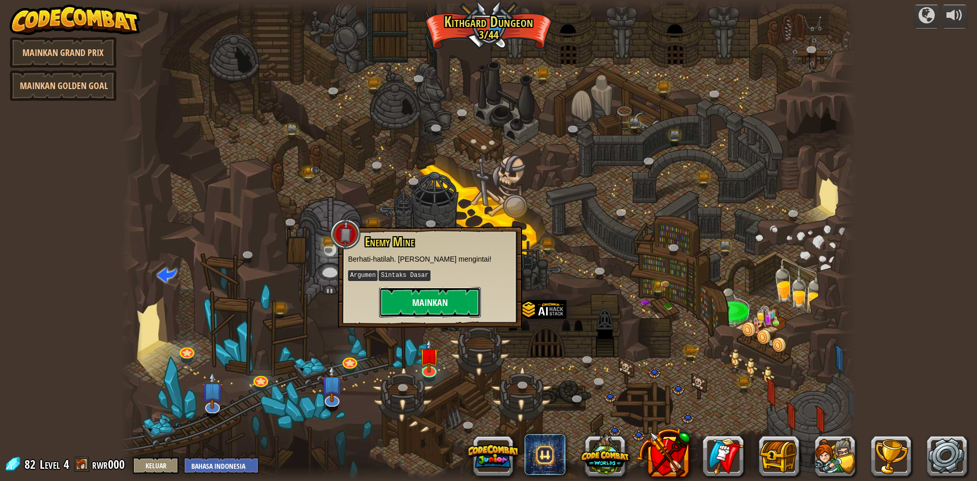
click at [428, 302] on button "Mainkan" at bounding box center [430, 302] width 102 height 31
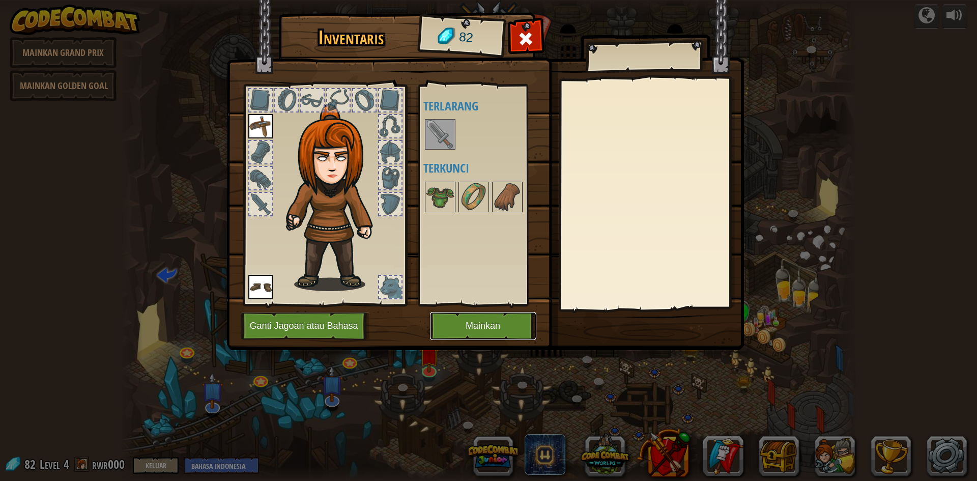
click at [482, 328] on button "Mainkan" at bounding box center [483, 326] width 106 height 28
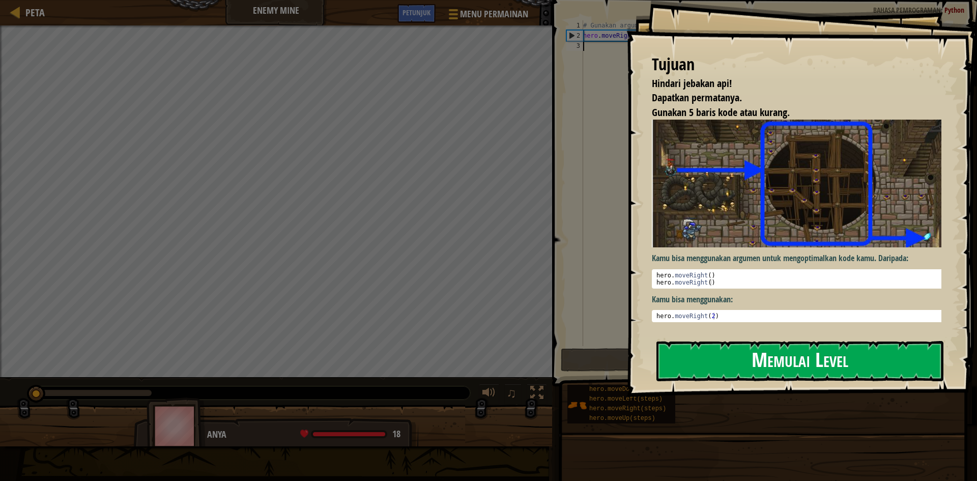
click at [694, 354] on button "Memulai Level" at bounding box center [799, 361] width 287 height 40
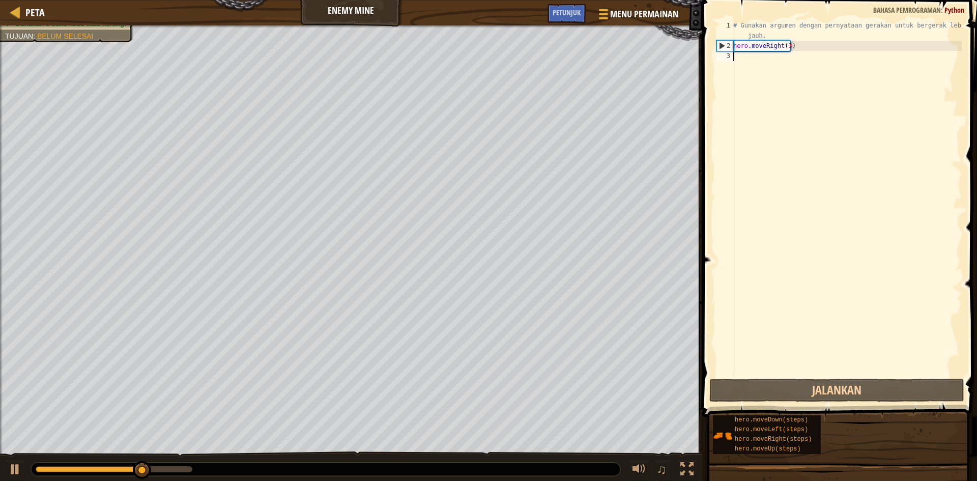
click at [756, 57] on div "# Gunakan argumen dengan pernyataan gerakan untuk bergerak lebih jauh. hero . m…" at bounding box center [846, 213] width 230 height 387
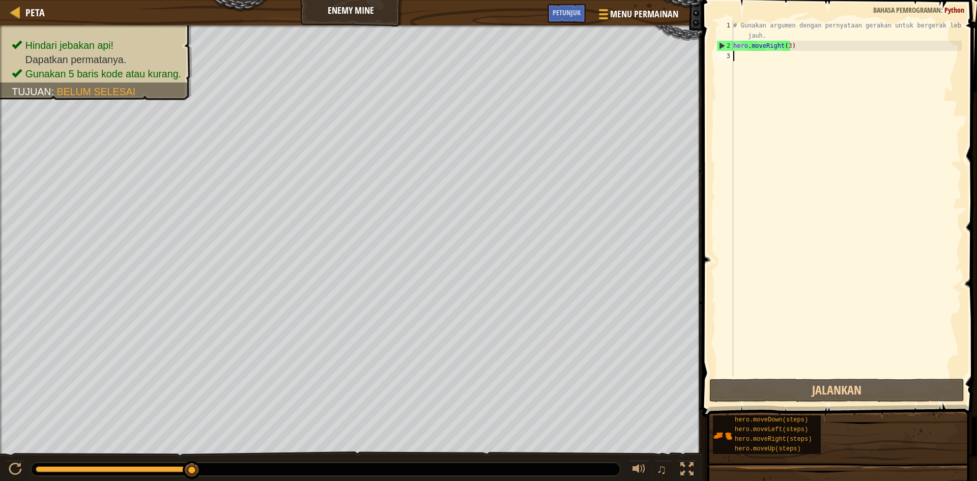
type textarea "he"
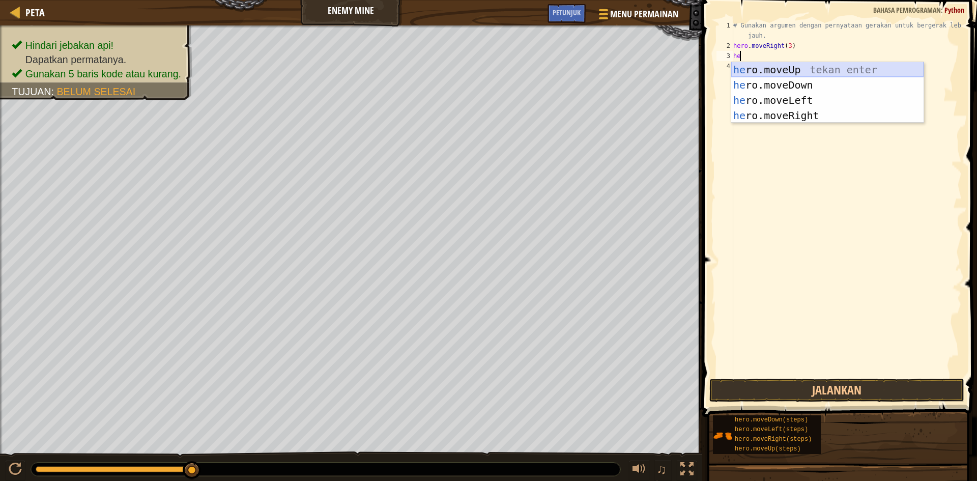
click at [791, 70] on div "he ro.moveUp tekan enter he ro.moveDown tekan enter he ro.moveLeft tekan enter …" at bounding box center [827, 108] width 192 height 92
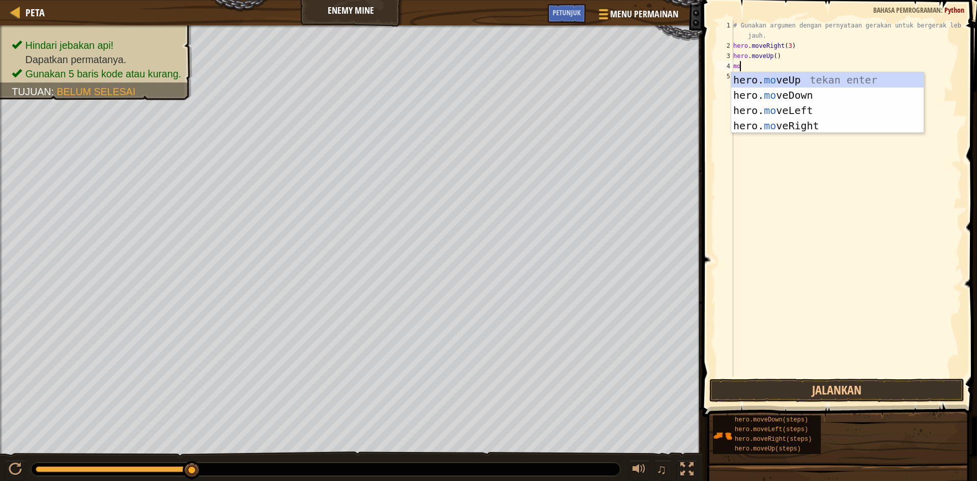
type textarea "movr"
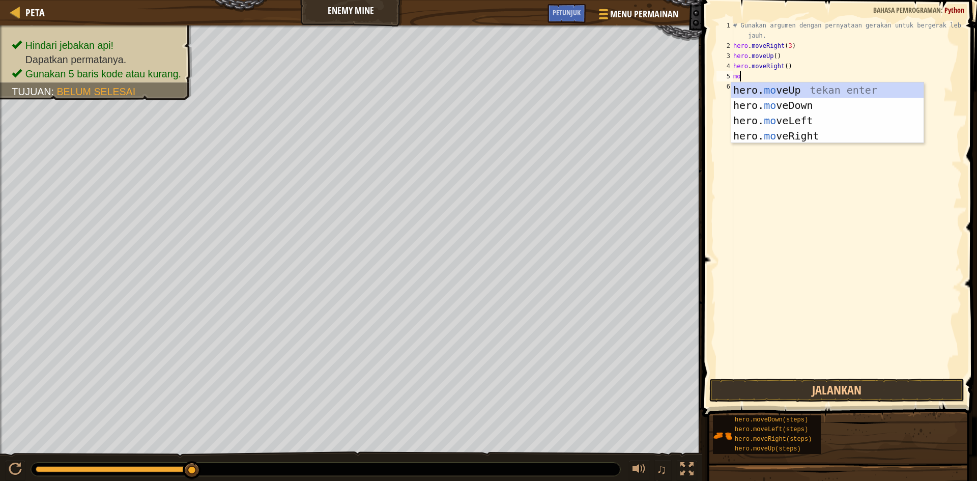
type textarea "move"
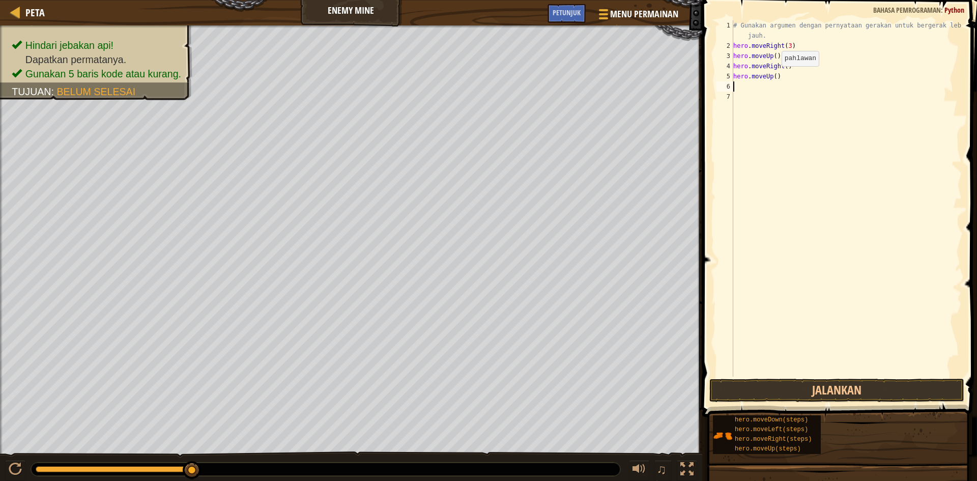
click at [773, 76] on div "# Gunakan argumen dengan pernyataan gerakan untuk bergerak lebih jauh. hero . m…" at bounding box center [846, 213] width 230 height 387
click at [778, 76] on div "# Gunakan argumen dengan pernyataan gerakan untuk bergerak lebih jauh. hero . m…" at bounding box center [846, 213] width 230 height 387
click at [773, 76] on div "# Gunakan argumen dengan pernyataan gerakan untuk bergerak lebih jauh. hero . m…" at bounding box center [846, 213] width 230 height 387
click at [771, 76] on div "# Gunakan argumen dengan pernyataan gerakan untuk bergerak lebih jauh. hero . m…" at bounding box center [846, 213] width 230 height 387
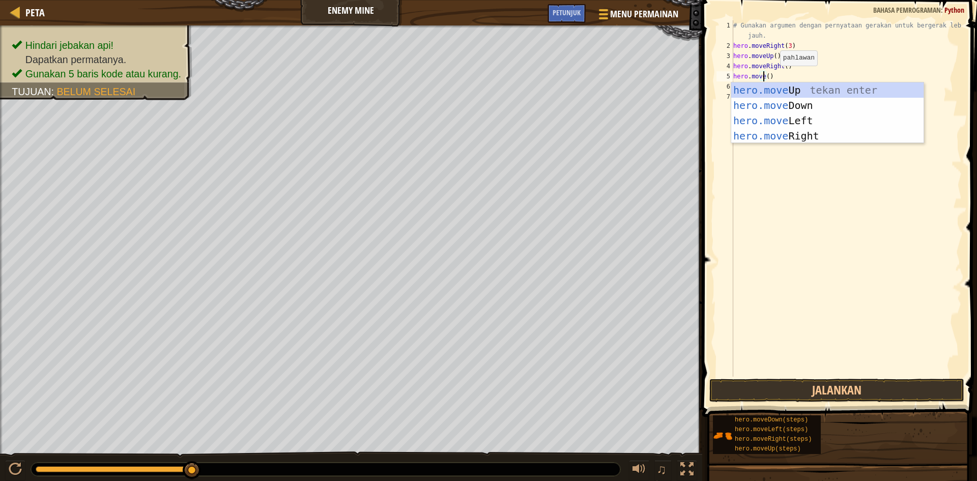
scroll to position [5, 2]
click at [769, 107] on div "hero.move Up tekan enter hero.move Down tekan enter hero.move Left tekan enter …" at bounding box center [827, 128] width 192 height 92
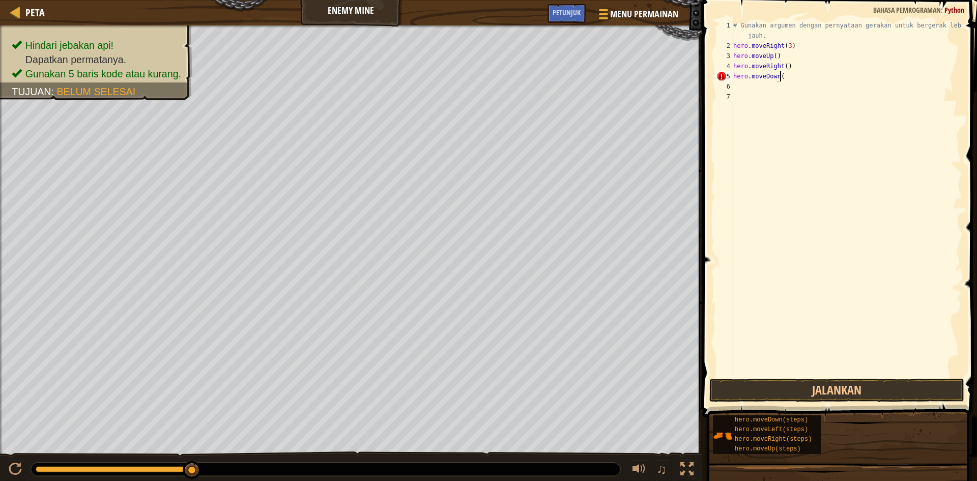
scroll to position [5, 4]
type textarea "hero.moveDown(3)"
click at [740, 91] on div "# Gunakan argumen dengan pernyataan gerakan untuk bergerak lebih jauh. hero . m…" at bounding box center [846, 213] width 230 height 387
type textarea "m"
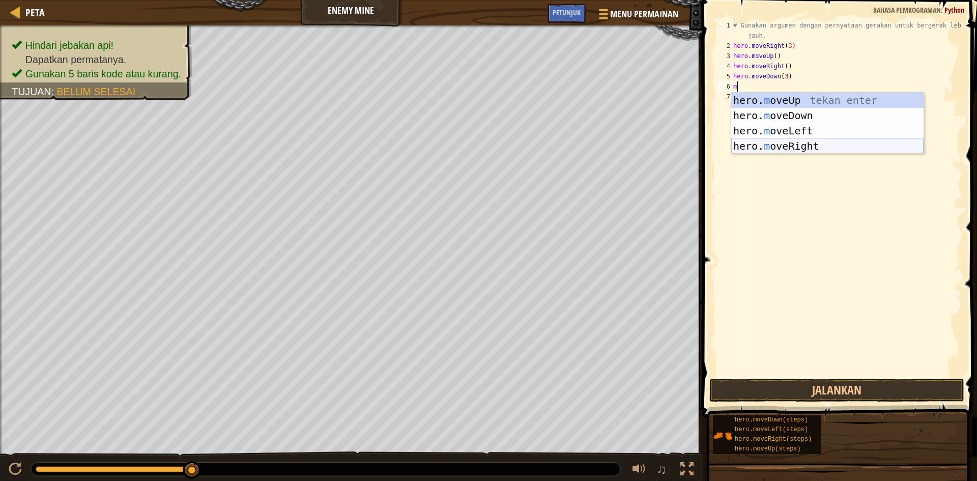
click at [804, 151] on div "hero. m oveUp tekan enter hero. m oveDown tekan enter hero. m oveLeft tekan ent…" at bounding box center [827, 139] width 192 height 92
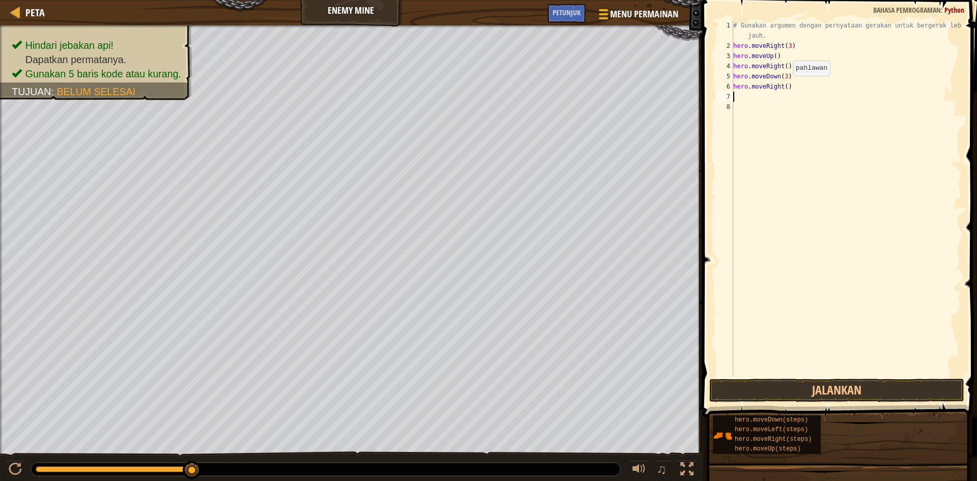
click at [784, 86] on div "# Gunakan argumen dengan pernyataan gerakan untuk bergerak lebih jauh. hero . m…" at bounding box center [846, 213] width 230 height 387
type textarea "hero.moveRight(2)"
click at [807, 387] on button "Jalankan" at bounding box center [836, 390] width 255 height 23
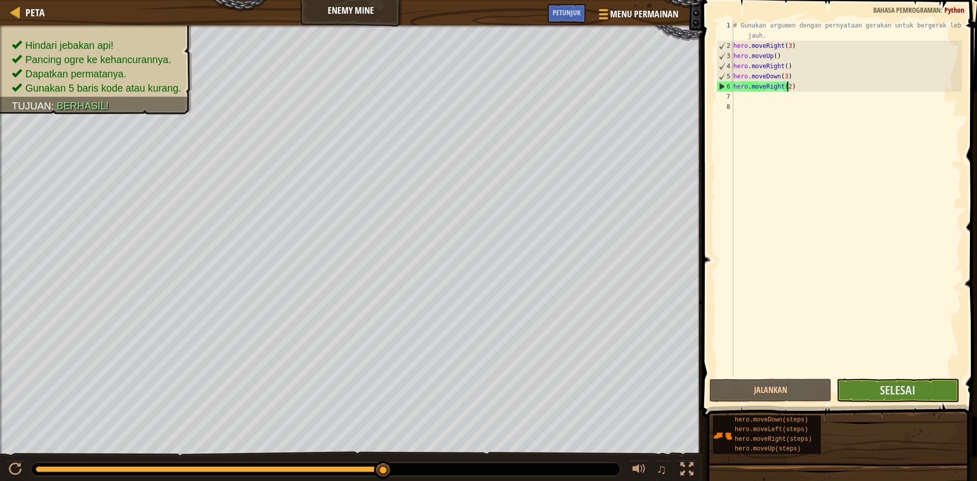
click at [747, 102] on div "# Gunakan argumen dengan pernyataan gerakan untuk bergerak lebih jauh. hero . m…" at bounding box center [846, 213] width 230 height 387
click at [748, 99] on div "# Gunakan argumen dengan pernyataan gerakan untuk bergerak lebih jauh. hero . m…" at bounding box center [846, 213] width 230 height 387
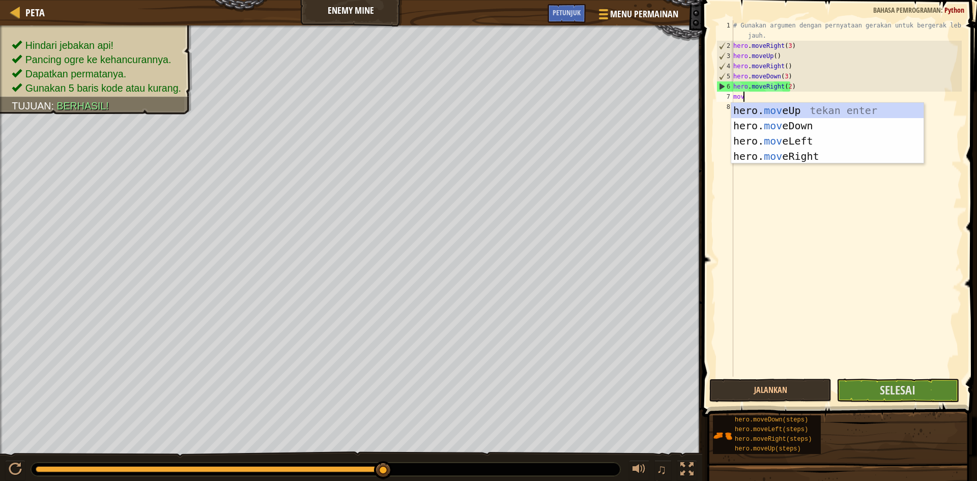
type textarea "move"
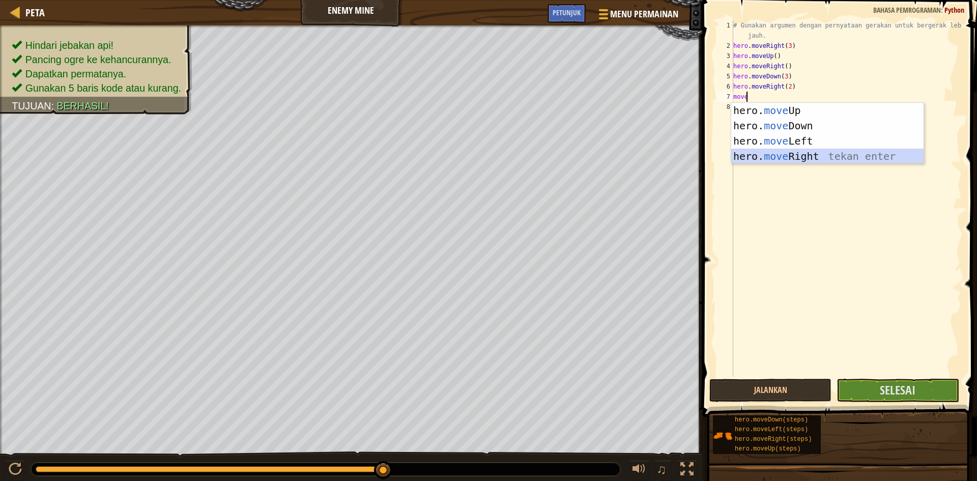
click at [783, 160] on div "hero. move Up tekan enter hero. move Down tekan enter hero. move Left tekan ent…" at bounding box center [827, 149] width 192 height 92
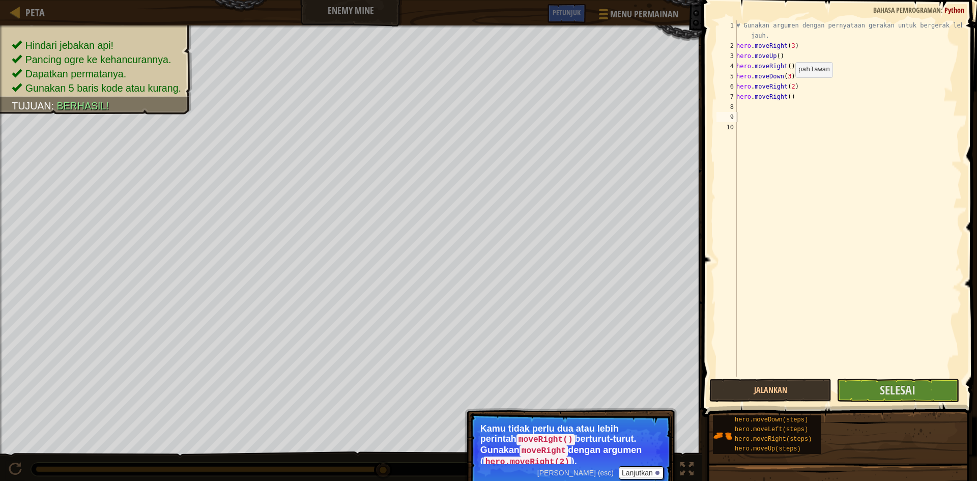
click at [791, 87] on div "# Gunakan argumen dengan pernyataan gerakan untuk bergerak lebih jauh. hero . m…" at bounding box center [847, 213] width 227 height 387
type textarea "hero.moveRight(3)"
click at [791, 394] on button "Jalankan" at bounding box center [770, 390] width 122 height 23
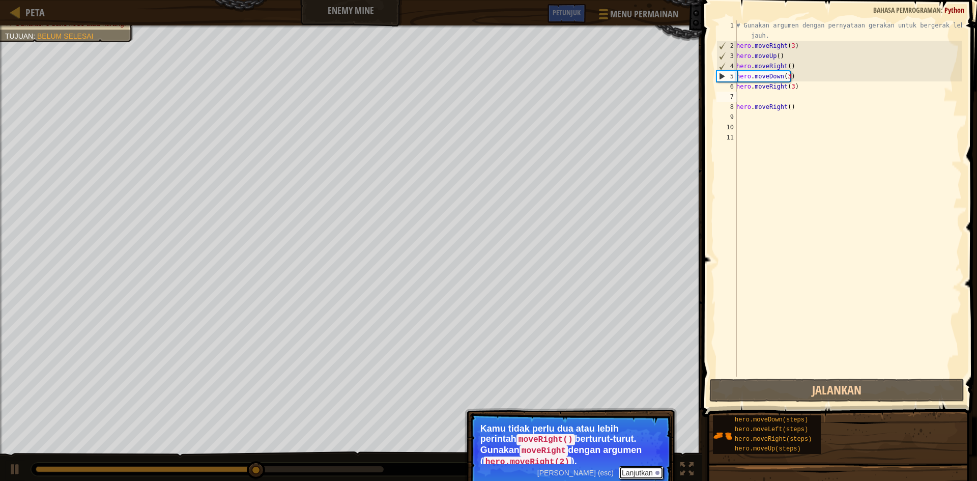
click at [629, 470] on button "Lanjutkan" at bounding box center [641, 472] width 45 height 13
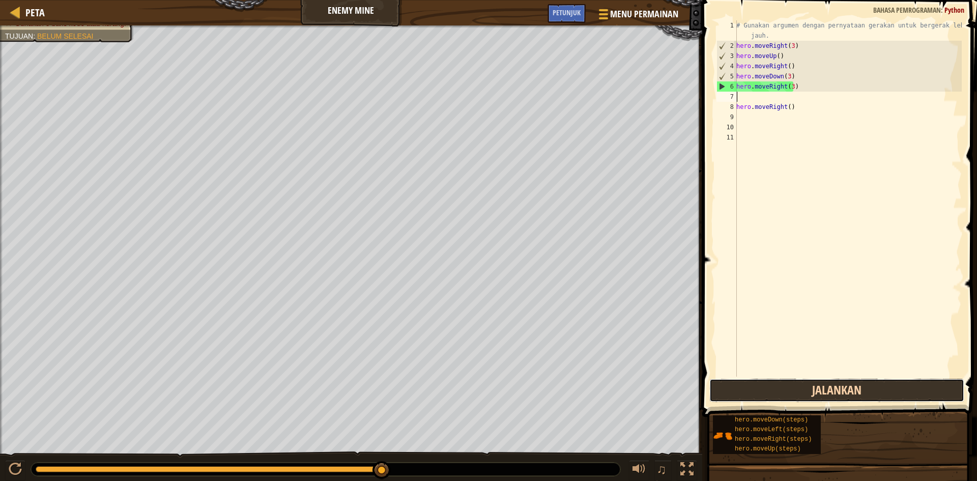
click at [817, 394] on button "Jalankan" at bounding box center [836, 390] width 255 height 23
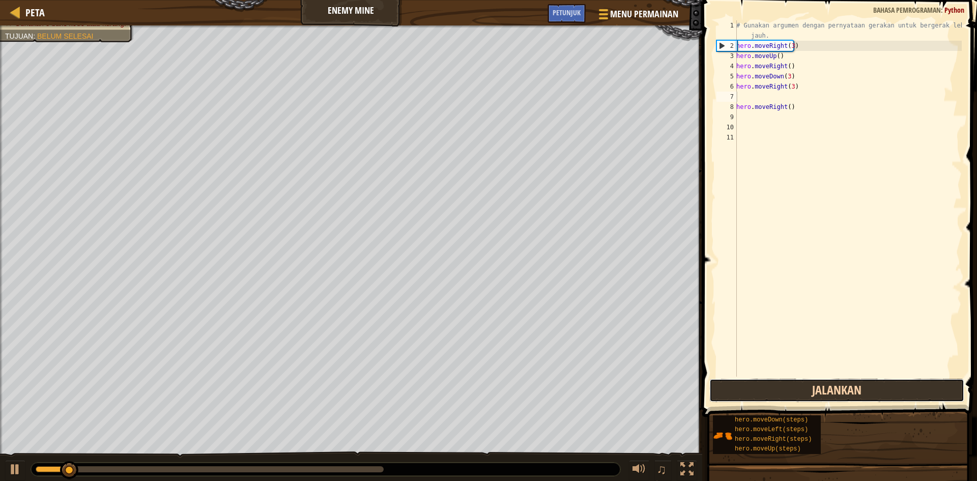
click at [820, 387] on button "Jalankan" at bounding box center [836, 390] width 255 height 23
click at [820, 387] on button "Berjalan" at bounding box center [836, 390] width 255 height 23
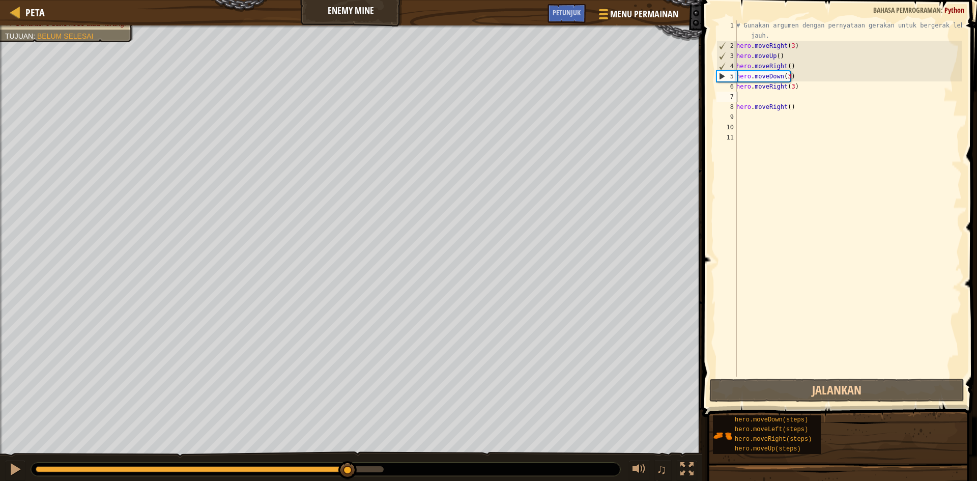
drag, startPoint x: 47, startPoint y: 471, endPoint x: 827, endPoint y: 474, distance: 780.5
click at [827, 474] on div "Peta Enemy Mine Menu Permainan Selesai Petunjuk 1 ההההההההההההההההההההההההההההה…" at bounding box center [488, 240] width 977 height 481
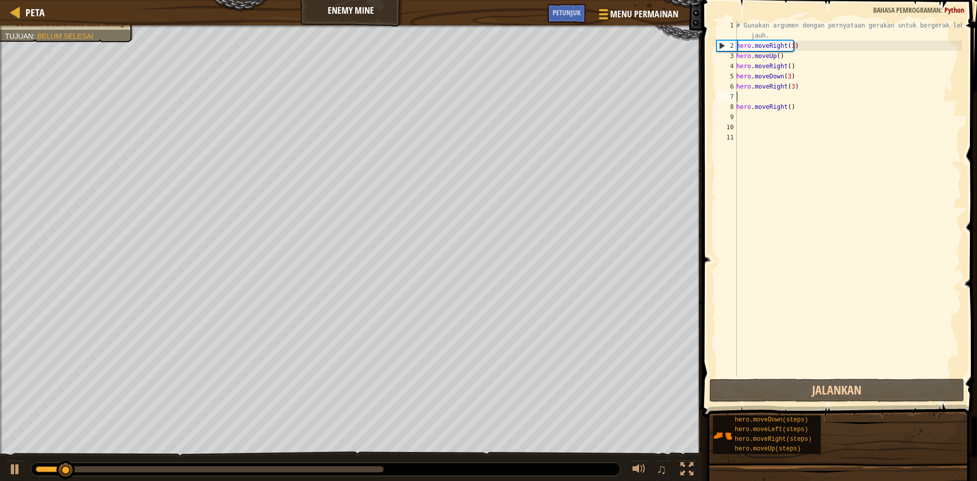
click at [795, 111] on div "# Gunakan argumen dengan pernyataan gerakan untuk bergerak lebih jauh. hero . m…" at bounding box center [847, 213] width 227 height 387
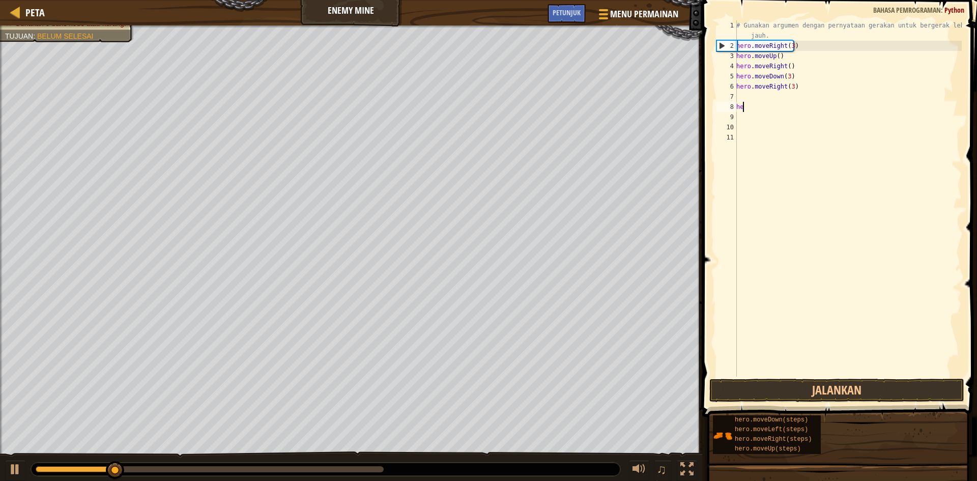
type textarea "h"
click at [258, 464] on div at bounding box center [325, 468] width 589 height 13
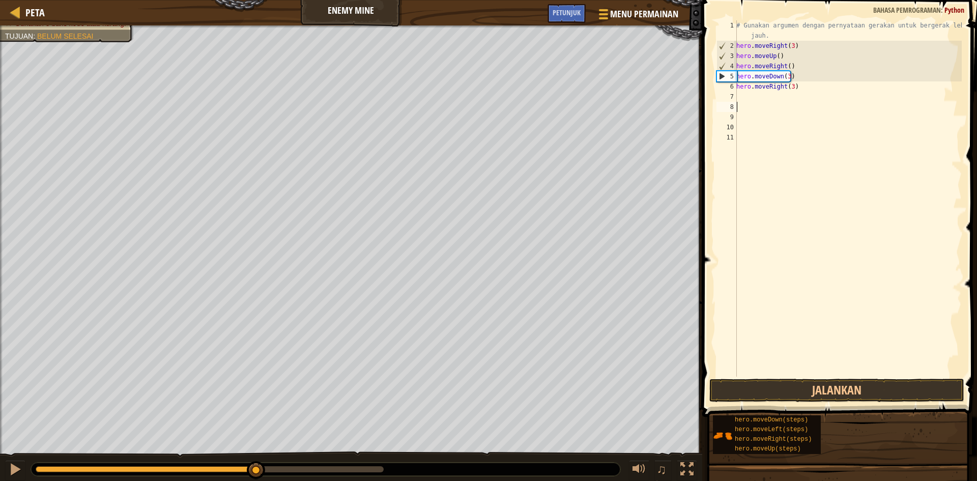
click at [256, 467] on div at bounding box center [210, 469] width 348 height 6
click at [14, 467] on div at bounding box center [15, 468] width 13 height 13
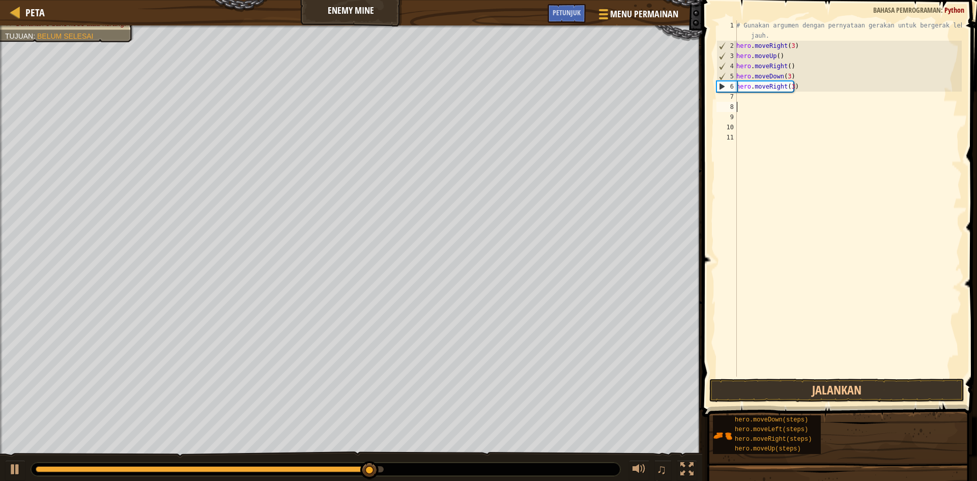
click at [860, 195] on div "# Gunakan argumen dengan pernyataan gerakan untuk bergerak lebih jauh. hero . m…" at bounding box center [847, 213] width 227 height 387
click at [791, 84] on div "# Gunakan argumen dengan pernyataan gerakan untuk bergerak lebih jauh. hero . m…" at bounding box center [847, 213] width 227 height 387
type textarea ")"
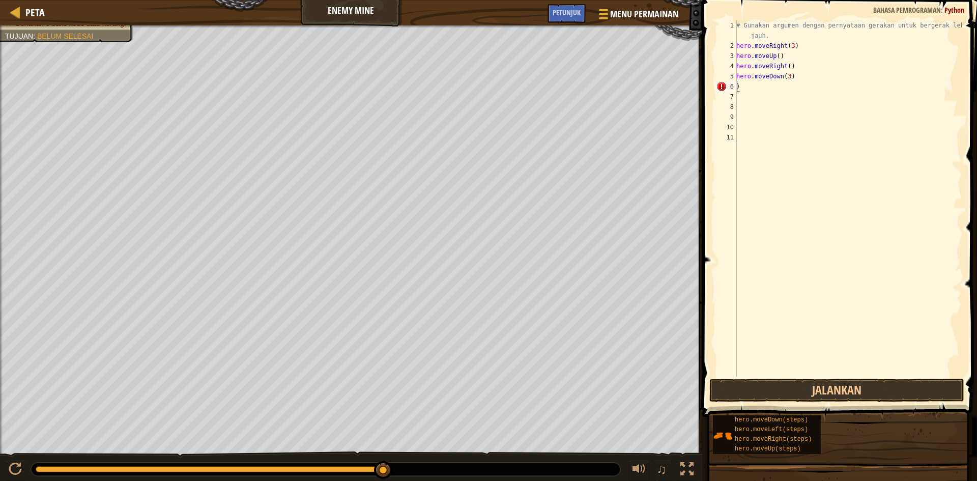
click at [755, 95] on div "# Gunakan argumen dengan pernyataan gerakan untuk bergerak lebih jauh. hero . m…" at bounding box center [847, 213] width 227 height 387
click at [757, 89] on div "# Gunakan argumen dengan pernyataan gerakan untuk bergerak lebih jauh. hero . m…" at bounding box center [847, 213] width 227 height 387
type textarea ")"
click at [727, 387] on button "Jalankan" at bounding box center [836, 390] width 255 height 23
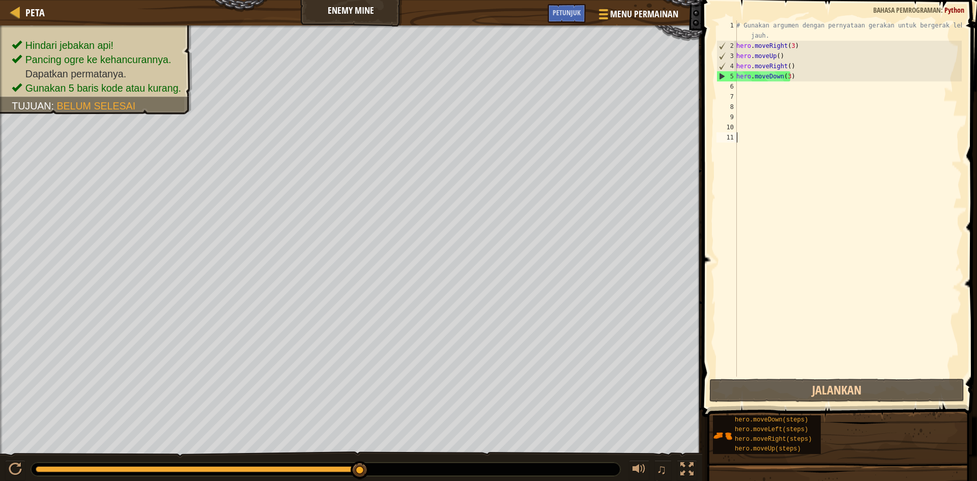
click at [742, 87] on div "# Gunakan argumen dengan pernyataan gerakan untuk bergerak lebih jauh. hero . m…" at bounding box center [847, 213] width 227 height 387
click at [784, 66] on div "# Gunakan argumen dengan pernyataan gerakan untuk bergerak lebih jauh. hero . m…" at bounding box center [847, 213] width 227 height 387
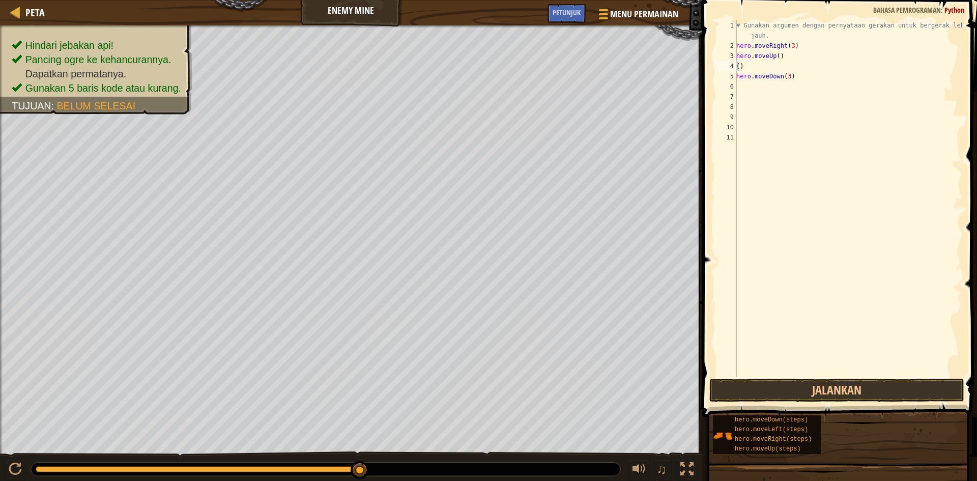
click at [779, 67] on div "# Gunakan argumen dengan pernyataan gerakan untuk bergerak lebih jauh. hero . m…" at bounding box center [847, 213] width 227 height 387
type textarea "("
click at [743, 88] on div "# Gunakan argumen dengan pernyataan gerakan untuk bergerak lebih jauh. hero . m…" at bounding box center [847, 213] width 227 height 387
click at [791, 45] on div "# Gunakan argumen dengan pernyataan gerakan untuk bergerak lebih jauh. hero . m…" at bounding box center [847, 213] width 227 height 387
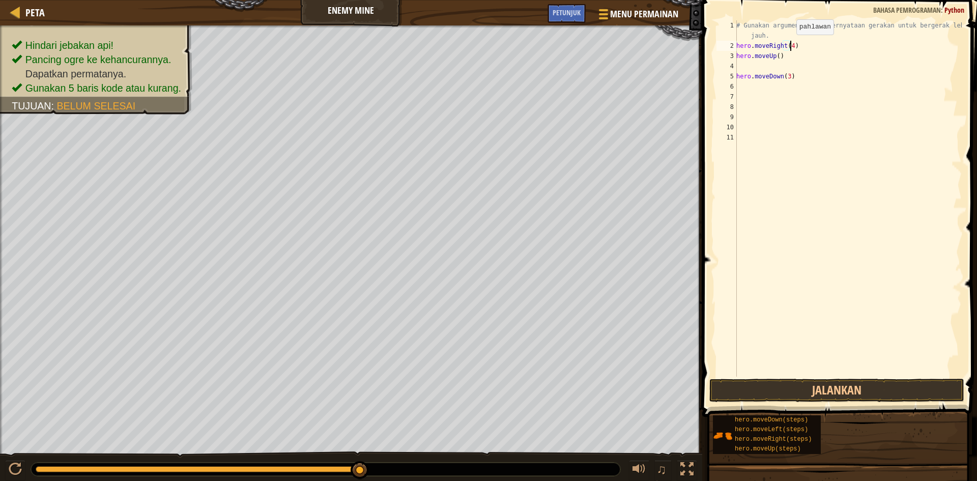
scroll to position [5, 4]
type textarea "hero.moveRight(4)"
click at [737, 392] on button "Jalankan" at bounding box center [836, 390] width 255 height 23
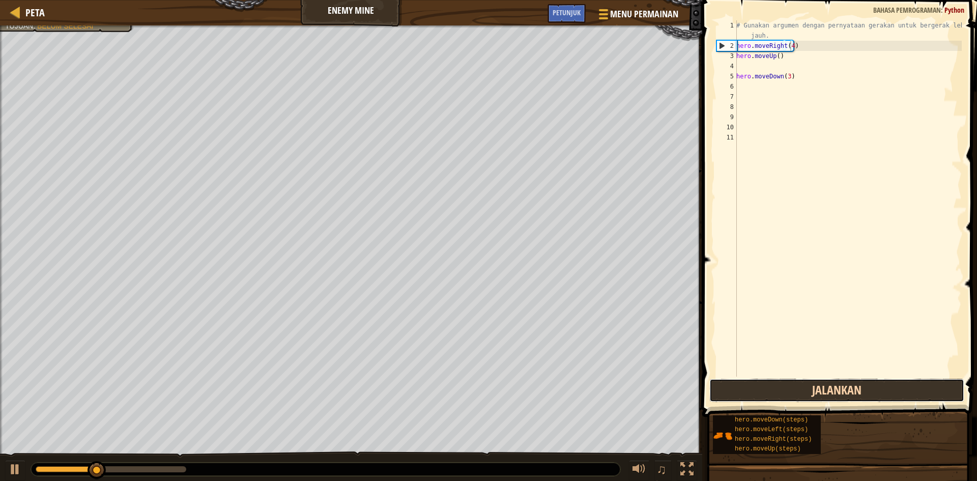
click at [737, 392] on button "Jalankan" at bounding box center [836, 390] width 255 height 23
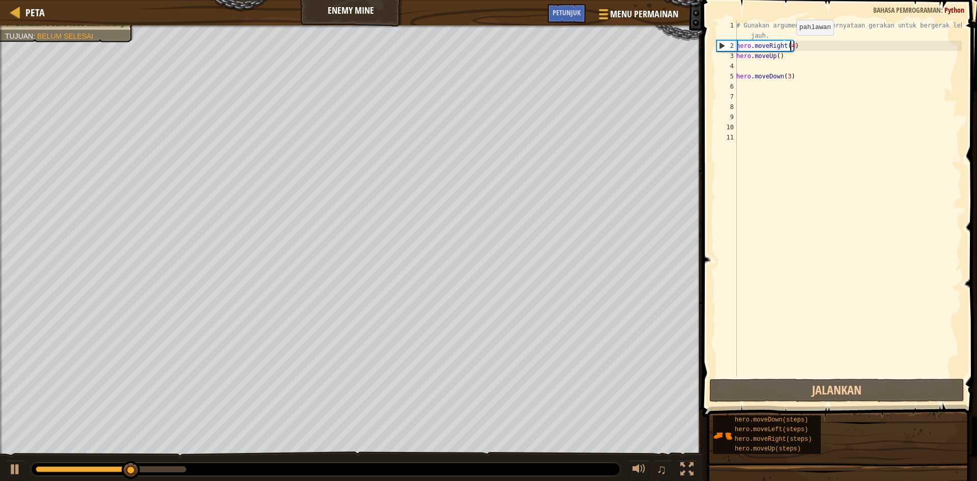
click at [791, 45] on div "# Gunakan argumen dengan pernyataan gerakan untuk bergerak lebih jauh. hero . m…" at bounding box center [847, 213] width 227 height 387
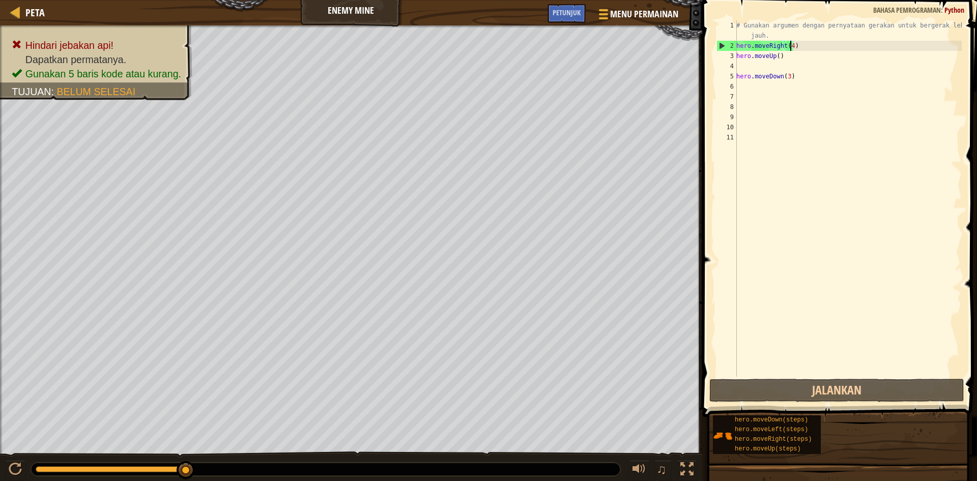
click at [801, 67] on div "# Gunakan argumen dengan pernyataan gerakan untuk bergerak lebih jauh. hero . m…" at bounding box center [847, 213] width 227 height 387
click at [801, 69] on div "# Gunakan argumen dengan pernyataan gerakan untuk bergerak lebih jauh. hero . m…" at bounding box center [847, 213] width 227 height 387
click at [794, 79] on div "# Gunakan argumen dengan pernyataan gerakan untuk bergerak lebih jauh. hero . m…" at bounding box center [847, 213] width 227 height 387
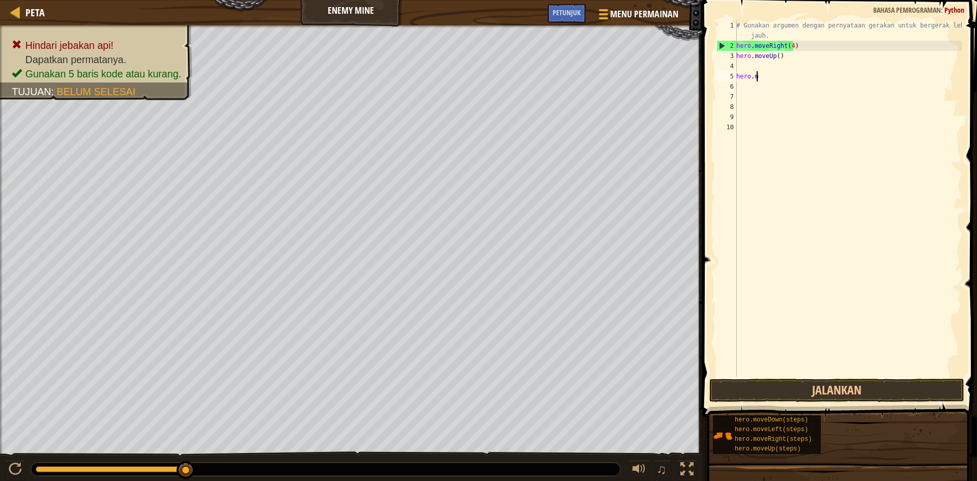
type textarea "h"
click at [793, 56] on div "# Gunakan argumen dengan pernyataan gerakan untuk bergerak lebih jauh. hero . m…" at bounding box center [847, 213] width 227 height 387
type textarea "h"
click at [790, 43] on div "# Gunakan argumen dengan pernyataan gerakan untuk bergerak lebih jauh. hero . m…" at bounding box center [847, 213] width 227 height 387
type textarea "hero.moveRight(3)"
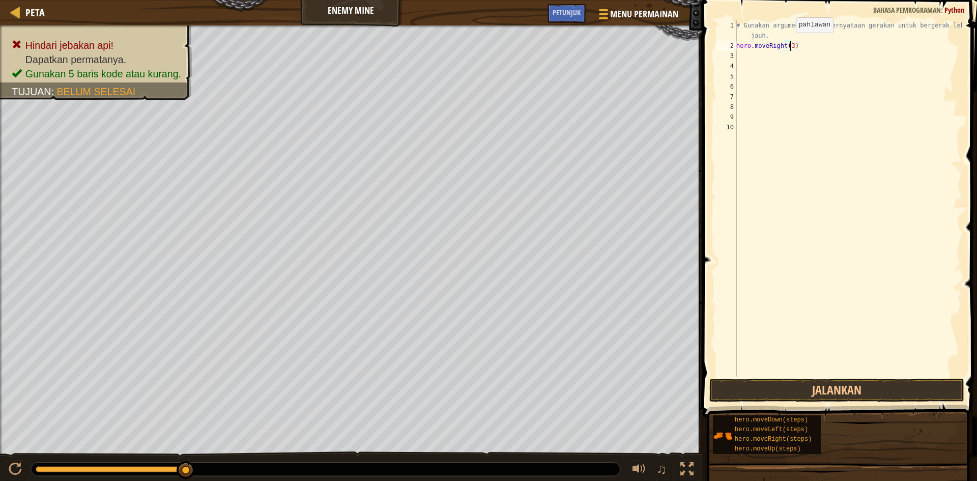
scroll to position [5, 4]
click at [743, 56] on div "# Gunakan argumen dengan pernyataan gerakan untuk bergerak lebih jauh. hero . m…" at bounding box center [847, 213] width 227 height 387
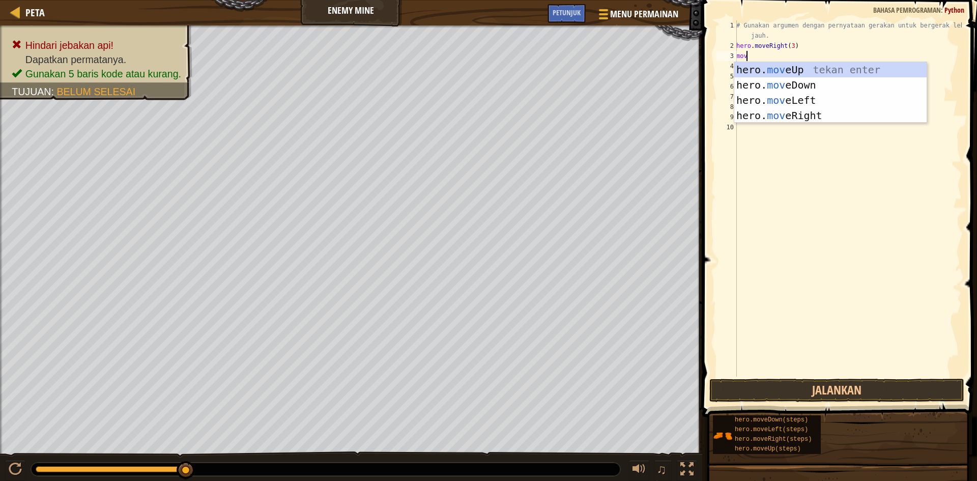
type textarea "move"
click at [750, 74] on div "hero. move Up tekan enter hero. move Down tekan enter hero. move Left tekan ent…" at bounding box center [830, 108] width 192 height 92
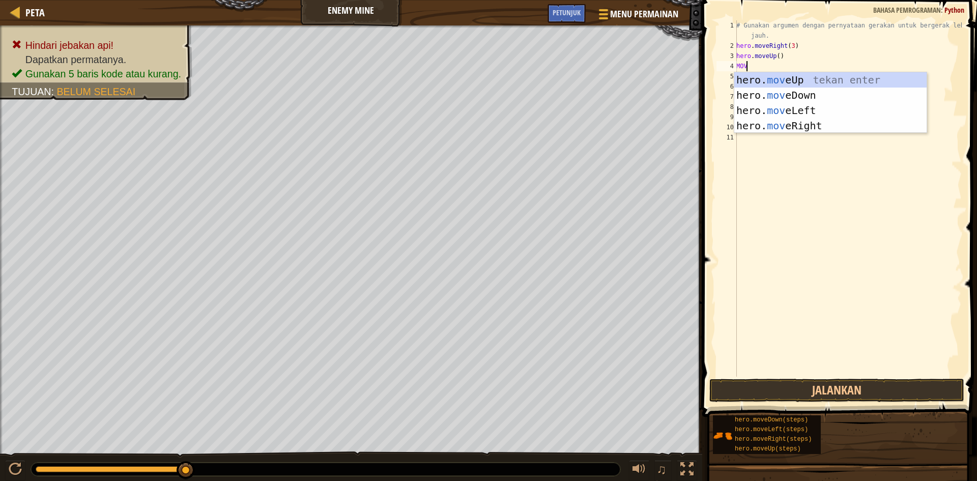
type textarea "MOVE"
click at [767, 93] on div "hero. move Up tekan enter hero. move Down tekan enter hero. move Left tekan ent…" at bounding box center [830, 118] width 192 height 92
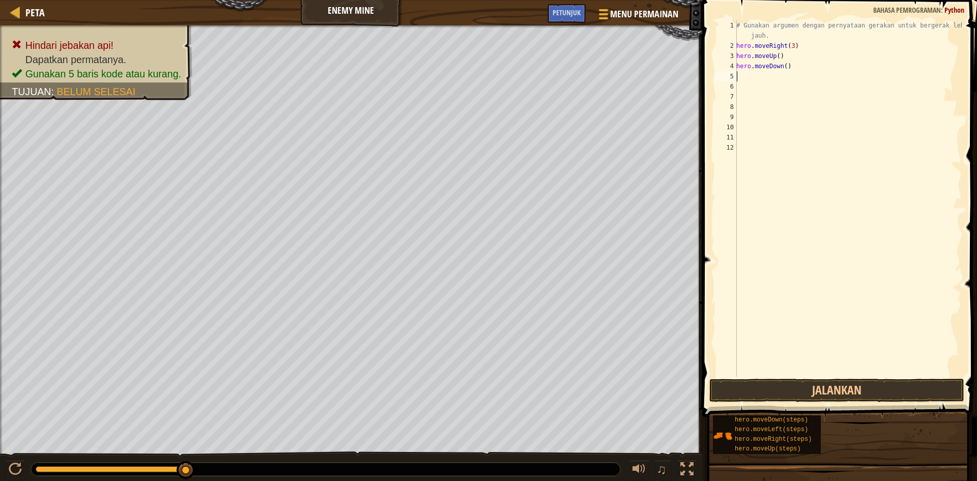
scroll to position [5, 0]
click at [785, 65] on div "# Gunakan argumen dengan pernyataan gerakan untuk bergerak lebih jauh. hero . m…" at bounding box center [847, 213] width 227 height 387
click at [782, 67] on div "# Gunakan argumen dengan pernyataan gerakan untuk bergerak lebih jauh. hero . m…" at bounding box center [847, 213] width 227 height 387
click at [780, 67] on div "# Gunakan argumen dengan pernyataan gerakan untuk bergerak lebih jauh. hero . m…" at bounding box center [847, 213] width 227 height 387
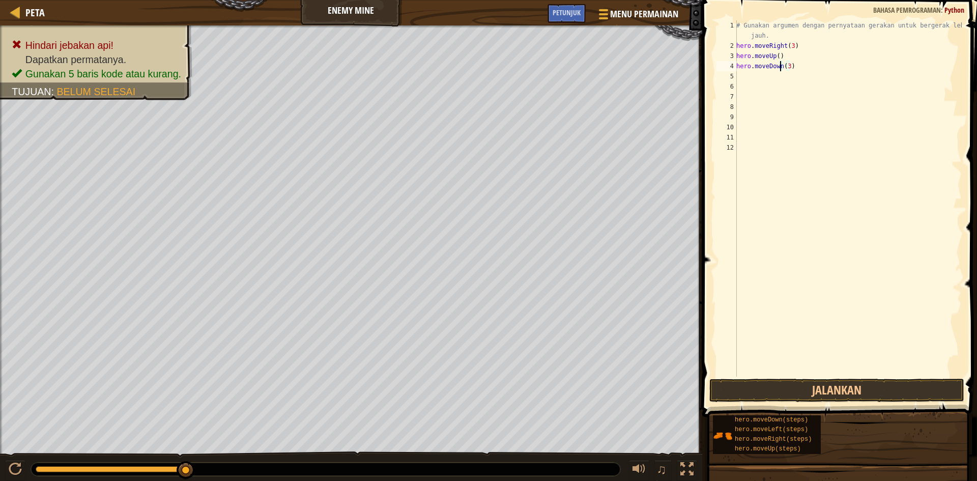
click at [790, 66] on div "# Gunakan argumen dengan pernyataan gerakan untuk bergerak lebih jauh. hero . m…" at bounding box center [847, 213] width 227 height 387
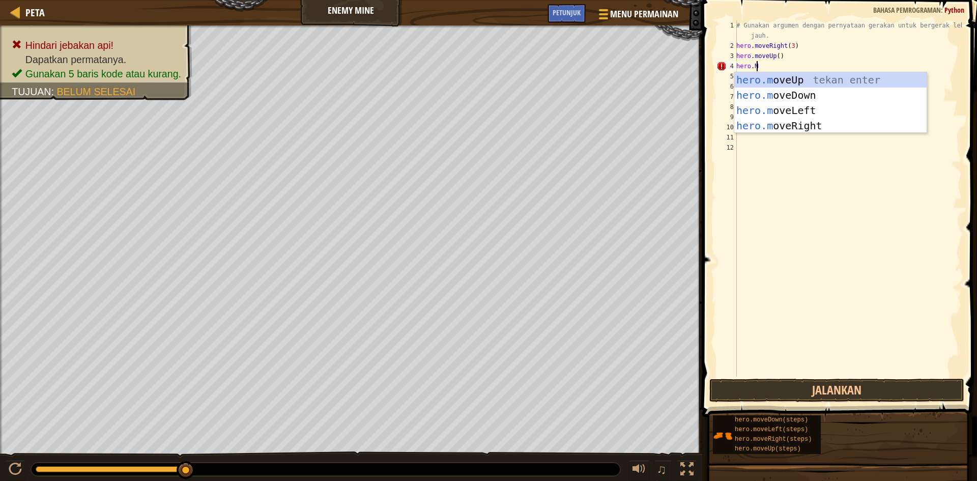
type textarea "hero.MO"
click at [775, 123] on div "hero.mo veUp tekan enter hero.mo veDown tekan enter hero.mo veLeft tekan enter …" at bounding box center [830, 118] width 192 height 92
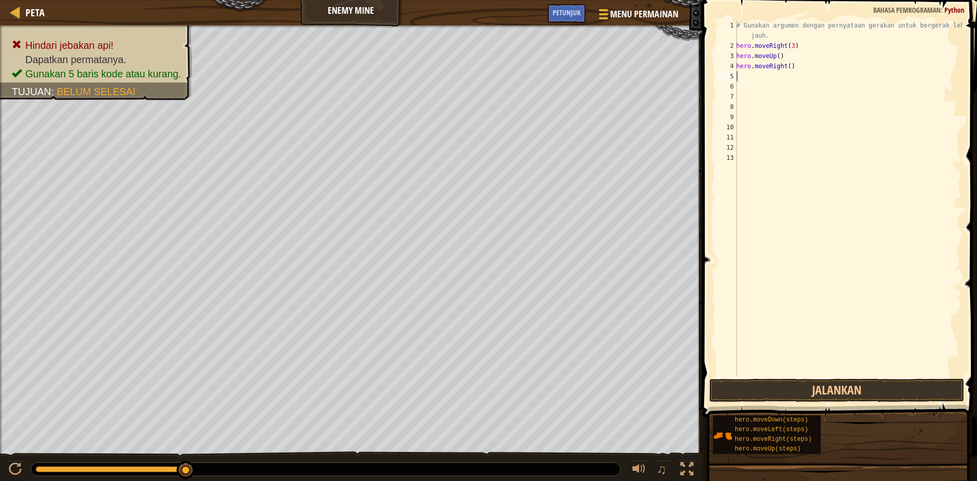
scroll to position [5, 0]
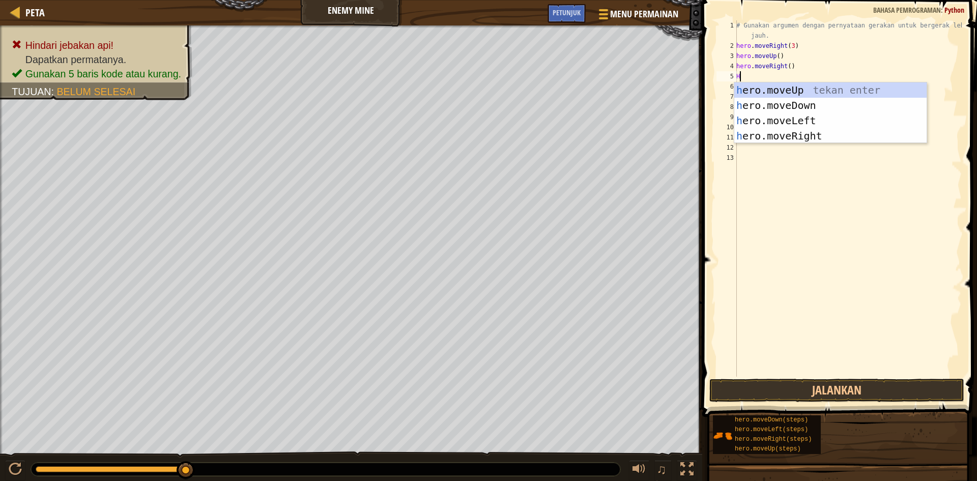
type textarea "HR"
click at [805, 101] on div "h e r o.moveUp tekan enter h e r o.moveDown tekan enter h e r o.moveLeft tekan …" at bounding box center [830, 128] width 192 height 92
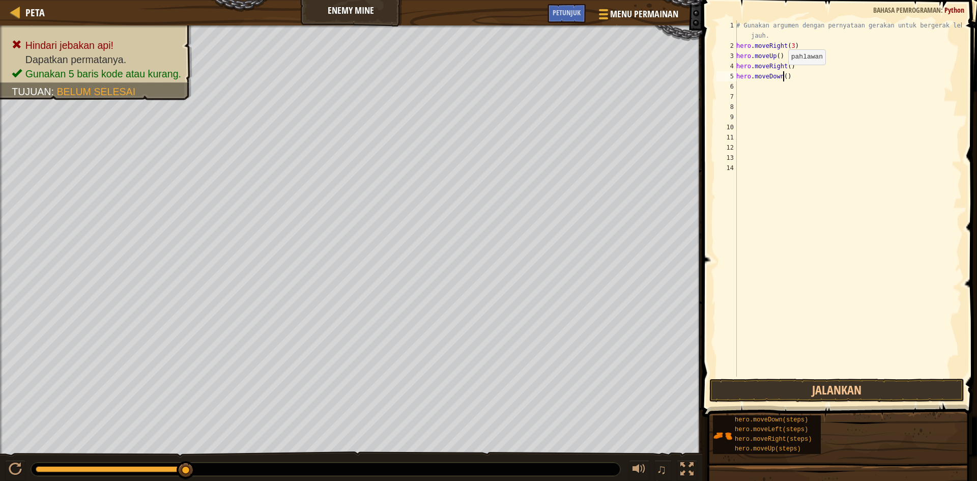
click at [783, 75] on div "# Gunakan argumen dengan pernyataan gerakan untuk bergerak lebih jauh. hero . m…" at bounding box center [847, 213] width 227 height 387
click at [769, 383] on button "Jalankan" at bounding box center [836, 390] width 255 height 23
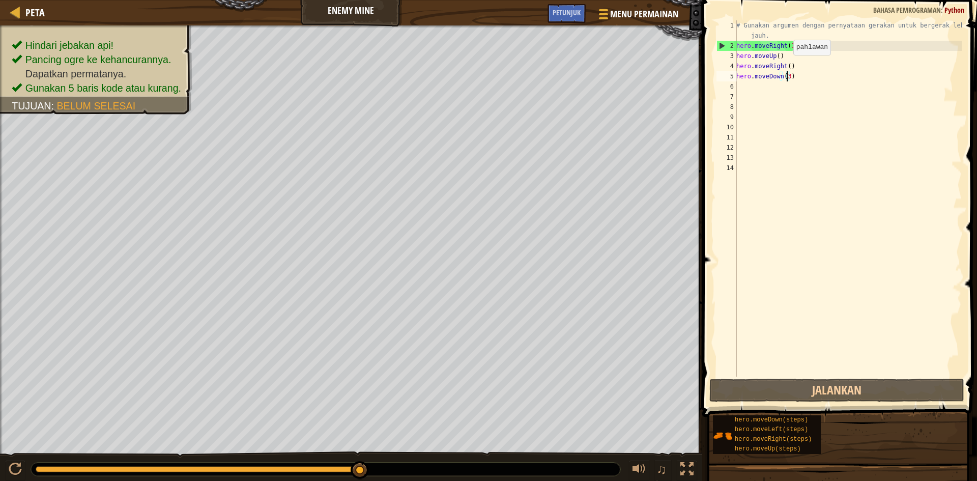
click at [788, 65] on div "# Gunakan argumen dengan pernyataan gerakan untuk bergerak lebih jauh. hero . m…" at bounding box center [847, 213] width 227 height 387
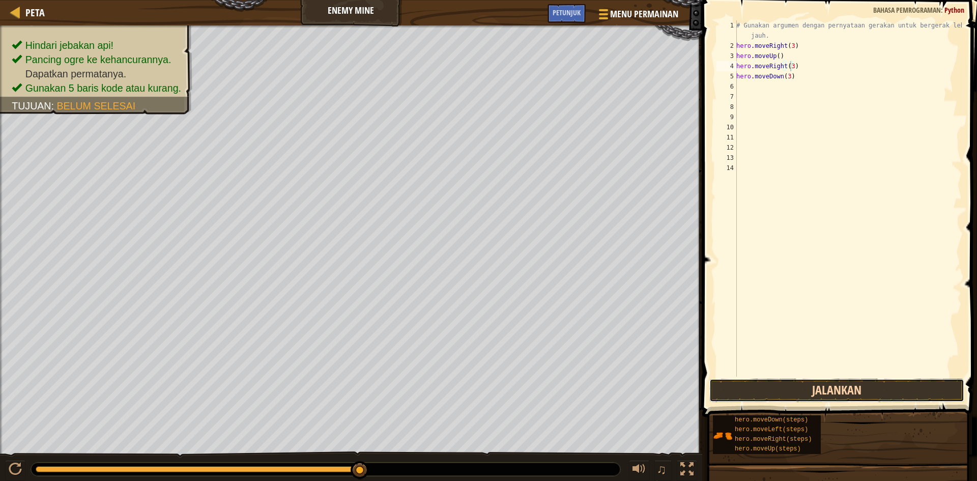
click at [744, 389] on button "Jalankan" at bounding box center [836, 390] width 255 height 23
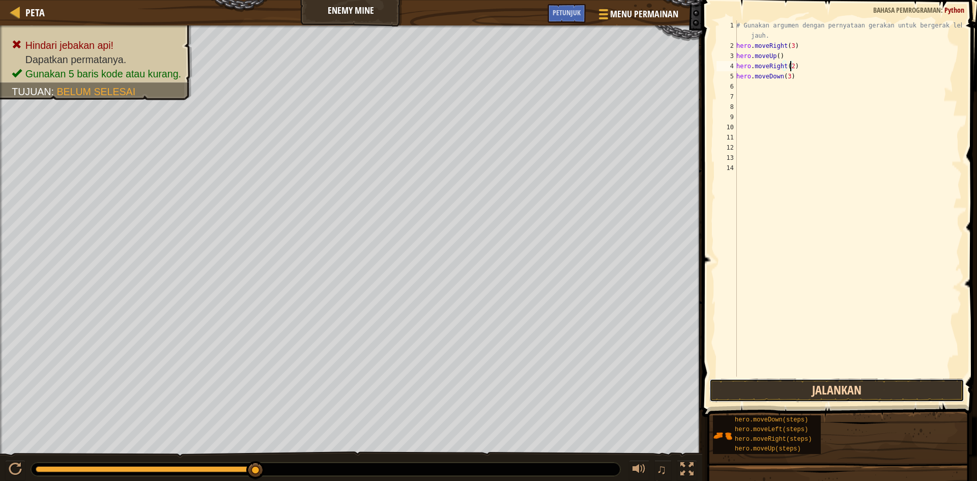
click at [796, 393] on button "Jalankan" at bounding box center [836, 390] width 255 height 23
click at [795, 393] on button "Jalankan" at bounding box center [836, 390] width 255 height 23
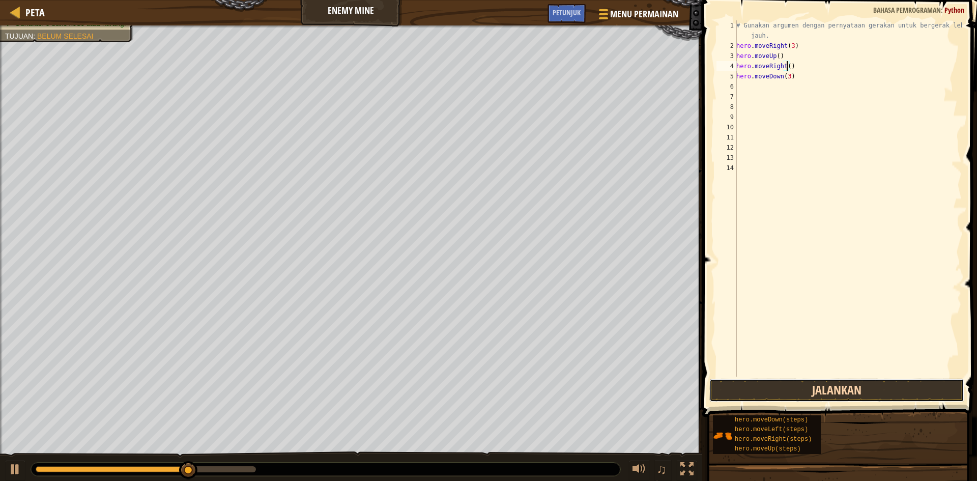
click at [750, 394] on button "Jalankan" at bounding box center [836, 390] width 255 height 23
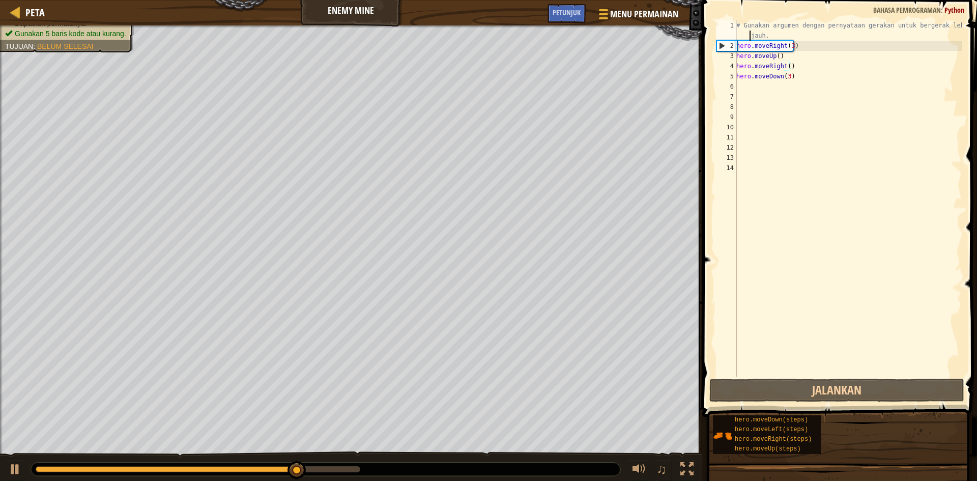
click at [749, 34] on div "# Gunakan argumen dengan pernyataan gerakan untuk bergerak lebih jauh. hero . m…" at bounding box center [847, 213] width 227 height 387
click at [746, 24] on div "# Gunakan argumen dengan pernyataan gerakan untuk bergerak lebih jauh. hero . m…" at bounding box center [847, 213] width 227 height 387
click at [739, 23] on div "# Gunakan argumen dengan pernyataan gerakan untuk bergerak lebih jauh. hero . m…" at bounding box center [847, 213] width 227 height 387
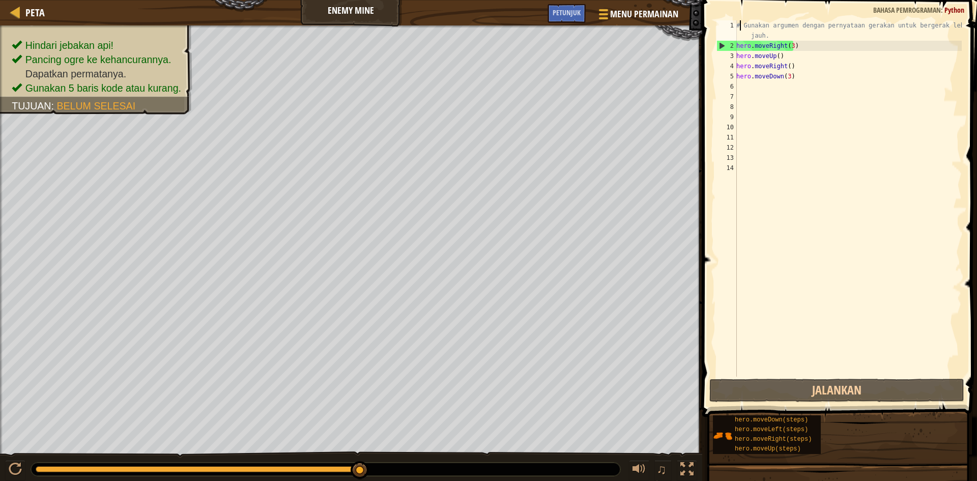
click at [797, 28] on div "# Gunakan argumen dengan pernyataan gerakan untuk bergerak lebih jauh. hero . m…" at bounding box center [847, 213] width 227 height 387
click at [785, 34] on div "# Gunakan argumen dengan pernyataan gerakan untuk bergerak lebih jauh. hero . m…" at bounding box center [847, 213] width 227 height 387
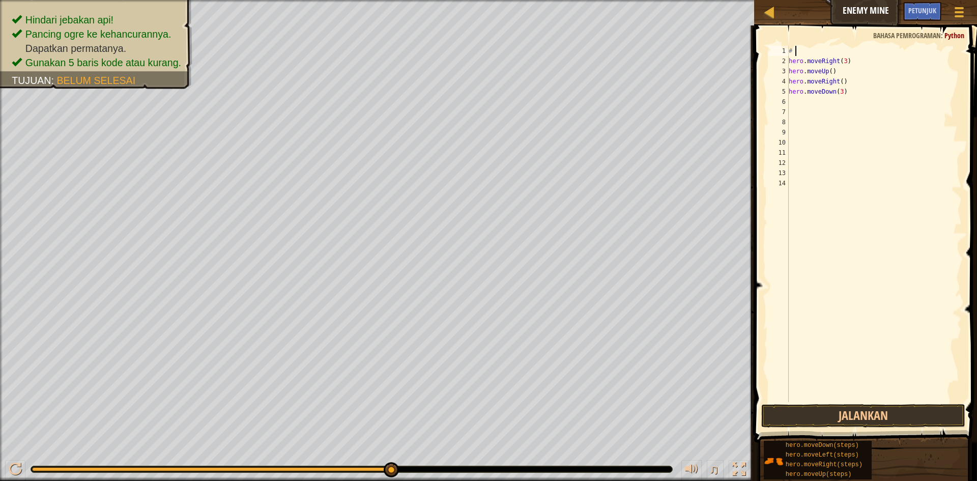
scroll to position [5, 0]
type textarea "#"
click at [807, 50] on div "hero . moveRight ( 3 ) hero . moveUp ( ) hero . moveRight ( ) hero . moveDown (…" at bounding box center [874, 234] width 175 height 377
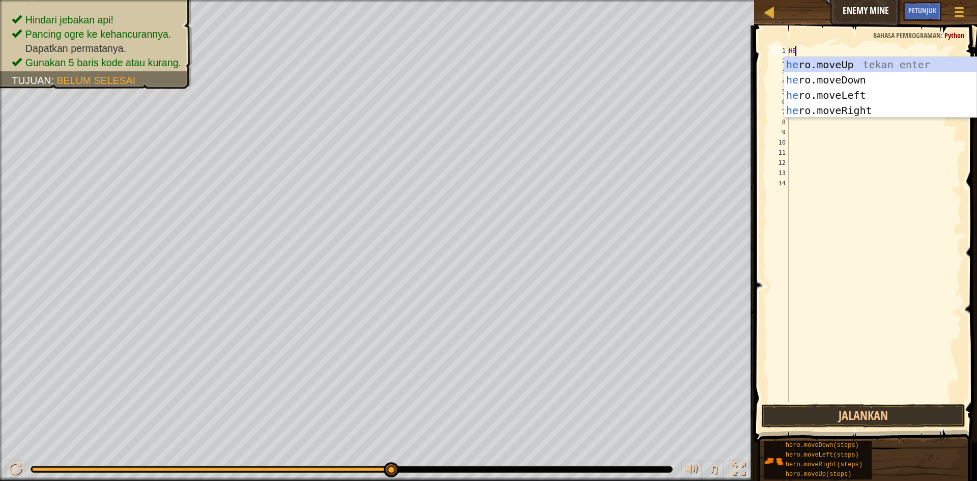
type textarea "HER"
click at [839, 106] on div "her o.moveUp tekan enter her o.moveDown tekan enter her o.moveLeft tekan enter …" at bounding box center [880, 103] width 192 height 92
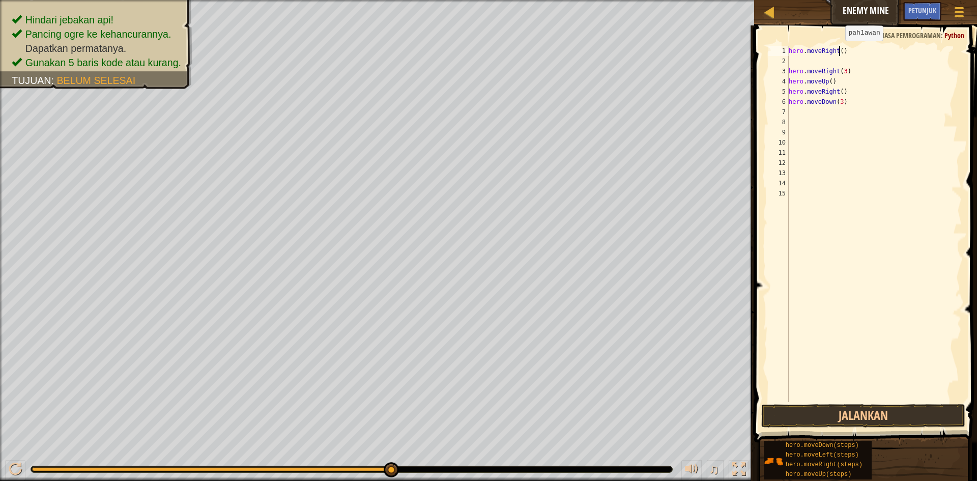
click at [840, 51] on div "hero . moveRight ( ) hero . moveRight ( 3 ) hero . moveUp ( ) hero . moveRight …" at bounding box center [874, 234] width 175 height 377
click at [845, 103] on div "hero . moveRight ( 3 ) hero . moveRight ( 3 ) hero . moveUp ( ) hero . moveRigh…" at bounding box center [874, 234] width 175 height 377
type textarea "h"
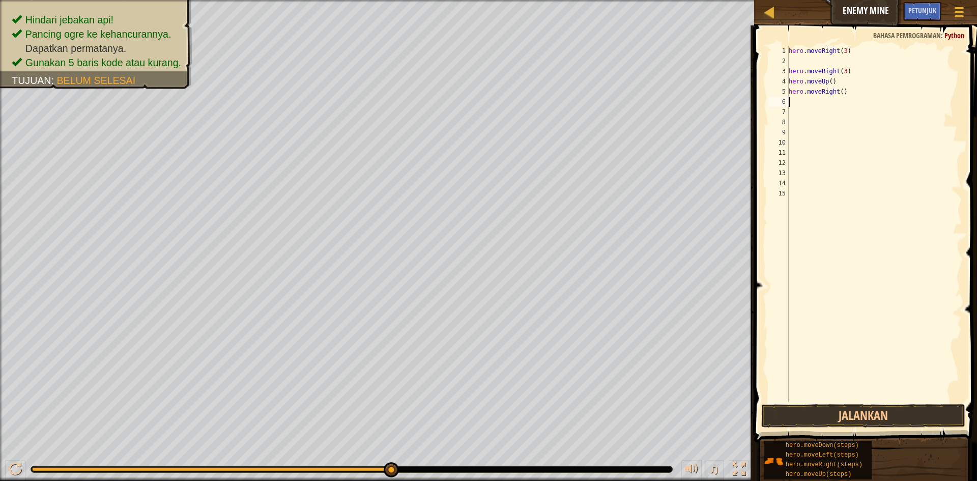
click at [851, 85] on div "hero . moveRight ( 3 ) hero . moveRight ( 3 ) hero . moveUp ( ) hero . moveRigh…" at bounding box center [874, 234] width 175 height 377
click at [850, 90] on div "hero . moveRight ( 3 ) hero . moveRight ( 3 ) hero . moveUp ( ) hero . moveRigh…" at bounding box center [874, 234] width 175 height 377
type textarea "h"
click at [841, 83] on div "hero . moveRight ( 3 ) hero . moveRight ( 3 ) hero . moveUp ( )" at bounding box center [874, 234] width 175 height 377
type textarea "h"
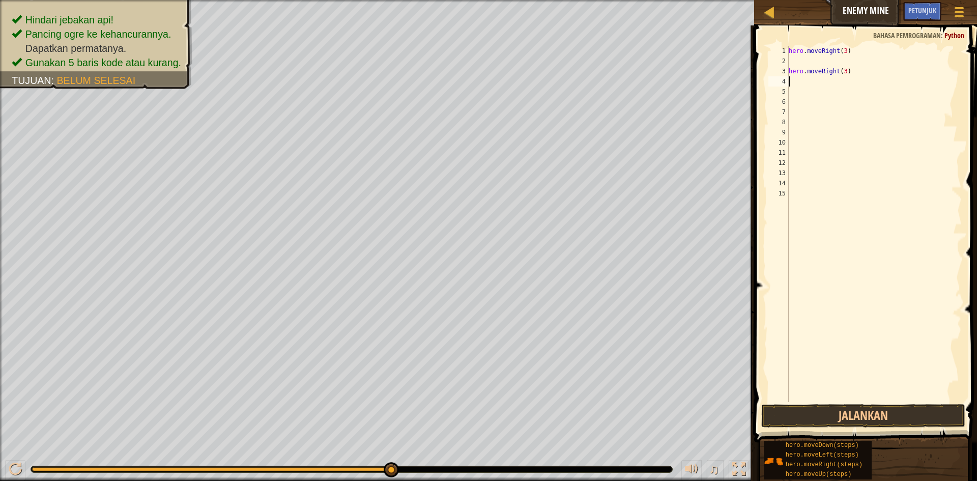
click at [847, 70] on div "hero . moveRight ( 3 ) hero . moveRight ( 3 )" at bounding box center [874, 234] width 175 height 377
type textarea "h"
click at [790, 58] on div "hero . moveRight ( 3 )" at bounding box center [874, 234] width 175 height 377
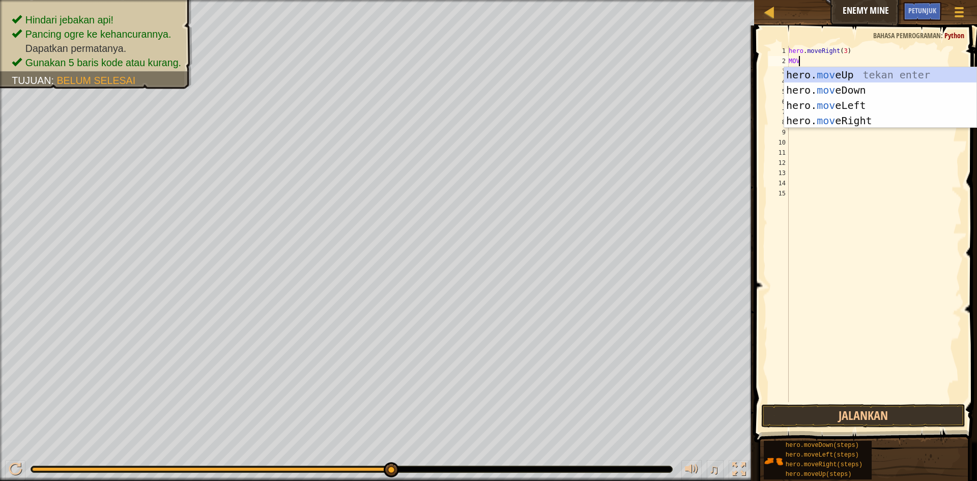
scroll to position [5, 1]
type textarea "MOVE"
click at [817, 69] on div "hero. move Up tekan enter hero. move Down tekan enter hero. move Left tekan ent…" at bounding box center [880, 113] width 192 height 92
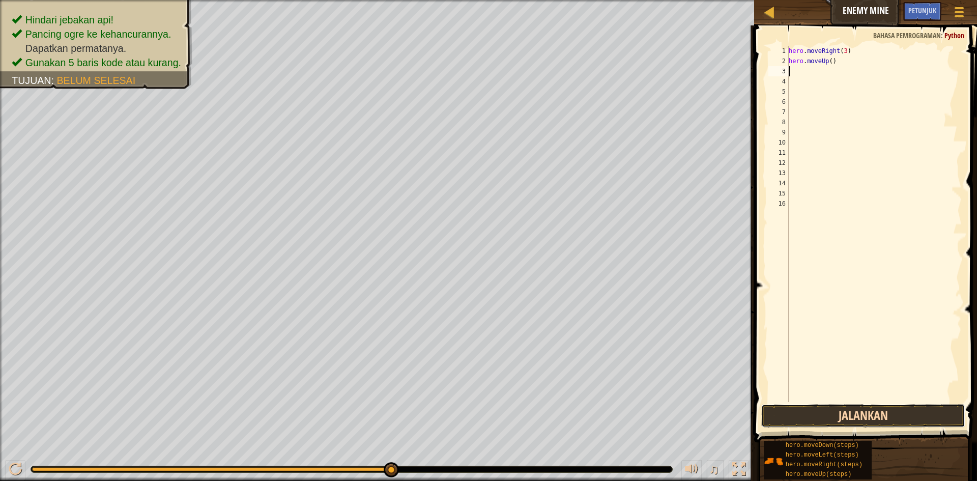
click at [791, 423] on button "Jalankan" at bounding box center [863, 415] width 204 height 23
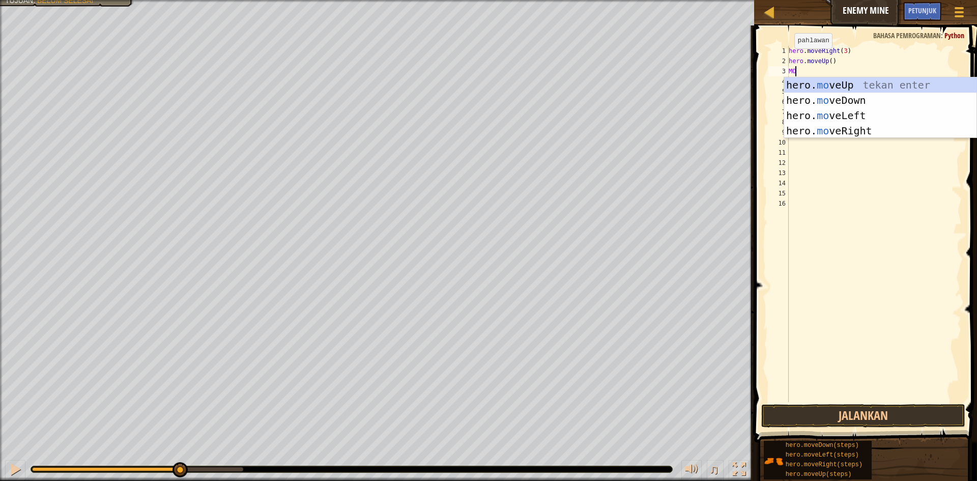
scroll to position [5, 1]
type textarea "MOVE"
click at [817, 131] on div "hero. move Up tekan enter hero. move Down tekan enter hero. move Left tekan ent…" at bounding box center [880, 123] width 192 height 92
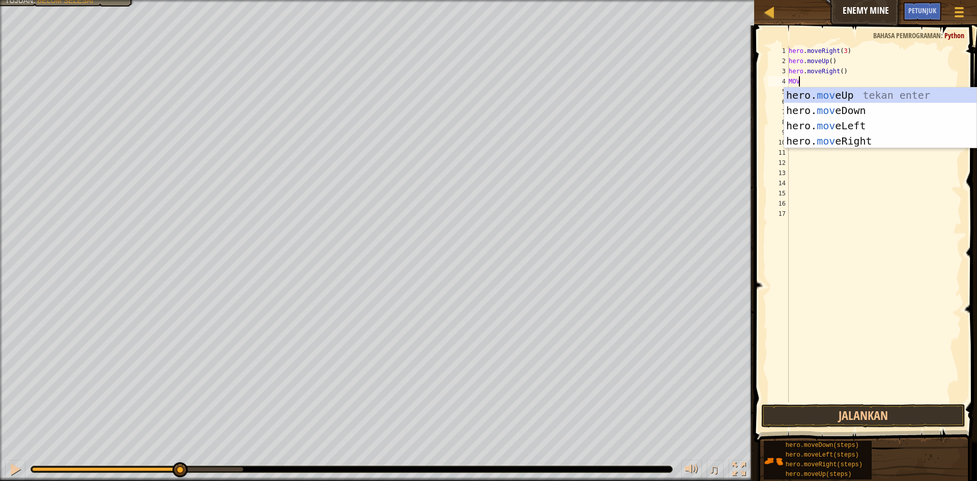
type textarea "MOVE"
click at [808, 108] on div "hero. move Up tekan enter hero. move Down tekan enter hero. move Left tekan ent…" at bounding box center [880, 134] width 192 height 92
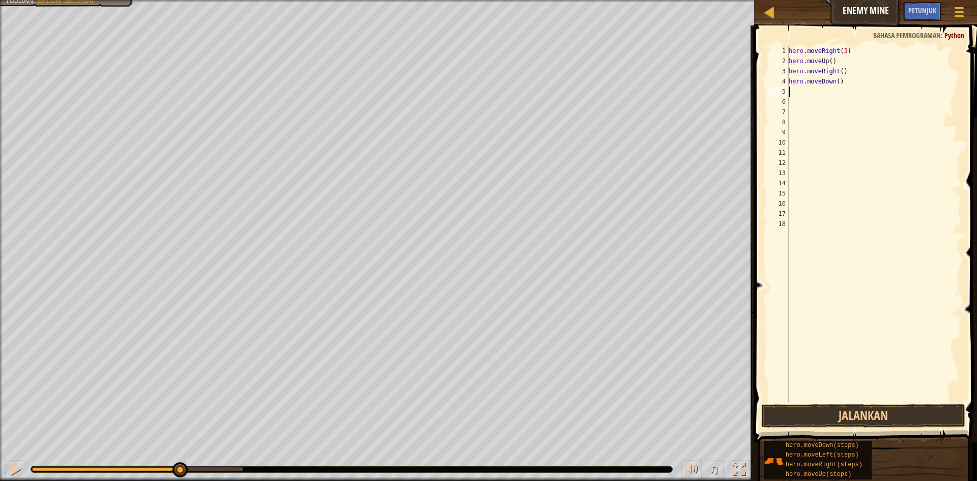
scroll to position [5, 0]
click at [837, 82] on div "hero . moveRight ( 3 ) hero . moveUp ( ) hero . moveRight ( ) hero . moveDown (…" at bounding box center [874, 234] width 175 height 377
type textarea "hero.moveDown(3)"
click at [795, 95] on div "hero . moveRight ( 3 ) hero . moveUp ( ) hero . moveRight ( ) hero . moveDown (…" at bounding box center [874, 234] width 175 height 377
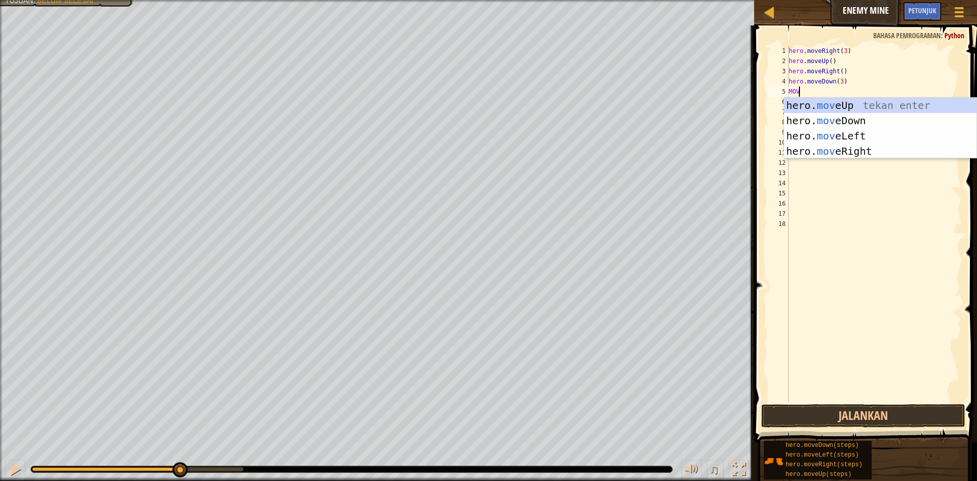
scroll to position [5, 1]
type textarea "MOVE"
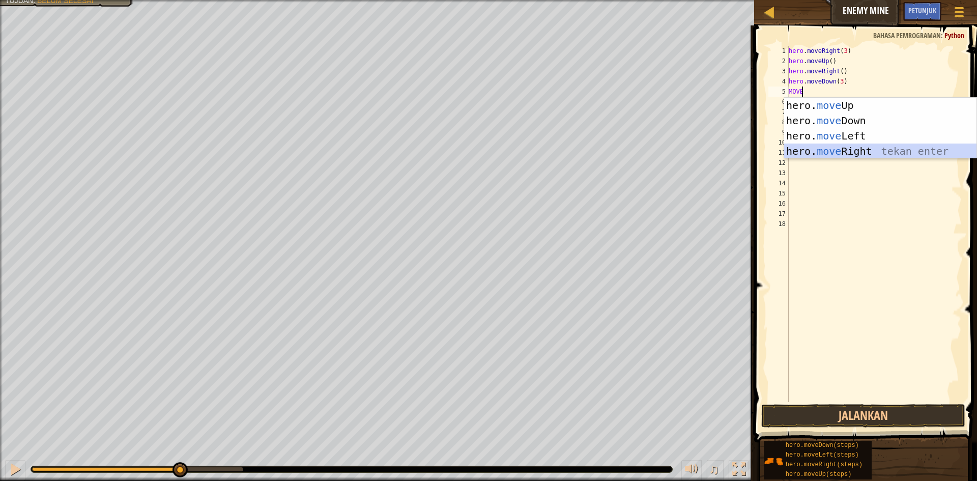
click at [813, 148] on div "hero. move Up tekan enter hero. move Down tekan enter hero. move Left tekan ent…" at bounding box center [880, 144] width 192 height 92
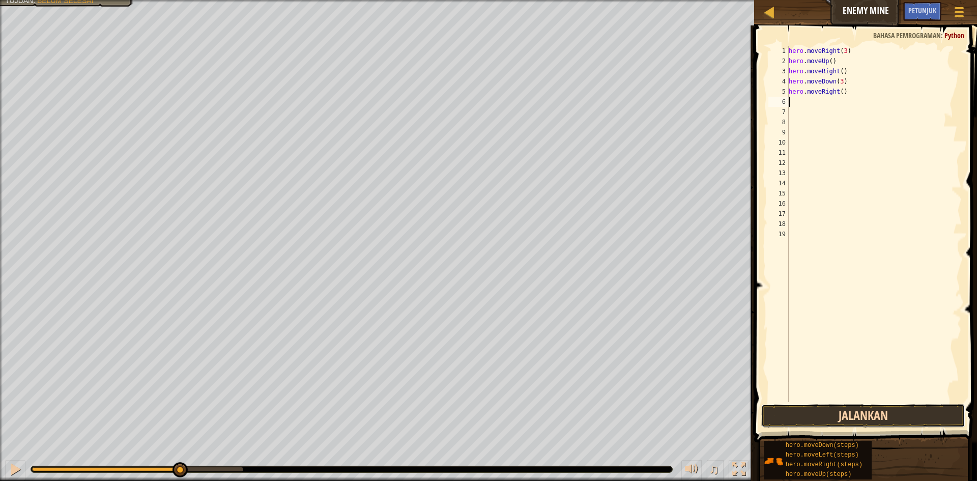
click at [839, 415] on button "Jalankan" at bounding box center [863, 415] width 204 height 23
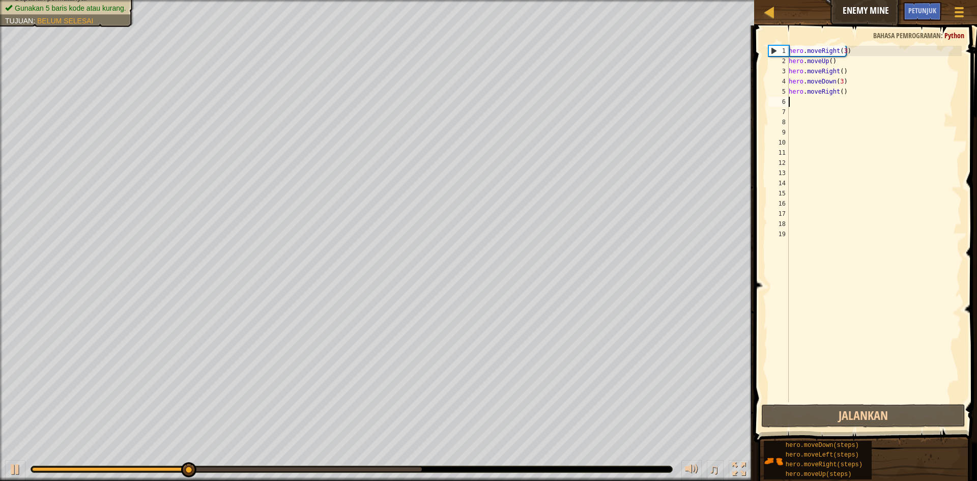
click at [842, 93] on div "hero . moveRight ( 3 ) hero . moveUp ( ) hero . moveRight ( ) hero . moveDown (…" at bounding box center [874, 234] width 175 height 377
click at [840, 92] on div "hero . moveRight ( 3 ) hero . moveUp ( ) hero . moveRight ( ) hero . moveDown (…" at bounding box center [874, 234] width 175 height 377
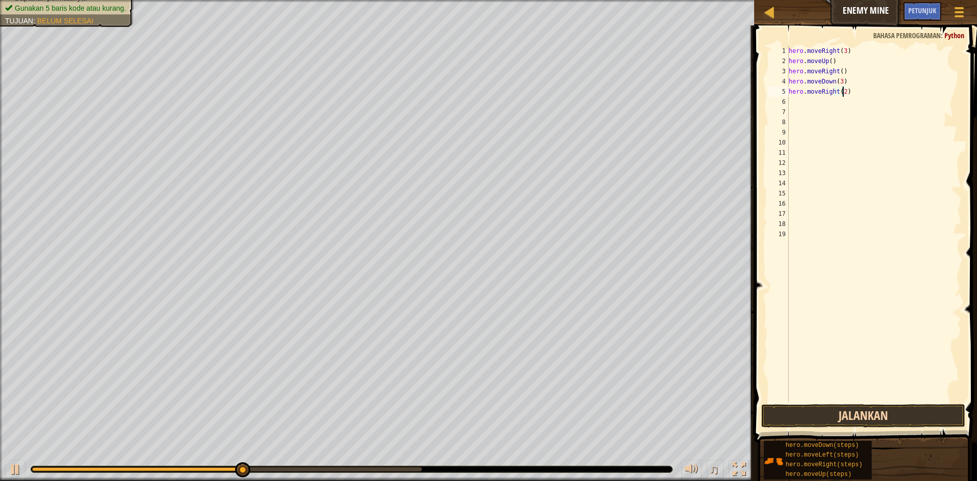
type textarea "hero.moveRight(2)"
click at [846, 422] on button "Jalankan" at bounding box center [863, 415] width 204 height 23
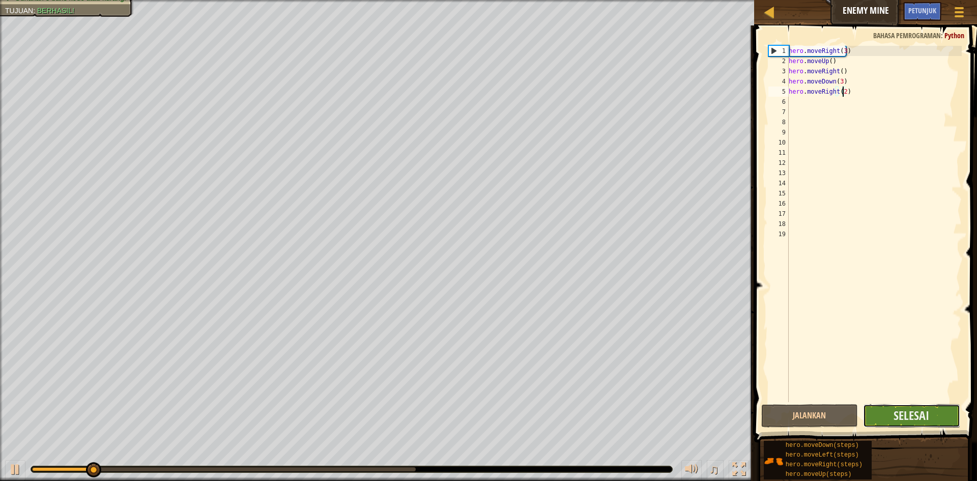
click at [886, 411] on button "Selesai" at bounding box center [911, 415] width 97 height 23
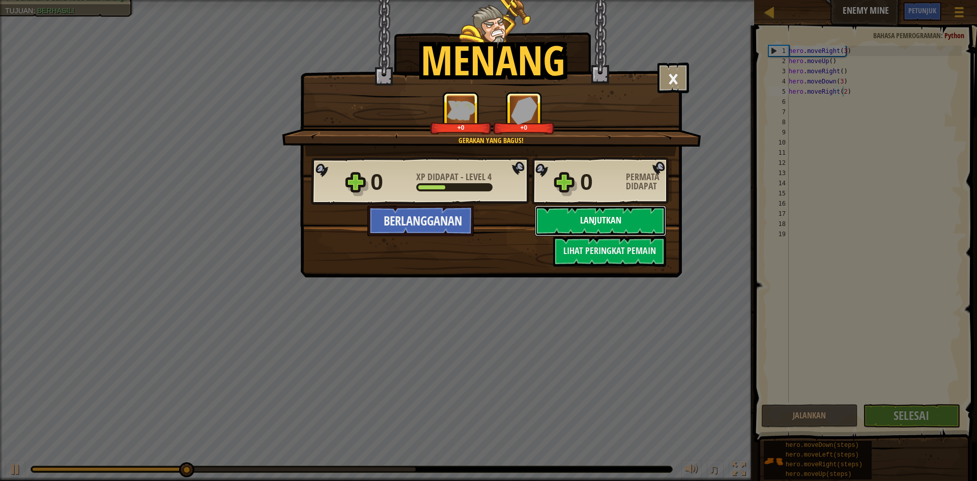
click at [594, 219] on button "Lanjutkan" at bounding box center [600, 221] width 131 height 31
select select "id"
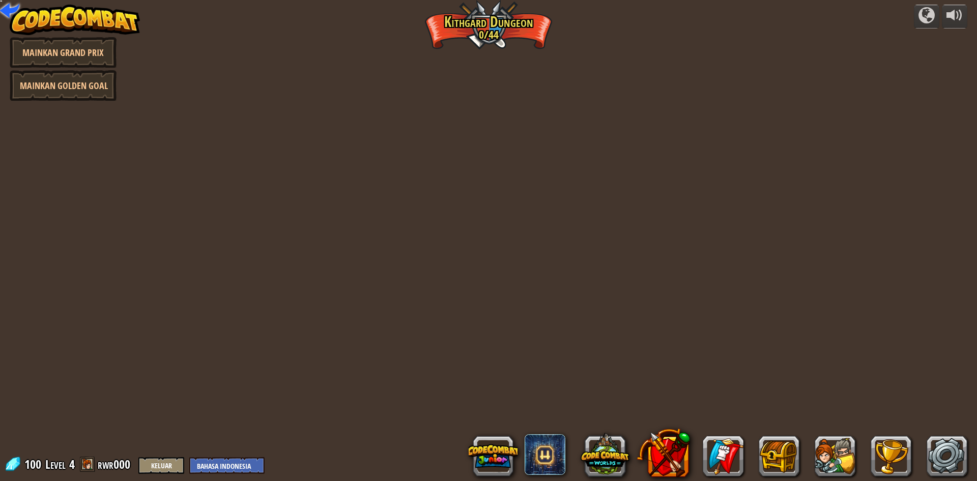
select select "id"
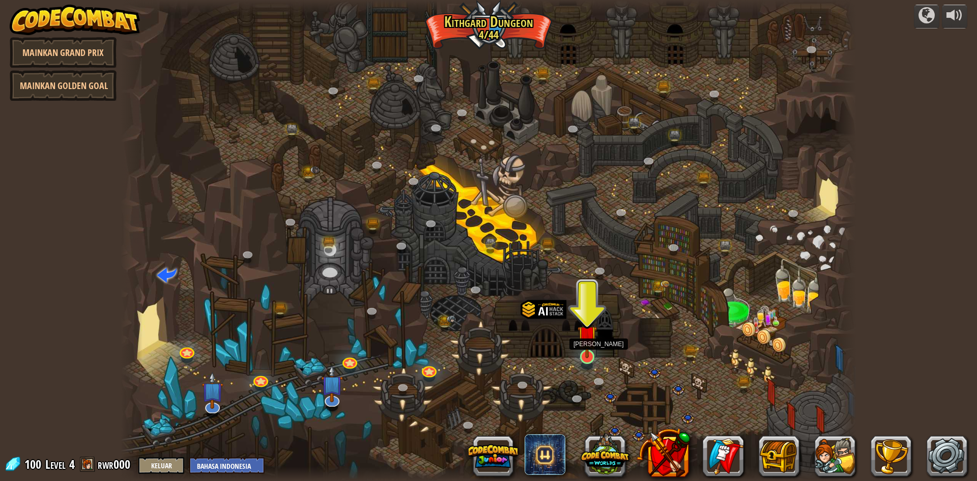
click at [581, 354] on img at bounding box center [587, 334] width 20 height 45
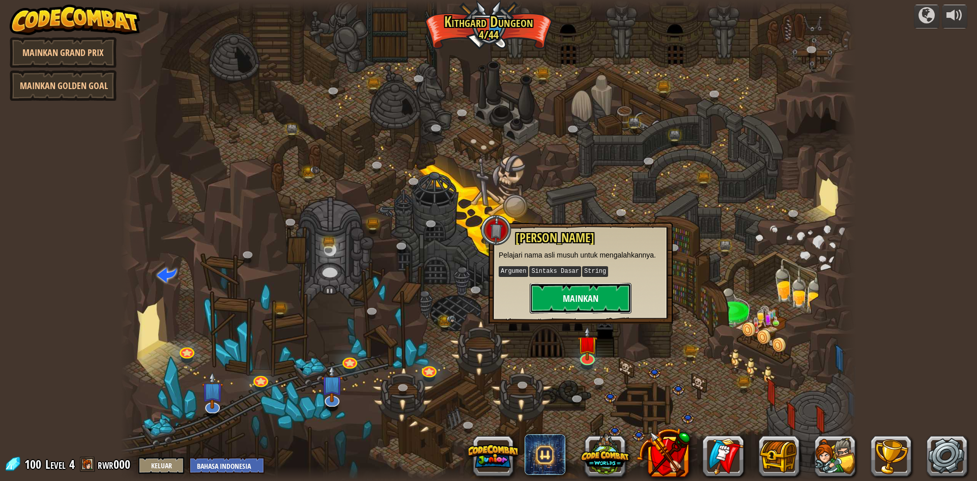
click at [580, 297] on button "Mainkan" at bounding box center [581, 298] width 102 height 31
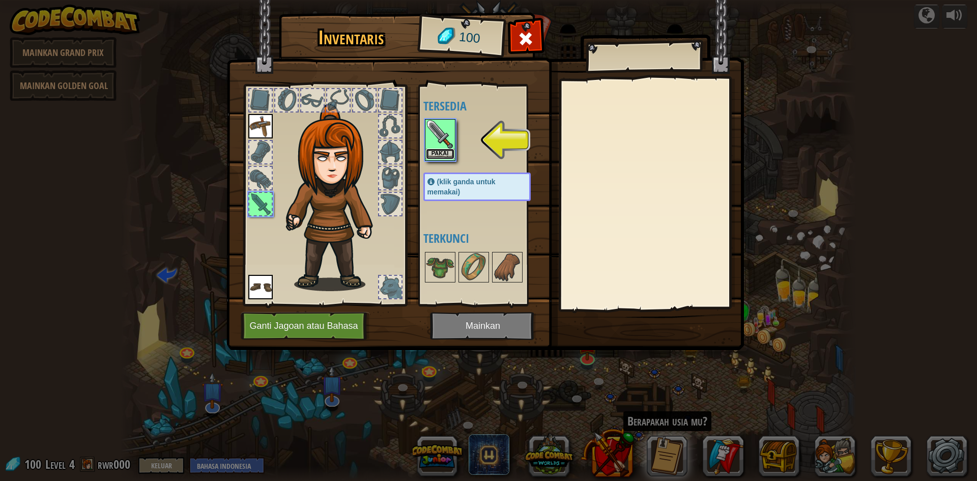
click at [441, 153] on button "Pakai" at bounding box center [440, 154] width 28 height 11
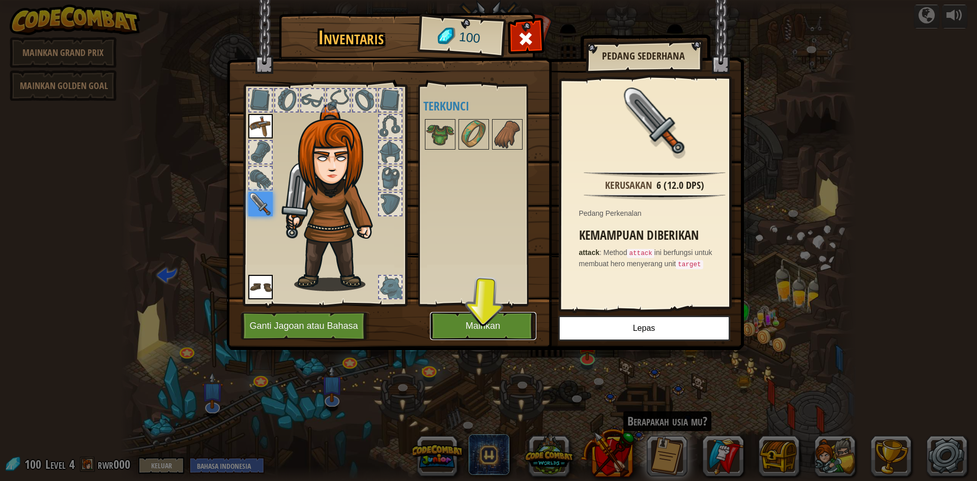
drag, startPoint x: 476, startPoint y: 332, endPoint x: 498, endPoint y: 327, distance: 22.0
click at [477, 332] on button "Mainkan" at bounding box center [483, 326] width 106 height 28
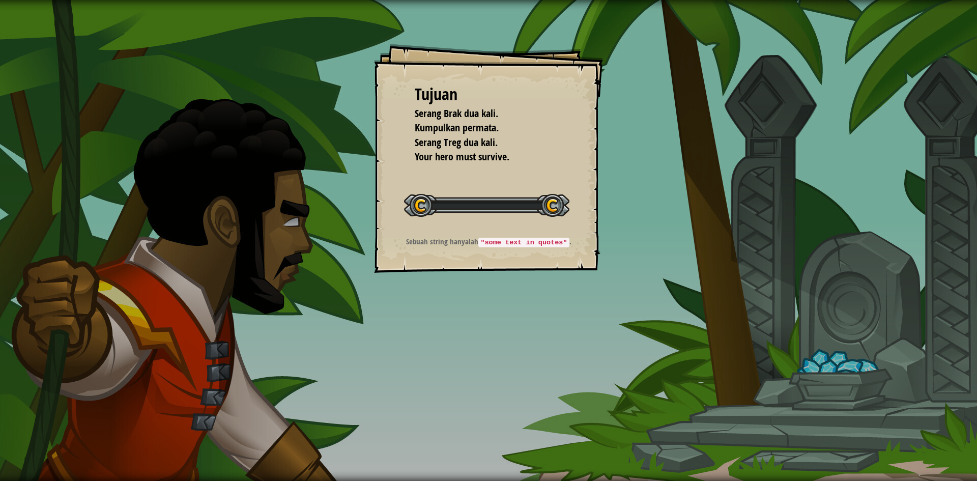
drag, startPoint x: 500, startPoint y: 300, endPoint x: 498, endPoint y: 328, distance: 27.5
click at [491, 326] on div "Tujuan Serang Brak dua kali. Kumpulkan permata. Serang Treg dua kali. Your hero…" at bounding box center [488, 240] width 977 height 481
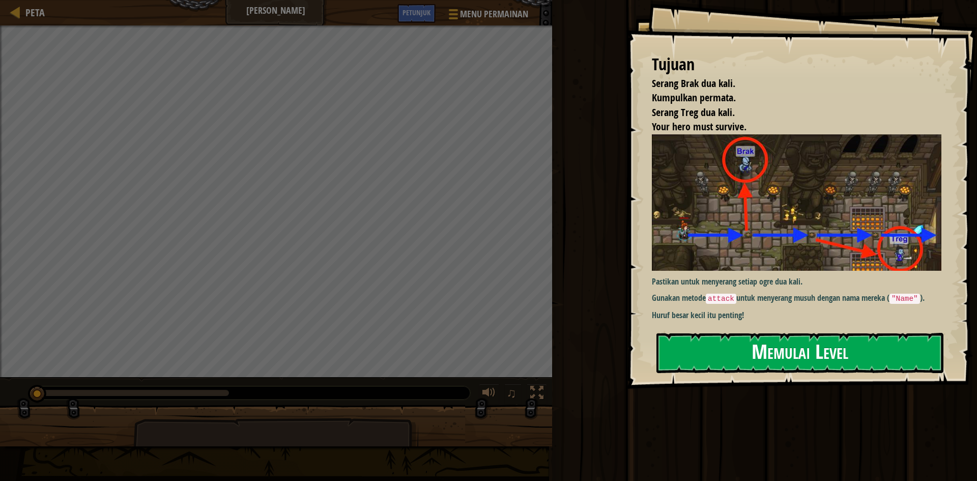
click at [714, 336] on button "Memulai Level" at bounding box center [799, 353] width 287 height 40
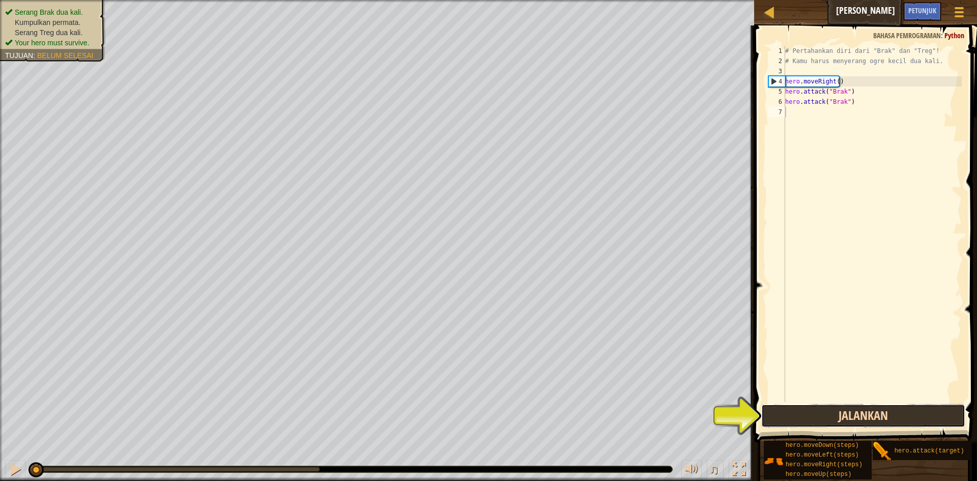
click at [879, 414] on button "Jalankan" at bounding box center [863, 415] width 204 height 23
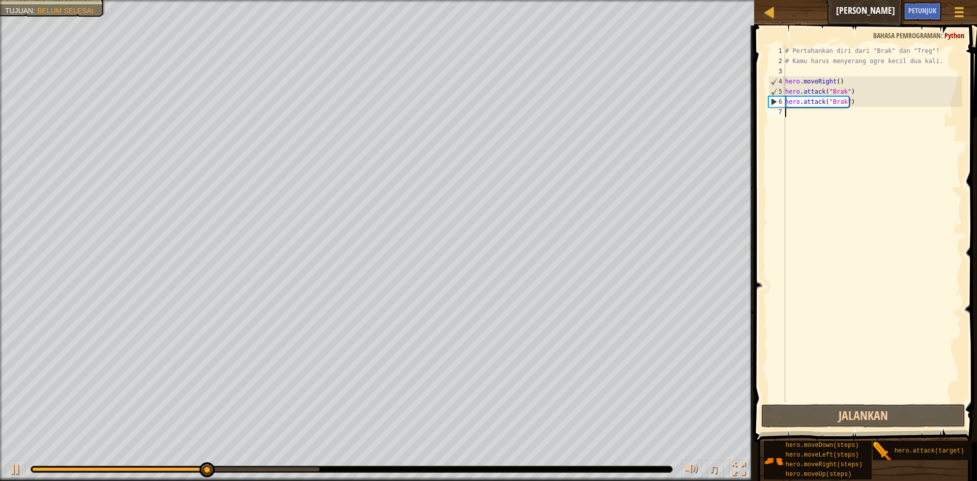
click at [781, 113] on div "7" at bounding box center [776, 112] width 17 height 10
click at [806, 114] on div "# Pertahankan diri dari "Brak" dan "Treg"! # Kamu harus menyerang ogre kecil du…" at bounding box center [872, 234] width 179 height 377
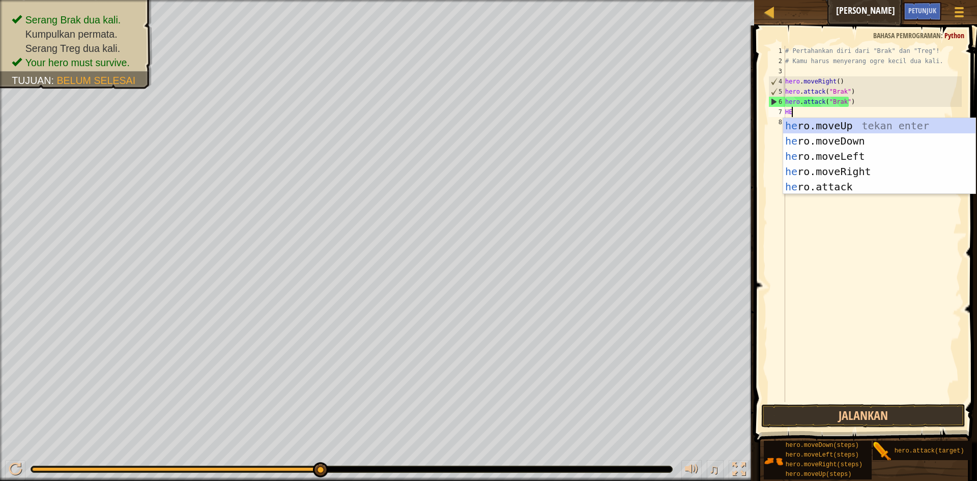
scroll to position [5, 1]
type textarea "HERO"
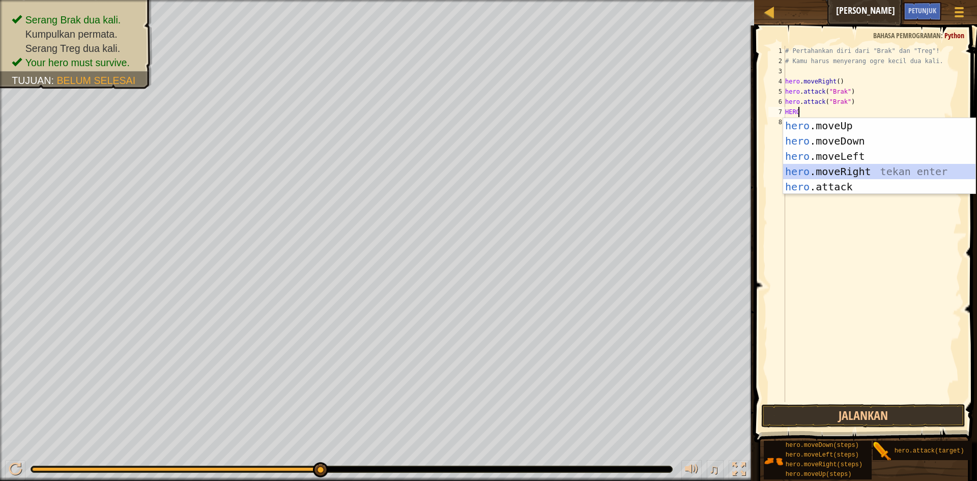
click at [850, 171] on div "hero .moveUp tekan enter hero .moveDown tekan enter hero .moveLeft tekan enter …" at bounding box center [879, 171] width 192 height 107
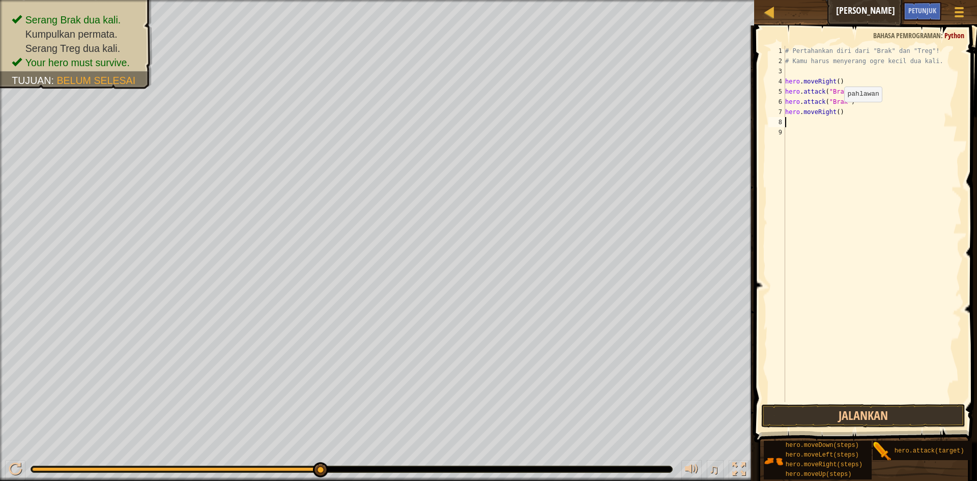
click at [835, 112] on div "# Pertahankan diri dari "Brak" dan "Treg"! # Kamu harus menyerang ogre kecil du…" at bounding box center [872, 234] width 179 height 377
type textarea "hero.moveRight(2)"
click at [797, 122] on div "# Pertahankan diri dari "Brak" dan "Treg"! # Kamu harus menyerang ogre kecil du…" at bounding box center [872, 234] width 179 height 377
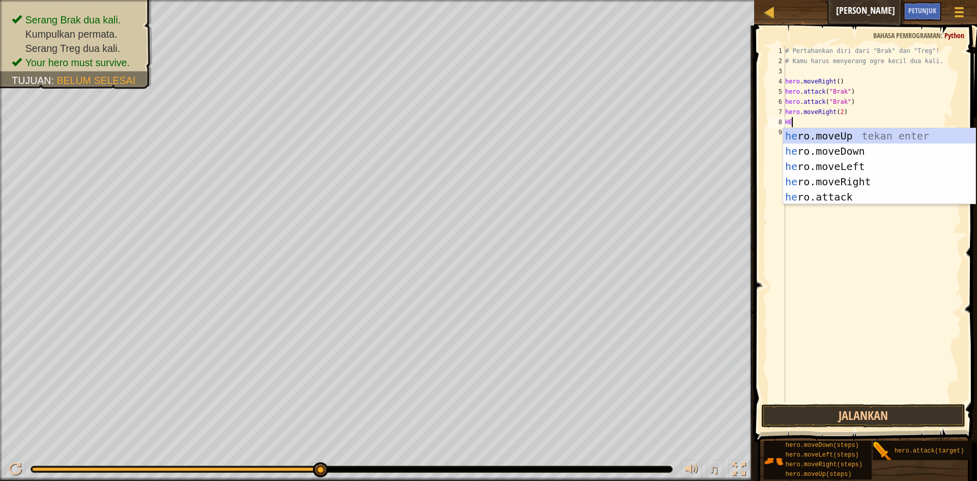
scroll to position [5, 1]
click at [827, 202] on div "her o.moveUp tekan enter her o.moveDown tekan enter her o.moveLeft tekan enter …" at bounding box center [879, 181] width 192 height 107
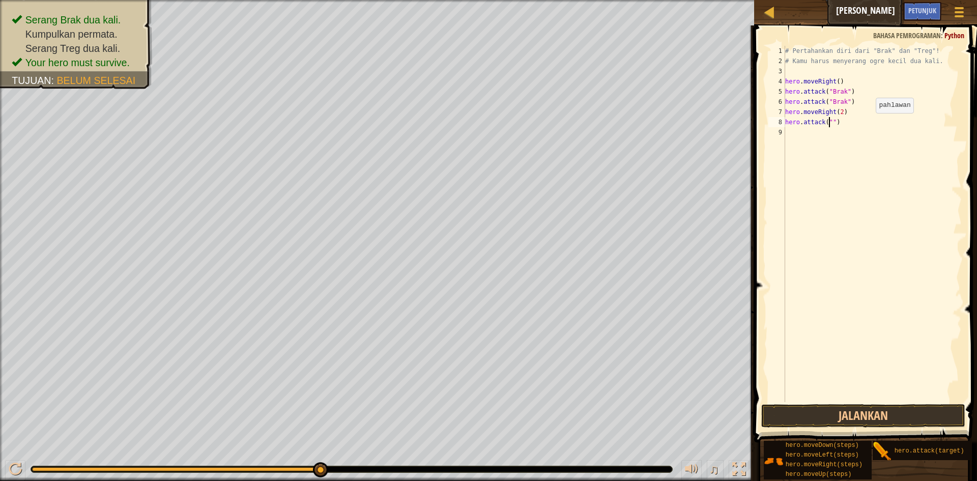
scroll to position [5, 4]
click at [829, 125] on div "# Pertahankan diri dari "Brak" dan "Treg"! # Kamu harus menyerang ogre kecil du…" at bounding box center [872, 234] width 179 height 377
type textarea "hero.attack("Treg")"
click at [793, 139] on div "# Pertahankan diri dari "Brak" dan "Treg"! # Kamu harus menyerang ogre kecil du…" at bounding box center [872, 234] width 179 height 377
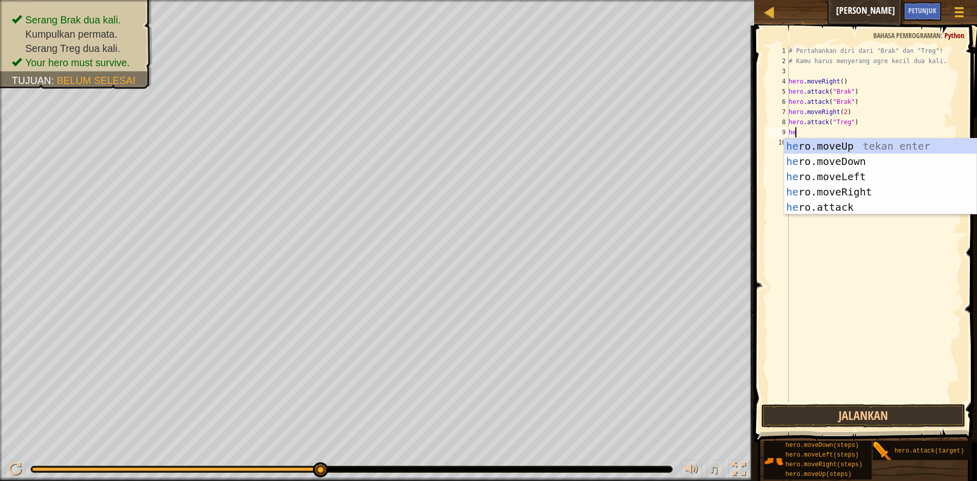
scroll to position [5, 1]
click at [816, 200] on div "hero .moveUp tekan enter hero .moveDown tekan enter hero .moveLeft tekan enter …" at bounding box center [880, 191] width 192 height 107
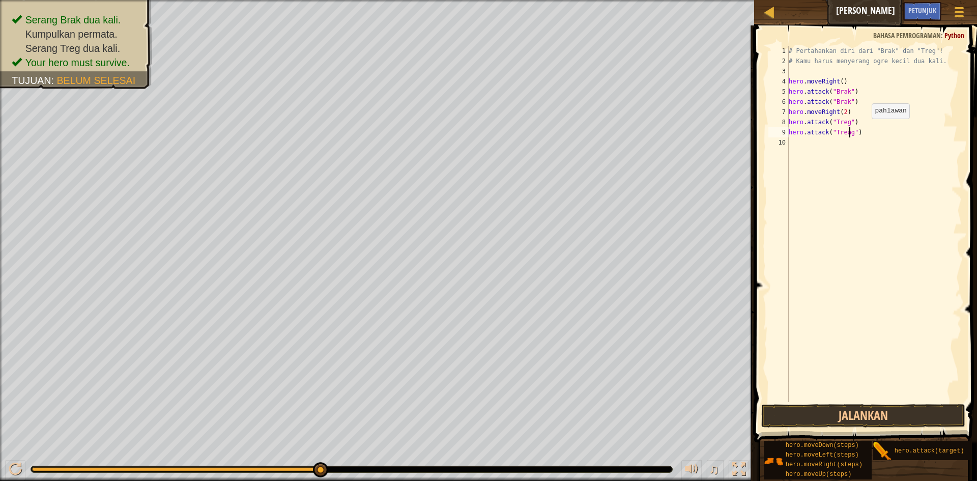
scroll to position [5, 5]
click at [856, 413] on button "Jalankan" at bounding box center [863, 415] width 204 height 23
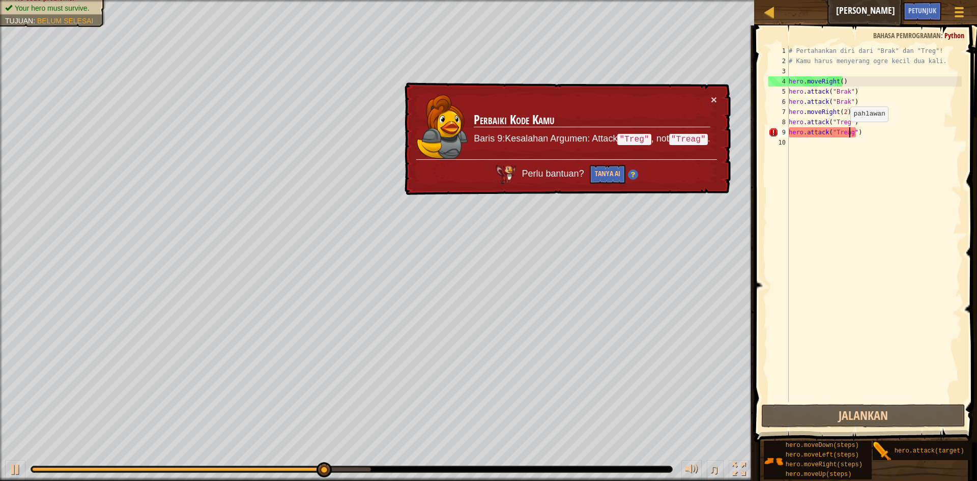
click at [845, 132] on div "# Pertahankan diri dari "Brak" dan "Treg"! # Kamu harus menyerang ogre kecil du…" at bounding box center [875, 234] width 176 height 377
click at [848, 132] on div "# Pertahankan diri dari "Brak" dan "Treg"! # Kamu harus menyerang ogre kecil du…" at bounding box center [875, 234] width 176 height 377
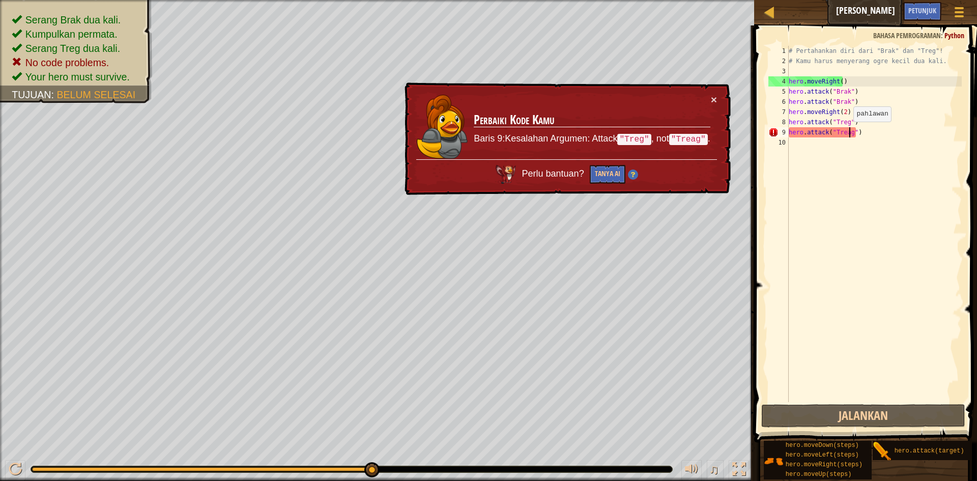
scroll to position [5, 5]
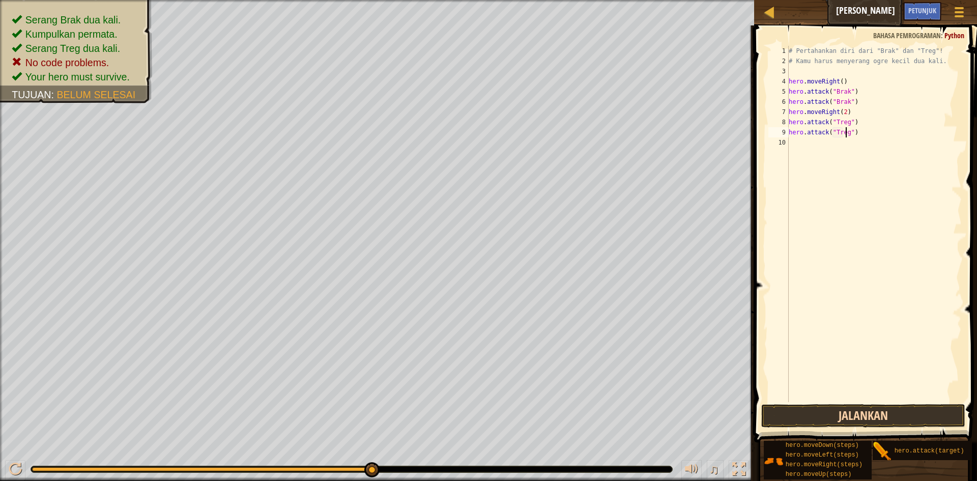
type textarea "hero.attack("Treg")"
click at [763, 411] on button "Jalankan" at bounding box center [863, 415] width 204 height 23
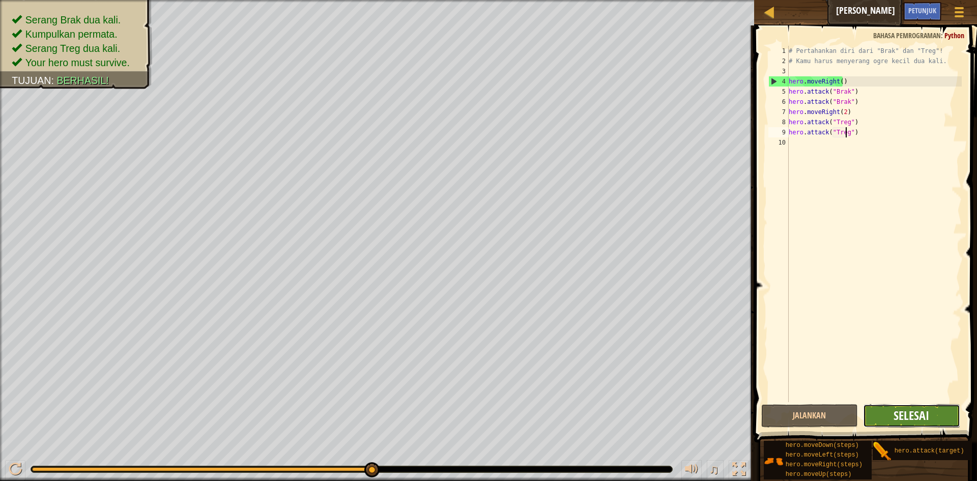
click at [912, 411] on span "Selesai" at bounding box center [911, 415] width 36 height 16
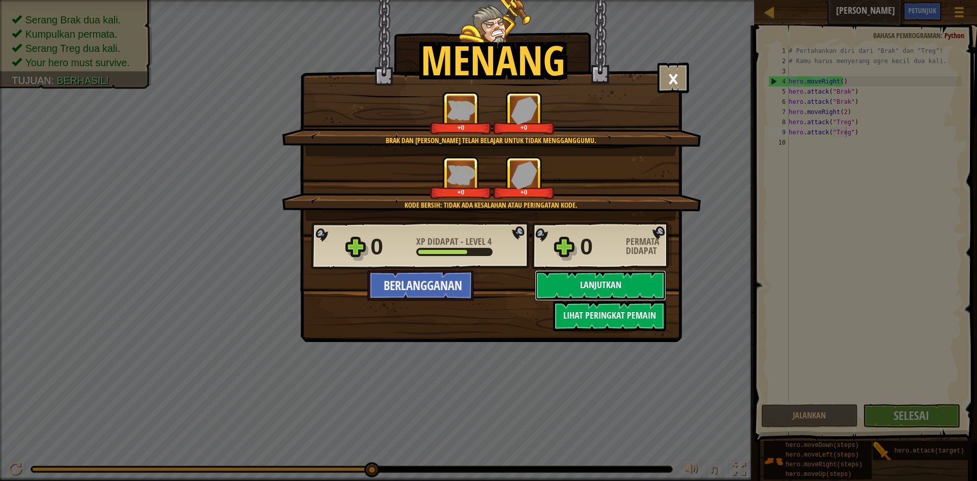
drag, startPoint x: 597, startPoint y: 281, endPoint x: 605, endPoint y: 285, distance: 8.6
click at [605, 285] on button "Lanjutkan" at bounding box center [600, 285] width 131 height 31
select select "id"
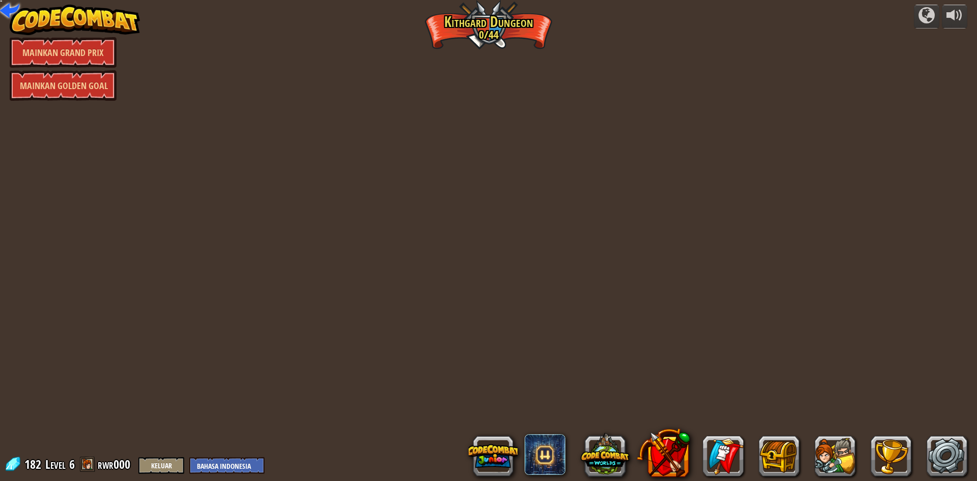
select select "id"
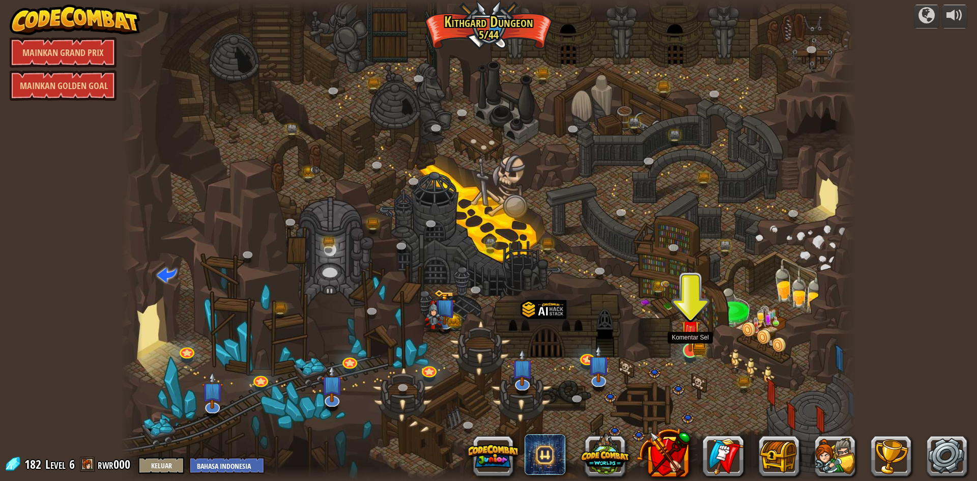
click at [687, 349] on img at bounding box center [690, 330] width 20 height 44
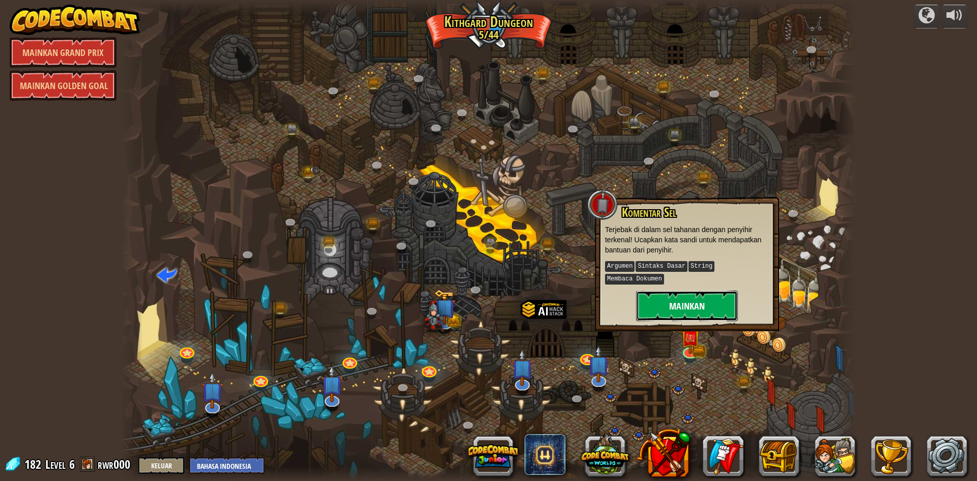
click at [689, 294] on button "Mainkan" at bounding box center [687, 306] width 102 height 31
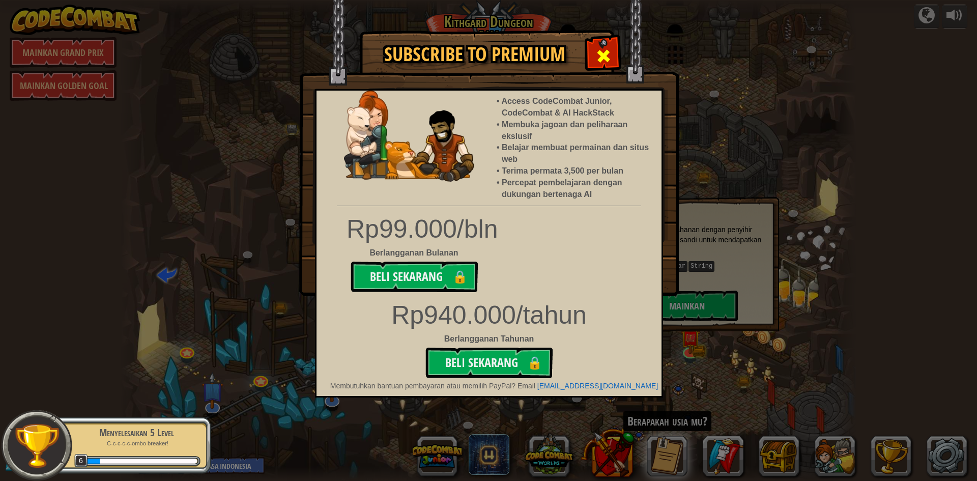
click at [592, 57] on div at bounding box center [603, 55] width 32 height 32
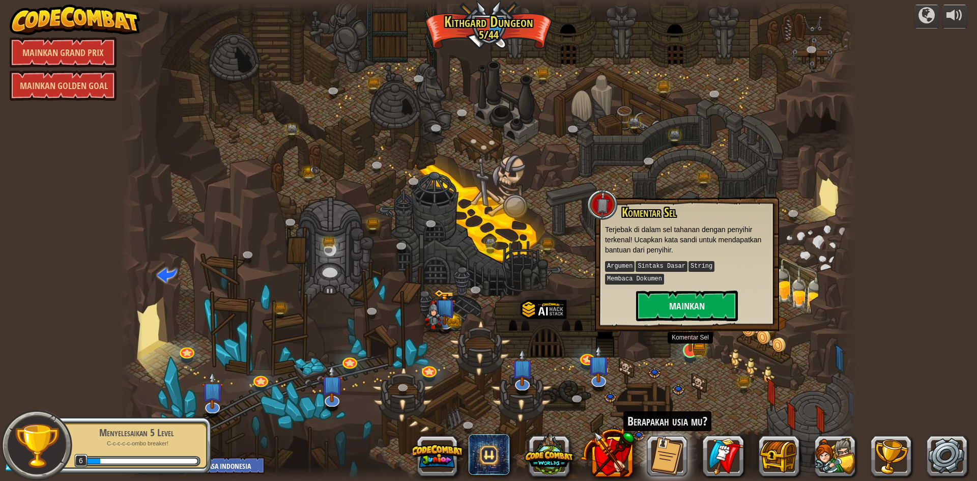
click at [691, 342] on img at bounding box center [690, 330] width 20 height 44
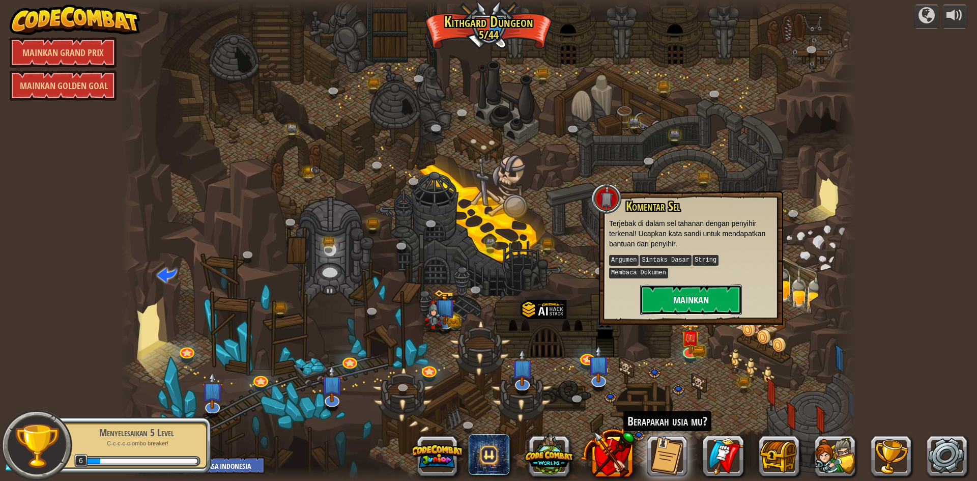
click at [703, 284] on button "Mainkan" at bounding box center [691, 299] width 102 height 31
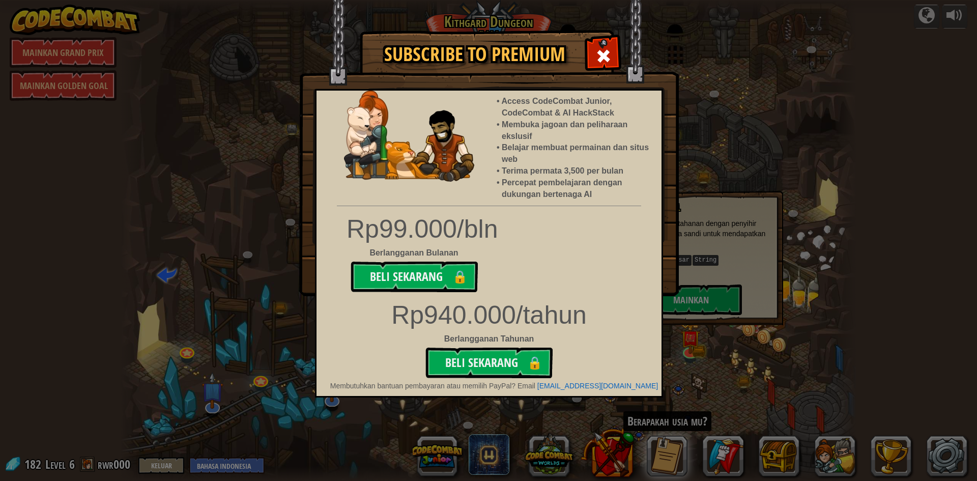
click at [601, 48] on div at bounding box center [603, 55] width 32 height 32
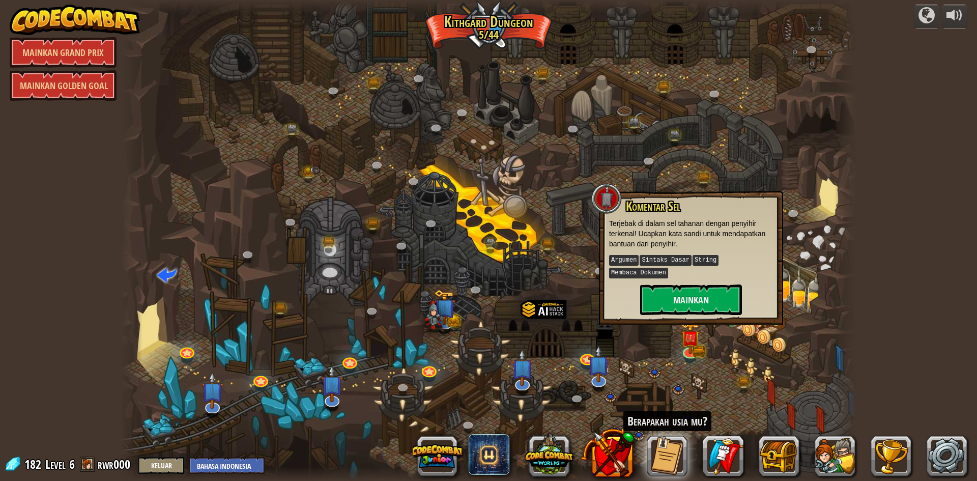
drag, startPoint x: 693, startPoint y: 383, endPoint x: 712, endPoint y: 381, distance: 18.4
click at [705, 384] on div at bounding box center [489, 240] width 736 height 481
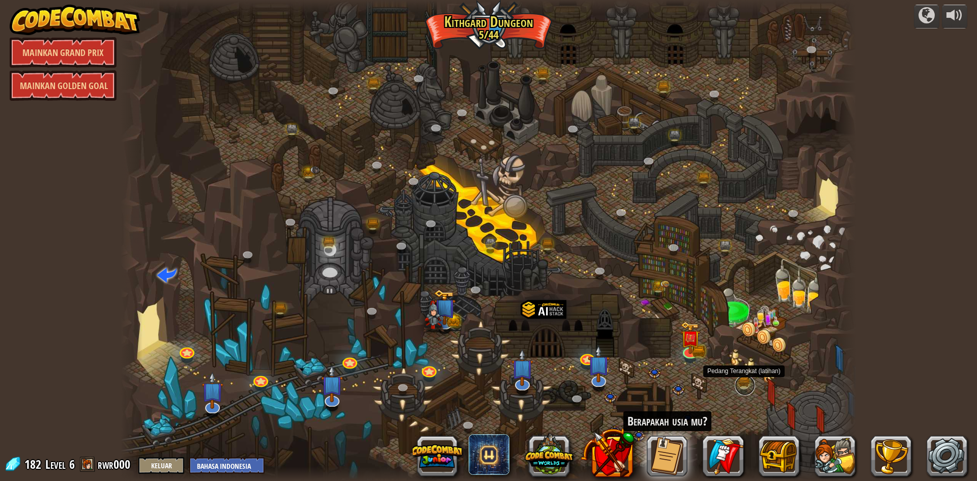
click at [740, 380] on link at bounding box center [745, 385] width 20 height 20
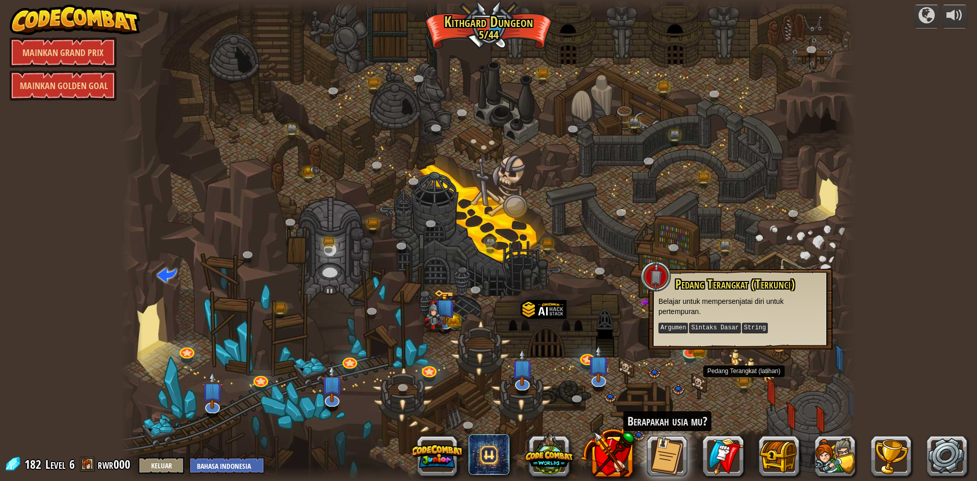
click at [706, 369] on div at bounding box center [489, 240] width 736 height 481
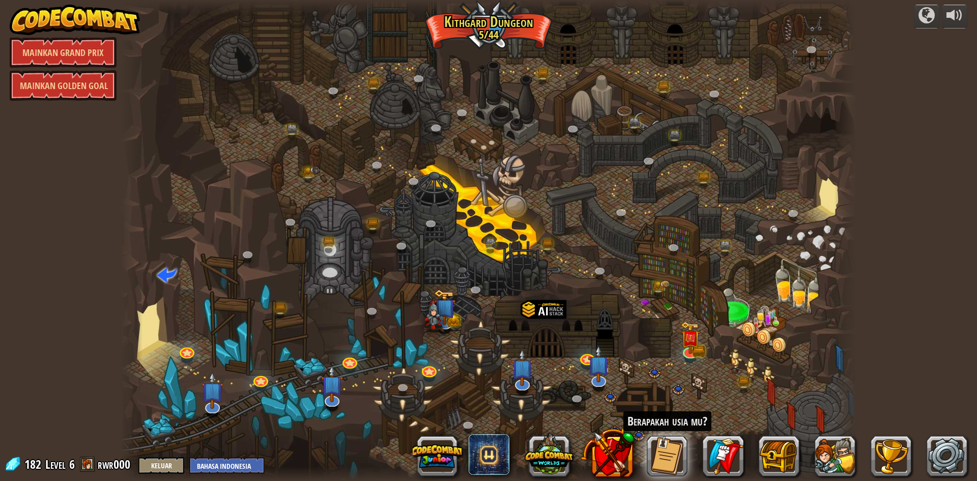
drag, startPoint x: 642, startPoint y: 370, endPoint x: 637, endPoint y: 371, distance: 5.2
click at [637, 371] on div at bounding box center [489, 240] width 736 height 481
click at [595, 371] on img at bounding box center [598, 355] width 21 height 49
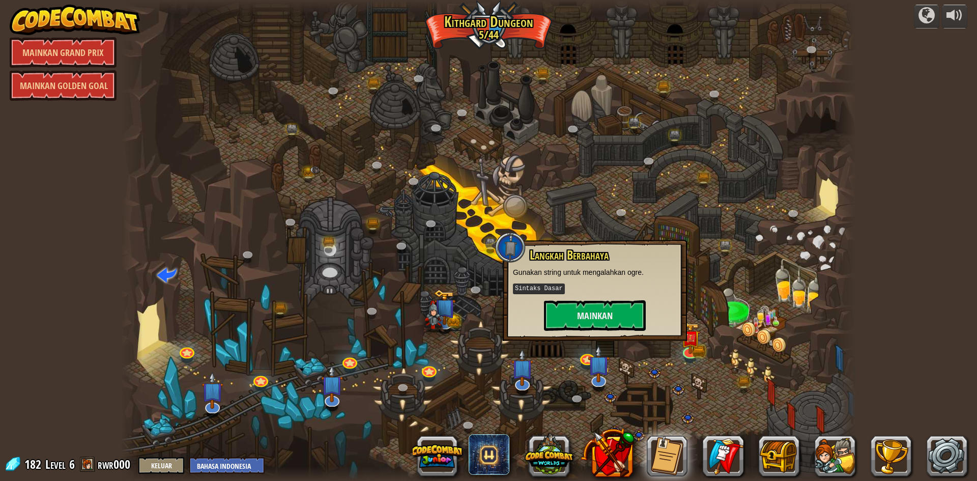
click at [617, 371] on div at bounding box center [489, 240] width 736 height 481
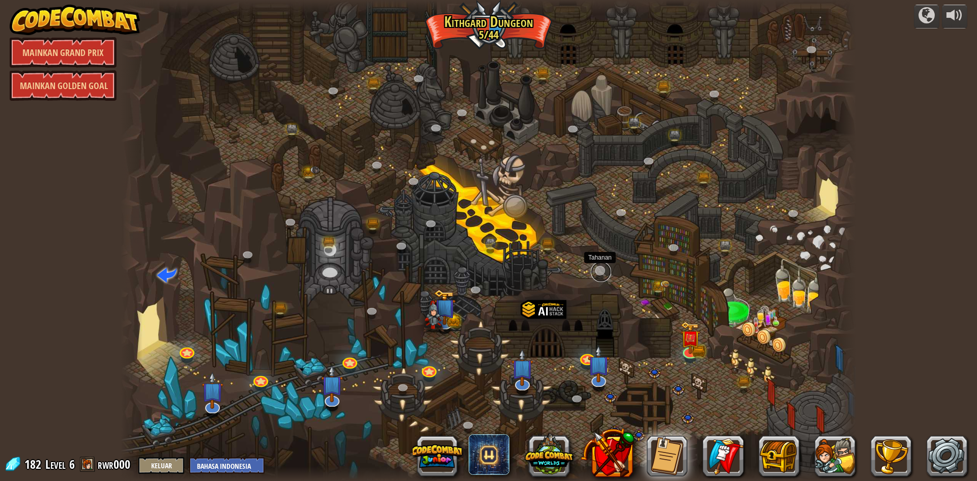
click at [595, 268] on link at bounding box center [601, 272] width 20 height 20
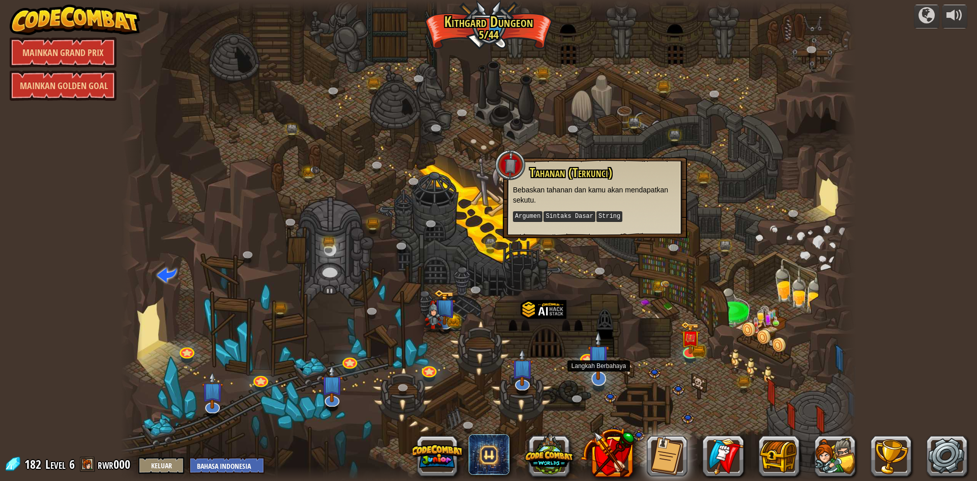
click at [604, 363] on img at bounding box center [598, 355] width 21 height 49
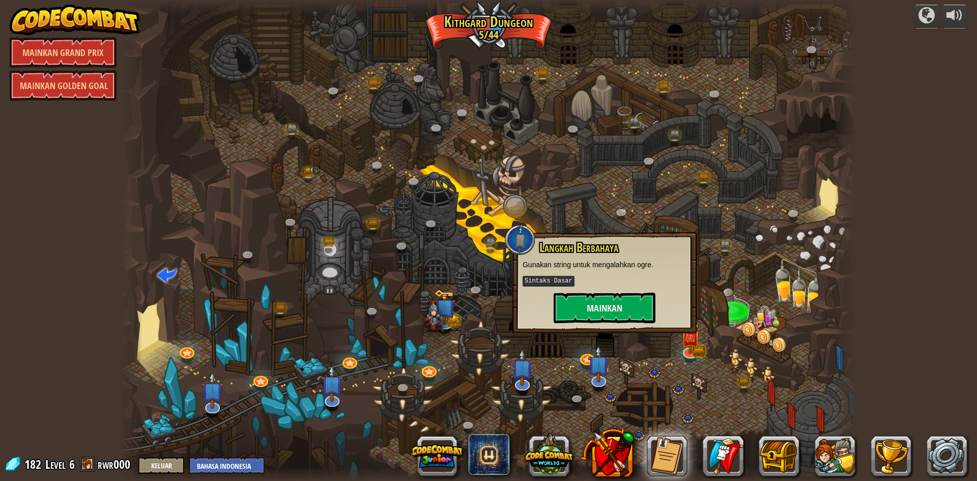
click at [641, 378] on div at bounding box center [489, 240] width 736 height 481
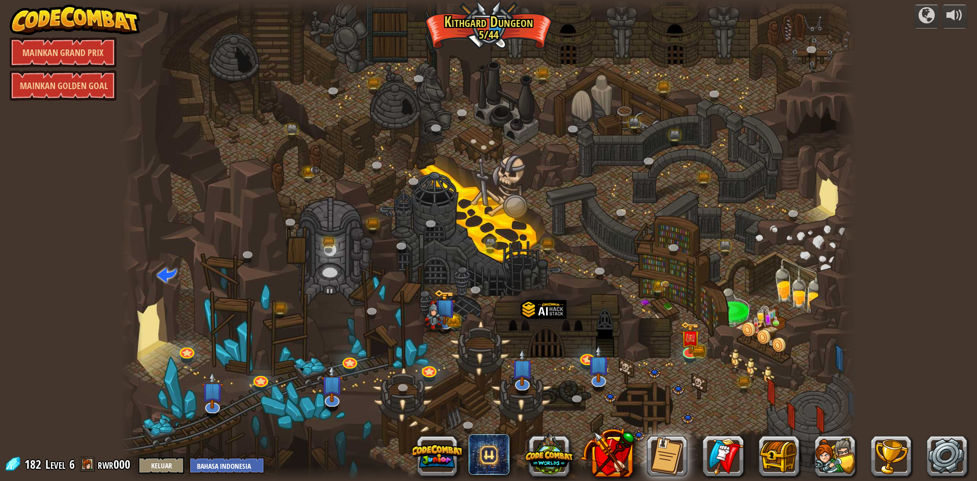
click at [655, 372] on div at bounding box center [489, 240] width 736 height 481
drag, startPoint x: 609, startPoint y: 395, endPoint x: 625, endPoint y: 410, distance: 22.4
click at [609, 396] on div at bounding box center [489, 240] width 736 height 481
drag, startPoint x: 638, startPoint y: 425, endPoint x: 662, endPoint y: 401, distance: 34.5
click at [639, 425] on div at bounding box center [489, 240] width 736 height 481
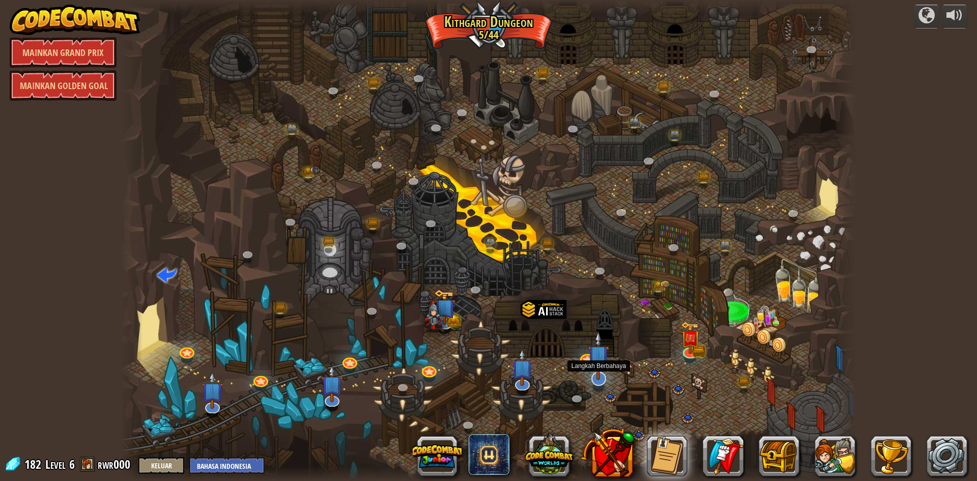
click at [591, 369] on img at bounding box center [598, 355] width 21 height 49
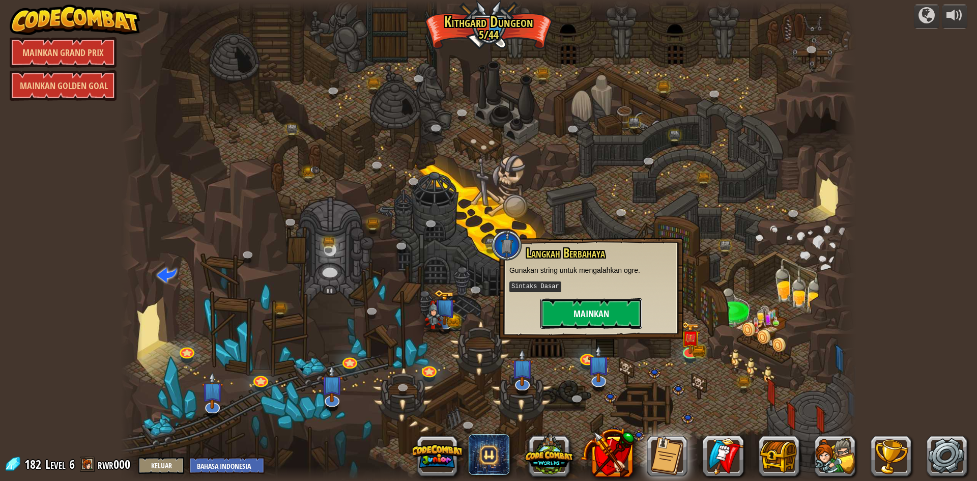
click at [592, 308] on button "Mainkan" at bounding box center [591, 313] width 102 height 31
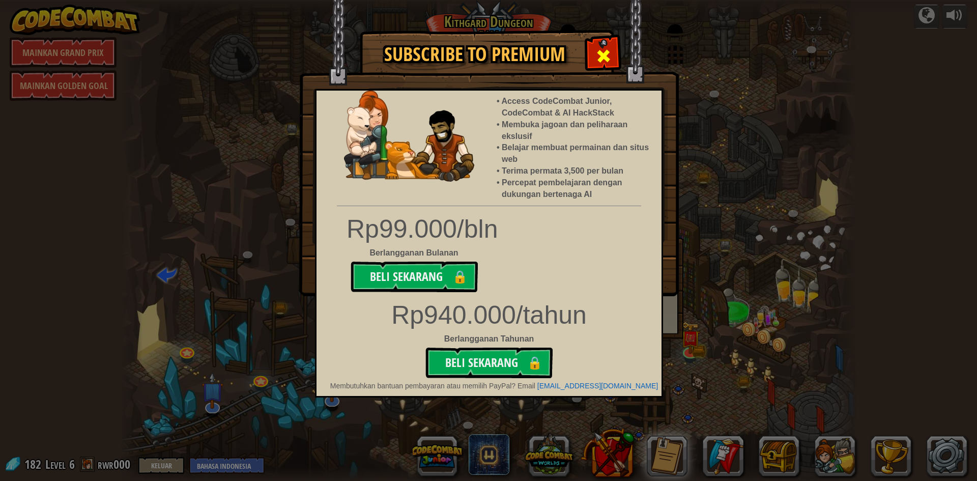
click at [598, 55] on span at bounding box center [603, 56] width 16 height 16
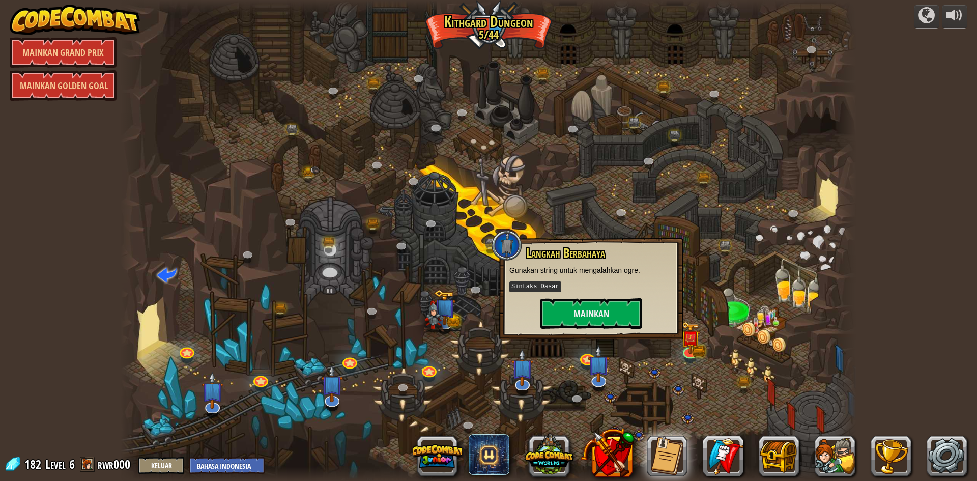
click at [535, 58] on div at bounding box center [489, 240] width 736 height 481
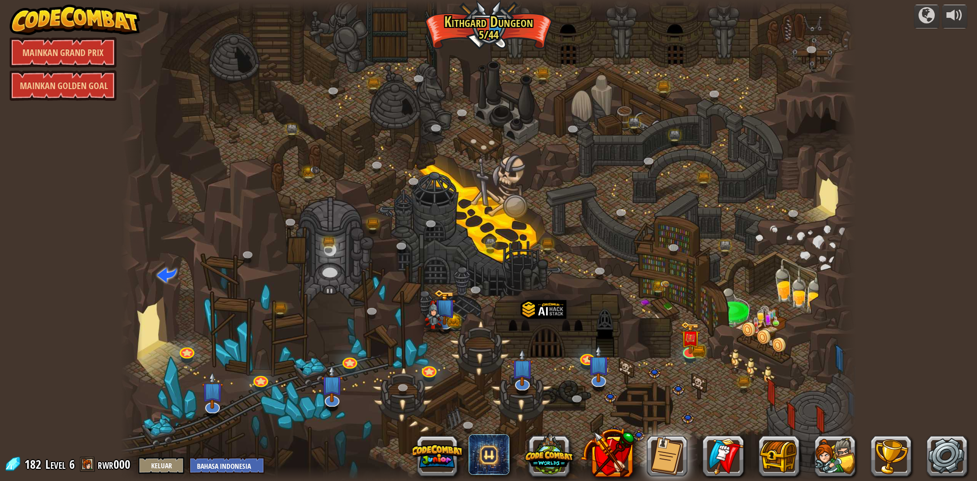
click at [754, 330] on div at bounding box center [489, 240] width 736 height 481
drag, startPoint x: 634, startPoint y: 12, endPoint x: 743, endPoint y: 156, distance: 180.5
click at [743, 156] on div at bounding box center [489, 240] width 736 height 481
